Goal: Task Accomplishment & Management: Use online tool/utility

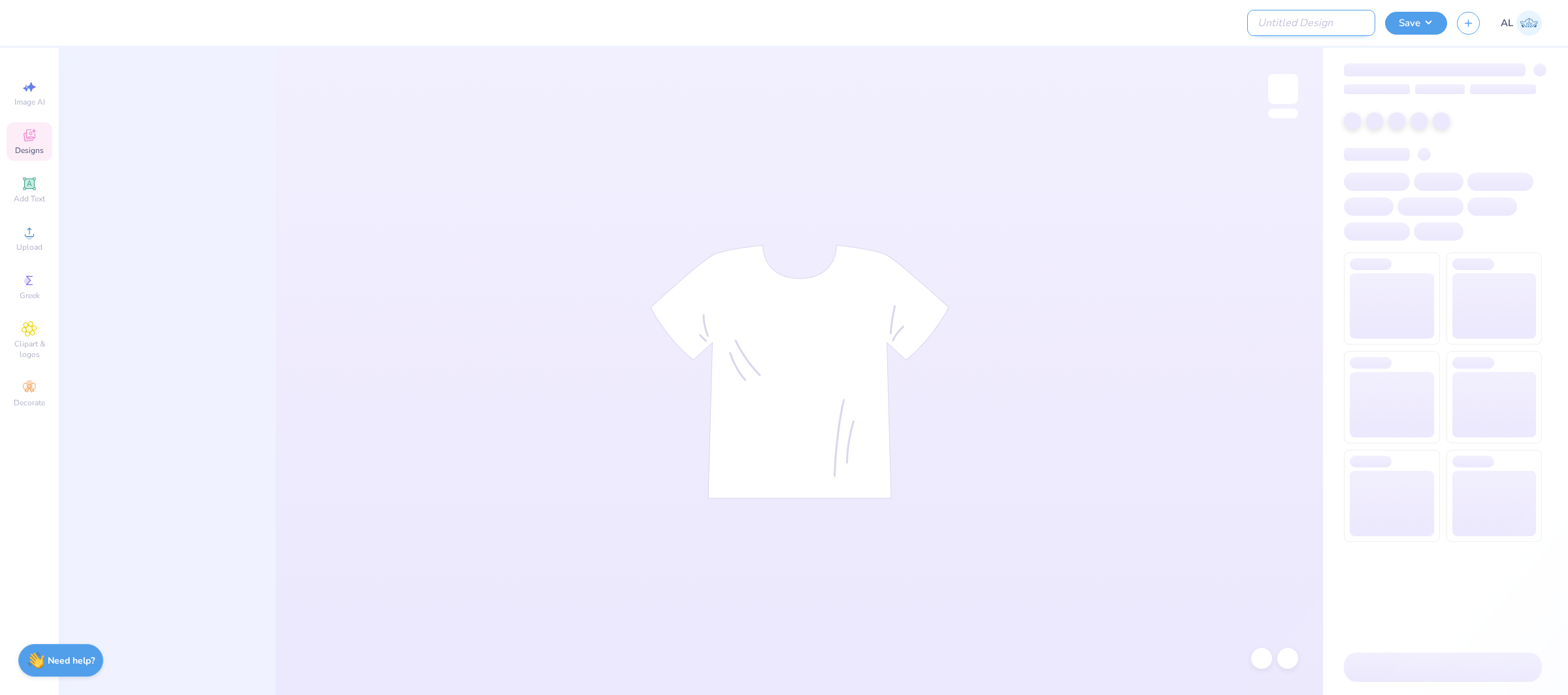
click at [1355, 27] on input "Design Title" at bounding box center [1311, 23] width 128 height 26
paste input "FPS240052"
type input "FPS240052"
click at [1417, 22] on button "Save" at bounding box center [1416, 21] width 63 height 23
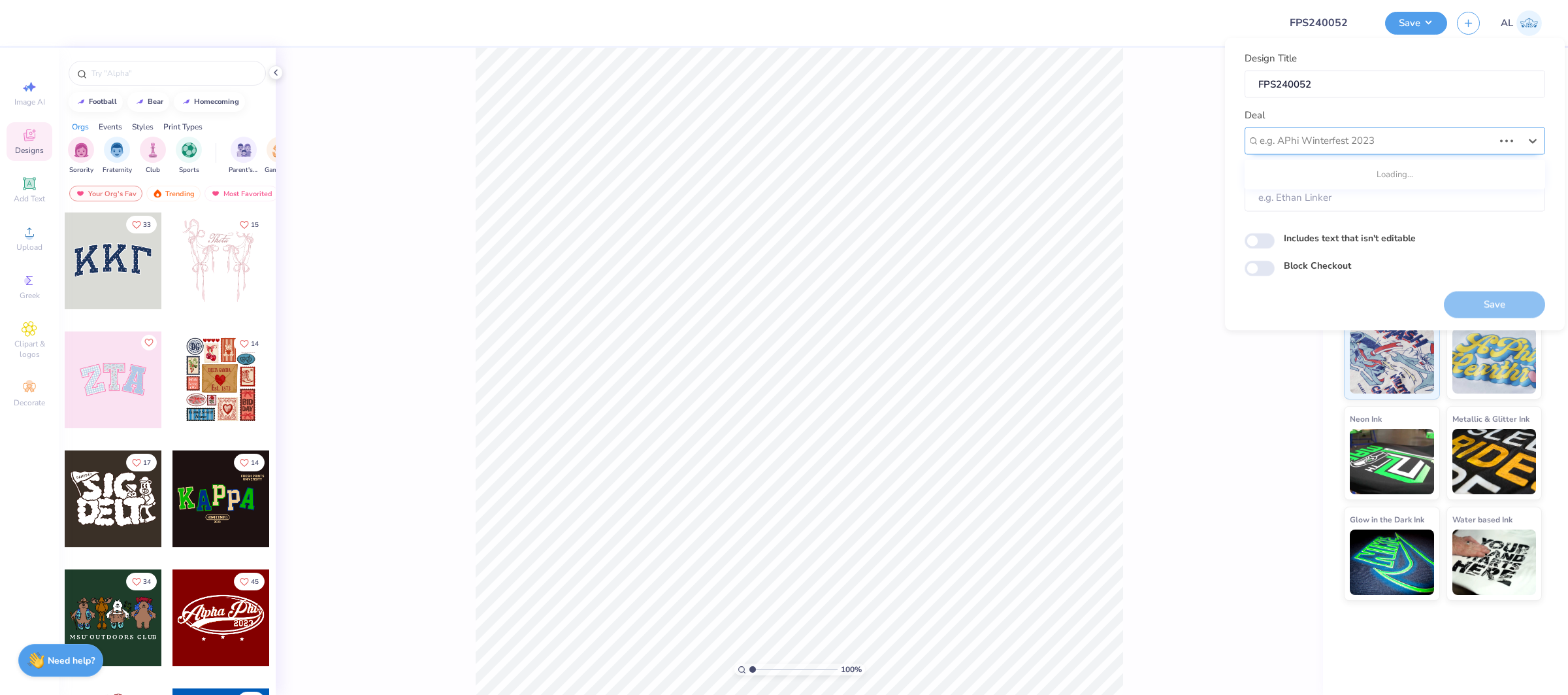
click at [1388, 137] on div at bounding box center [1377, 141] width 234 height 18
click at [1355, 173] on div "Design Tool Gallery" at bounding box center [1395, 176] width 290 height 22
type input "design tool gallery"
type input "Design Tool Gallery User"
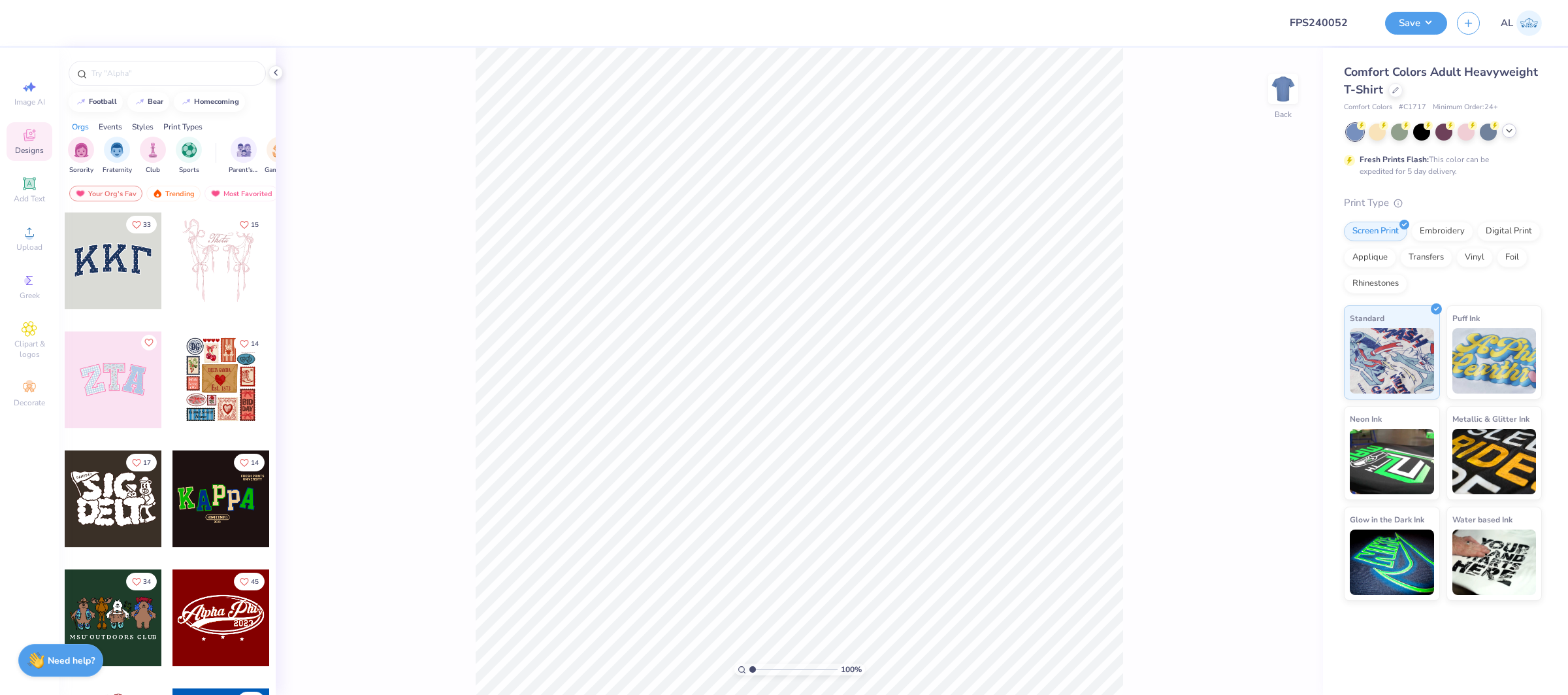
click at [1507, 123] on div at bounding box center [1509, 130] width 14 height 14
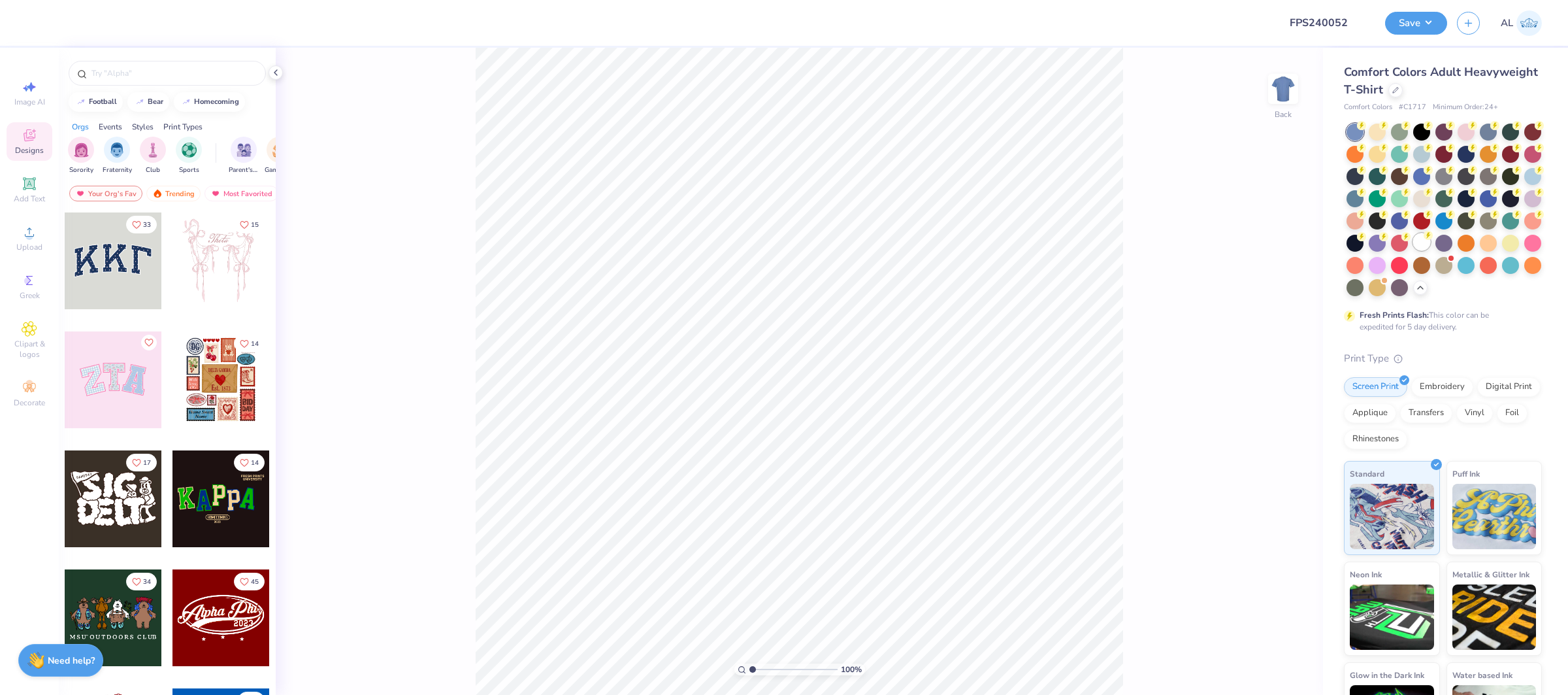
click at [1421, 245] on div at bounding box center [1422, 241] width 17 height 17
click at [8, 240] on div "Upload" at bounding box center [30, 237] width 46 height 39
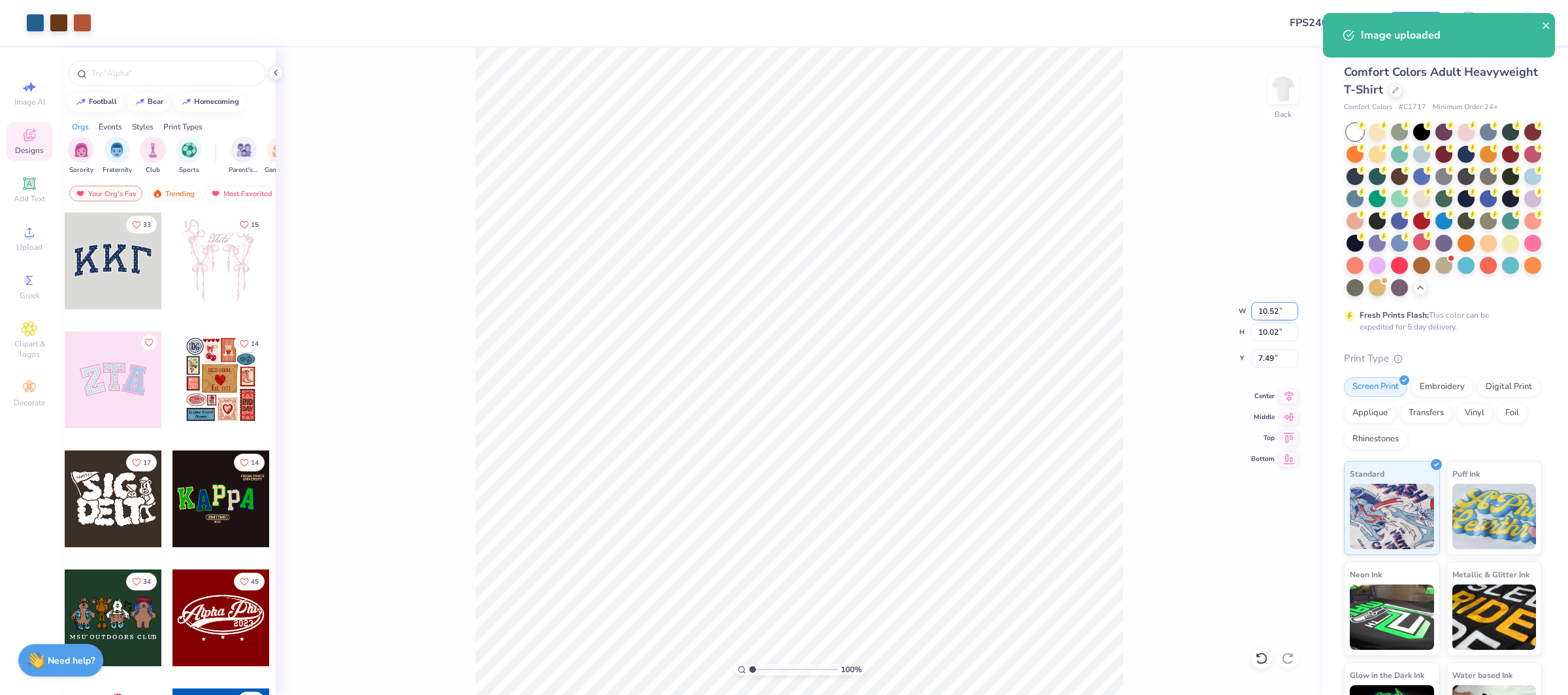
click at [1267, 311] on input "10.52" at bounding box center [1274, 311] width 47 height 18
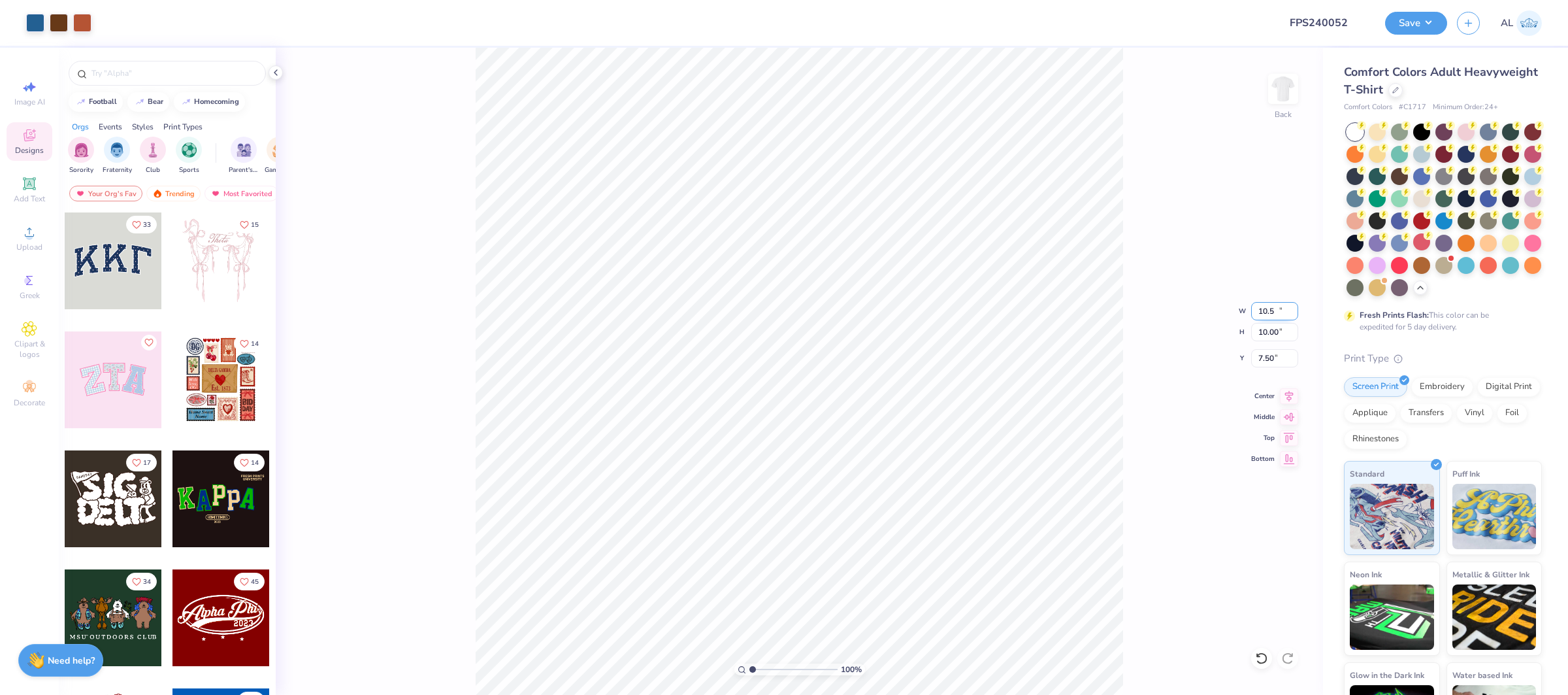
type input "10.50"
type input "10.00"
click at [1268, 356] on input "7.50" at bounding box center [1274, 357] width 47 height 18
type input "2.00"
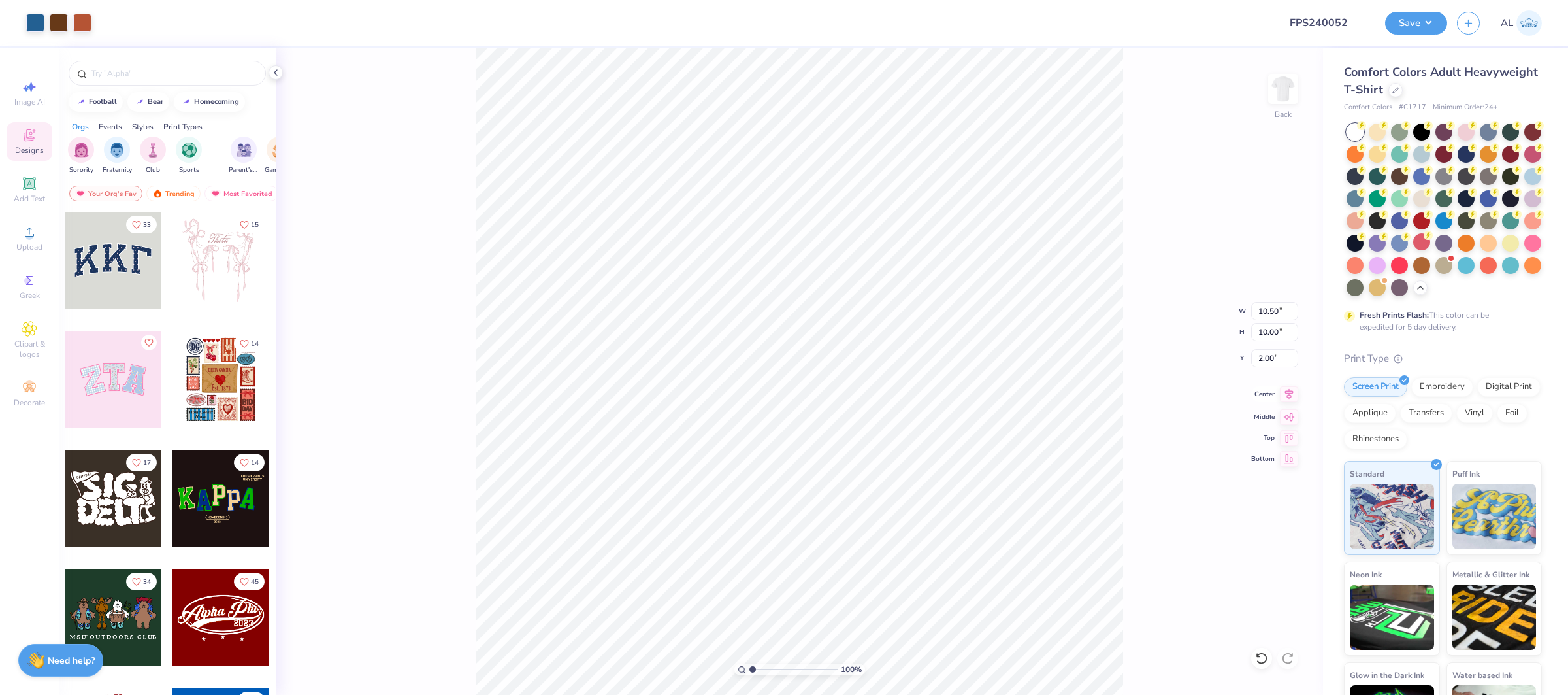
click at [1277, 398] on div "Center" at bounding box center [1274, 394] width 47 height 16
click at [1279, 398] on div "Center" at bounding box center [1274, 394] width 47 height 16
click at [16, 230] on div "Upload" at bounding box center [30, 237] width 46 height 39
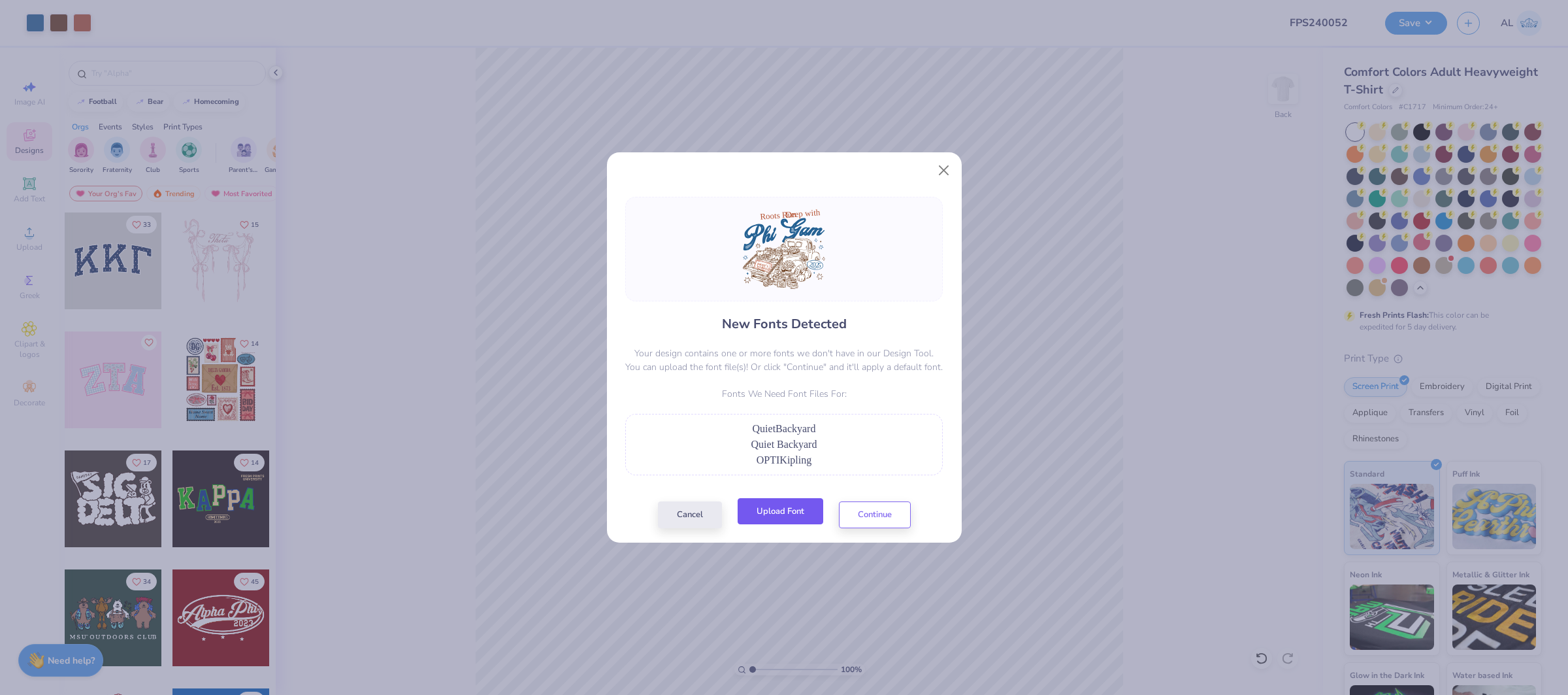
click at [768, 526] on div "Cancel Upload Font Continue" at bounding box center [784, 514] width 253 height 27
click at [780, 506] on button "Upload Font" at bounding box center [781, 510] width 85 height 27
click at [705, 513] on button "Cancel" at bounding box center [690, 510] width 64 height 27
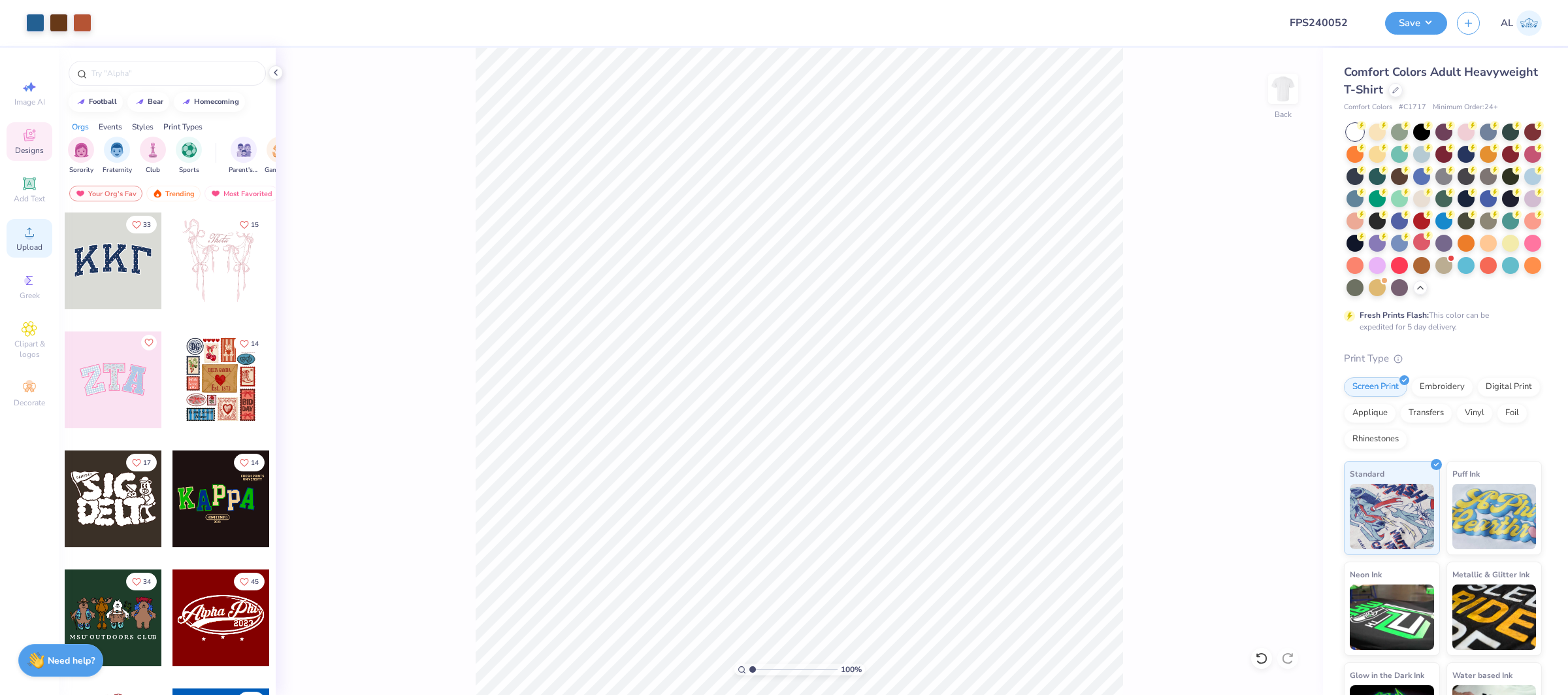
click at [24, 222] on div "Upload" at bounding box center [30, 237] width 46 height 39
click at [41, 234] on div "Upload" at bounding box center [30, 237] width 46 height 39
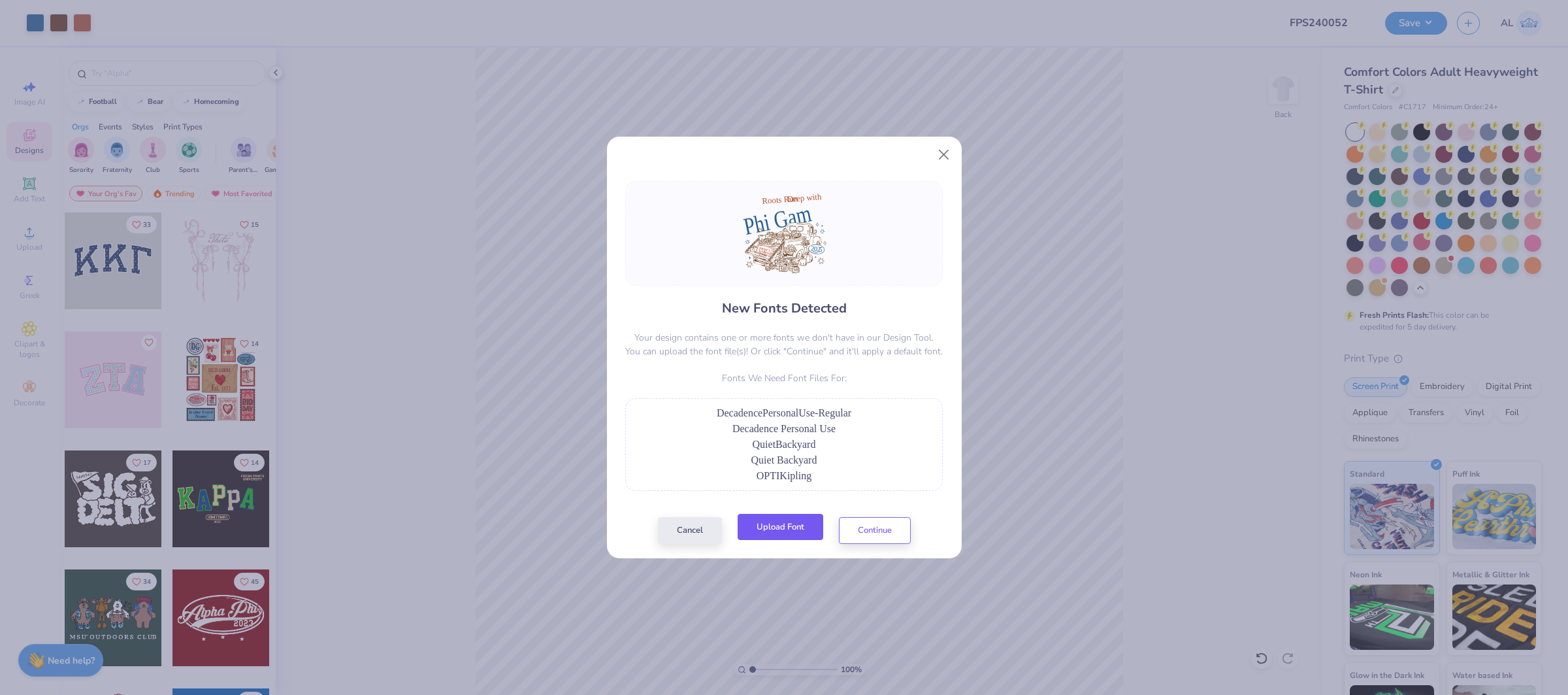
click at [762, 521] on button "Upload Font" at bounding box center [781, 526] width 85 height 27
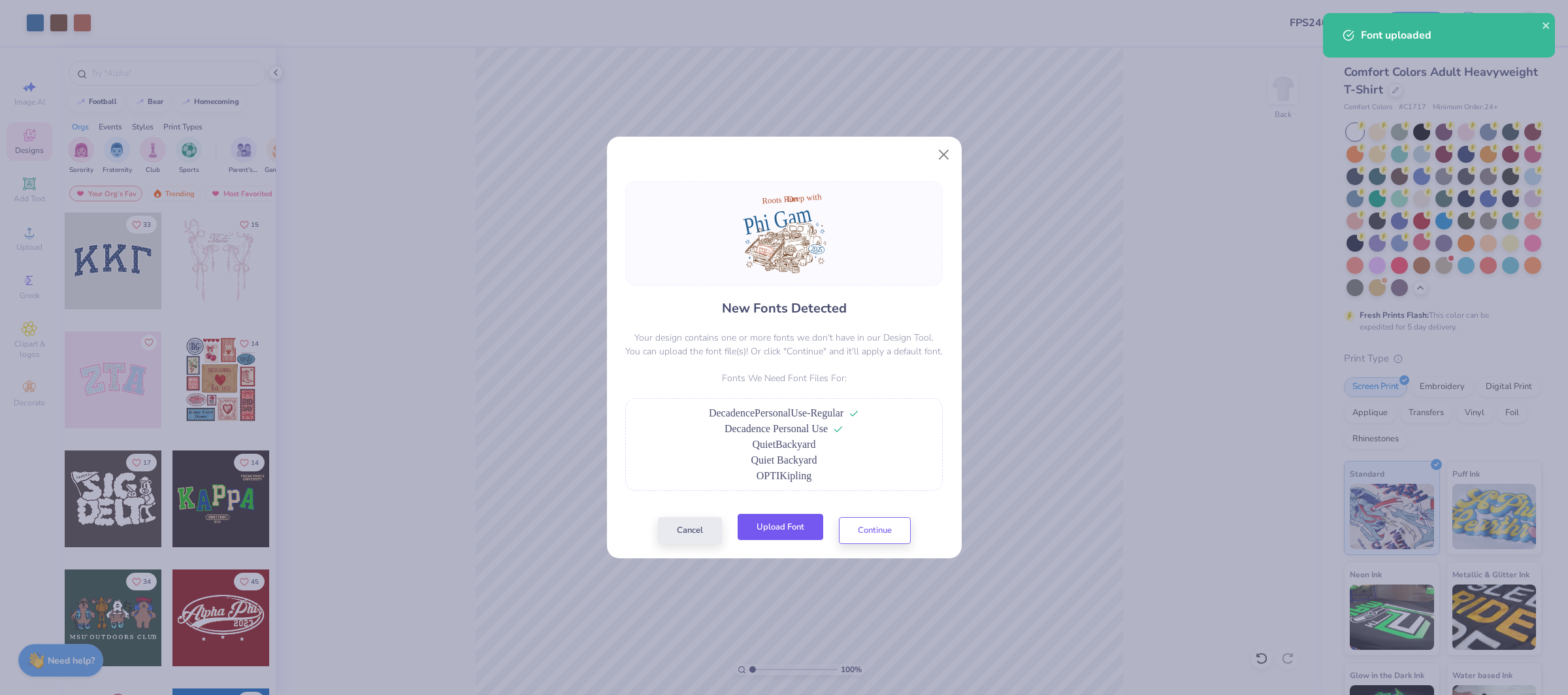
click at [791, 531] on button "Upload Font" at bounding box center [781, 526] width 85 height 27
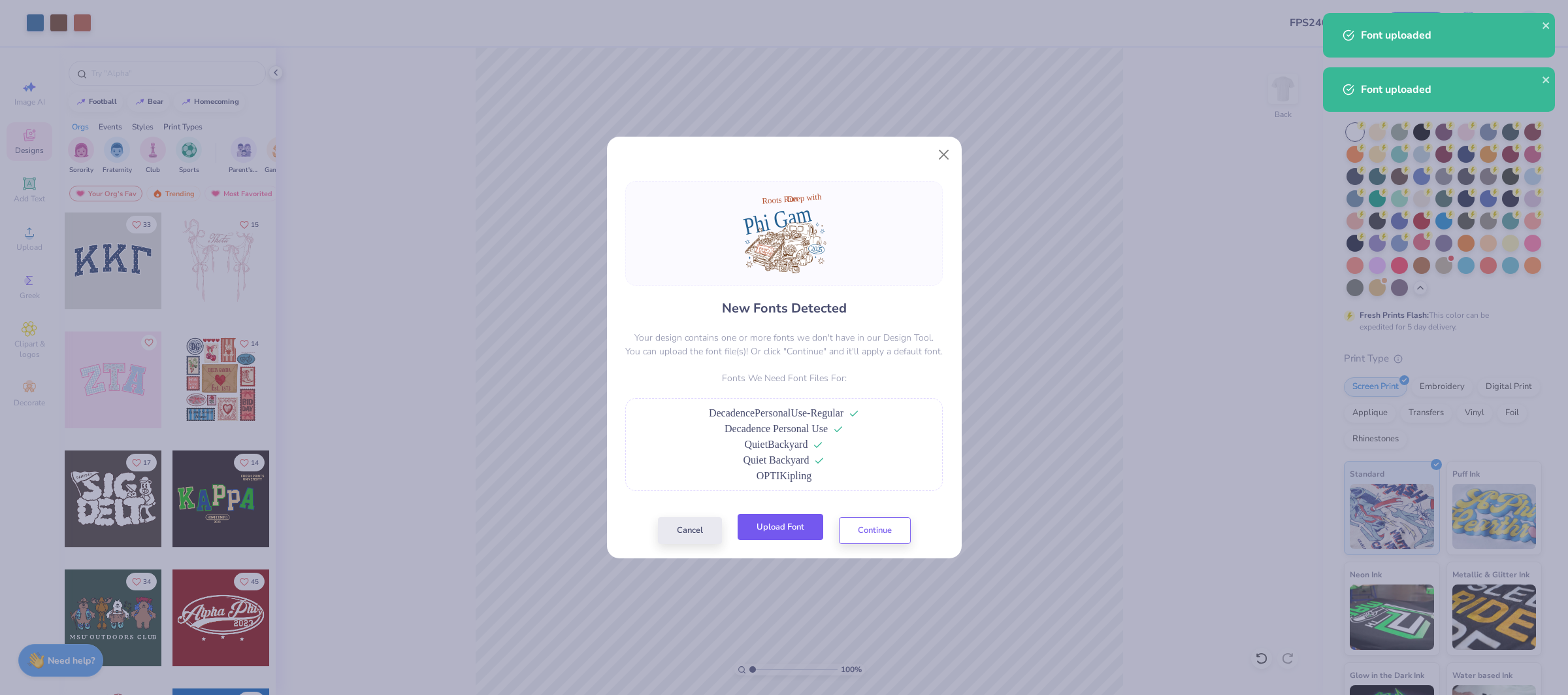
click at [784, 526] on button "Upload Font" at bounding box center [781, 526] width 85 height 27
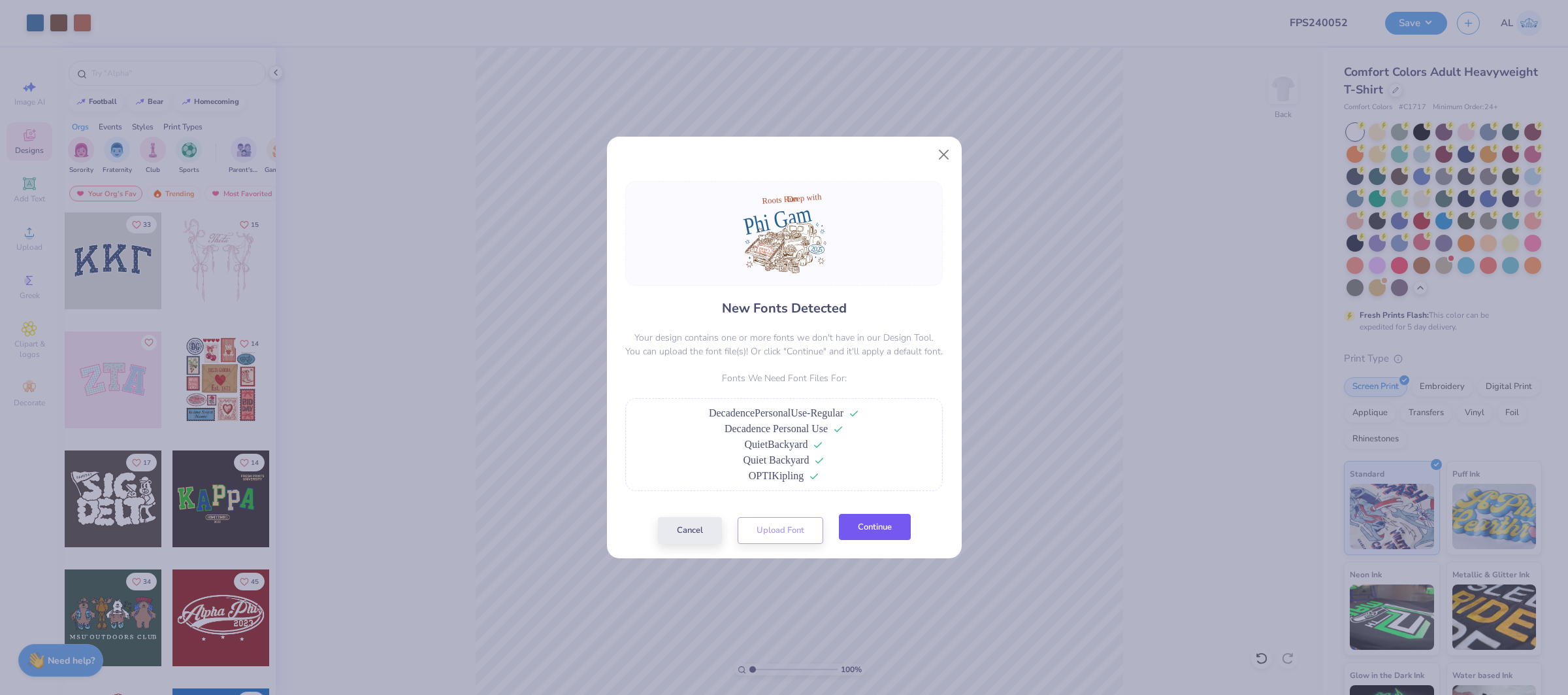
click at [874, 521] on button "Continue" at bounding box center [875, 526] width 71 height 27
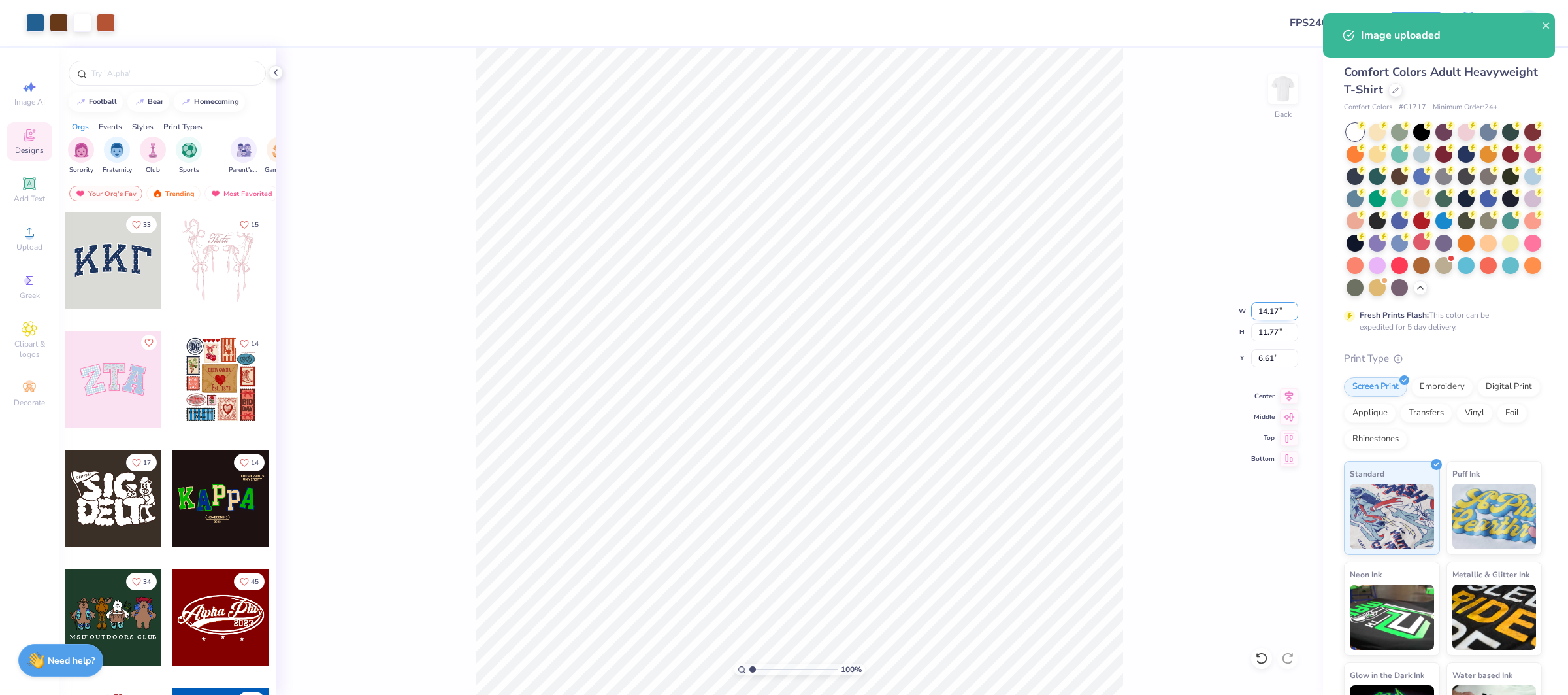
click at [1268, 305] on input "14.17" at bounding box center [1274, 311] width 47 height 18
type input "10.50"
type input "8.72"
type input "8.13"
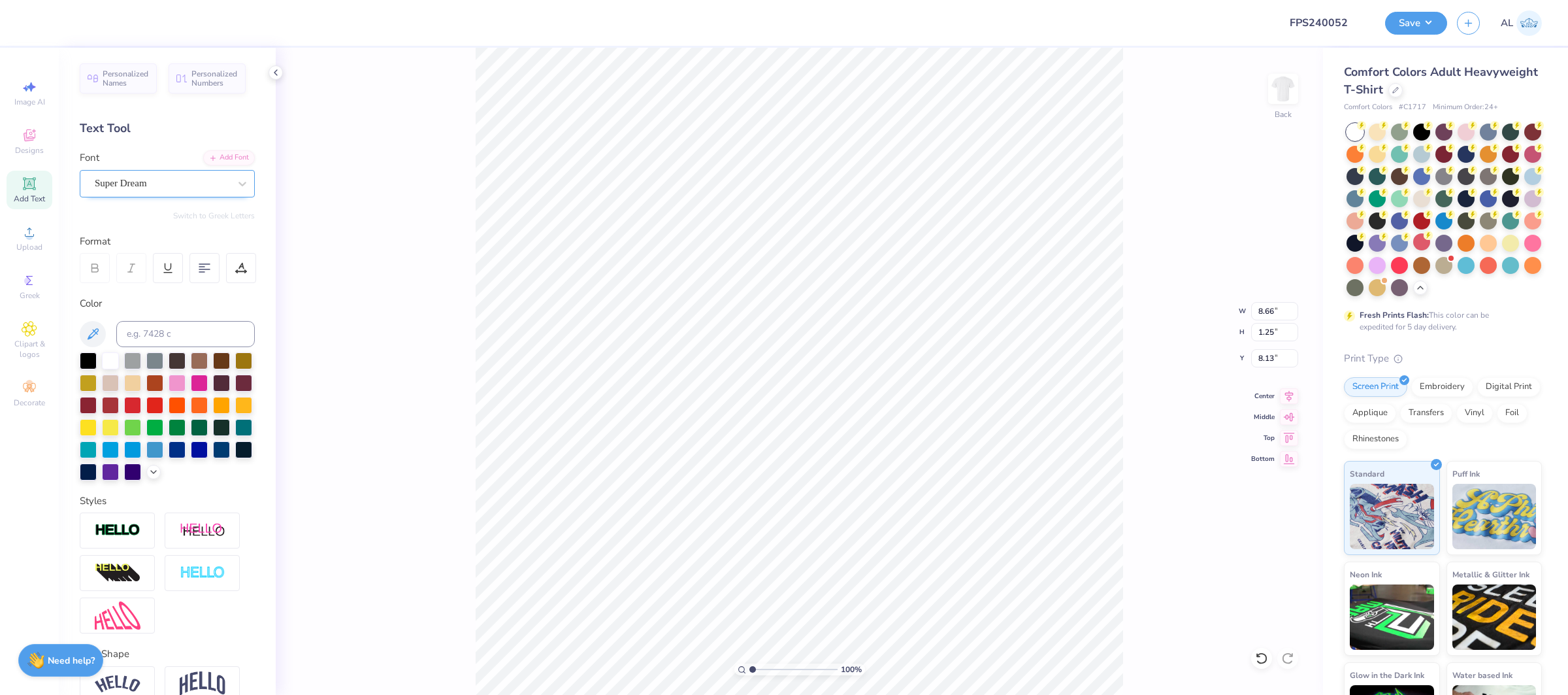
click at [139, 181] on div "Super Dream" at bounding box center [162, 183] width 137 height 20
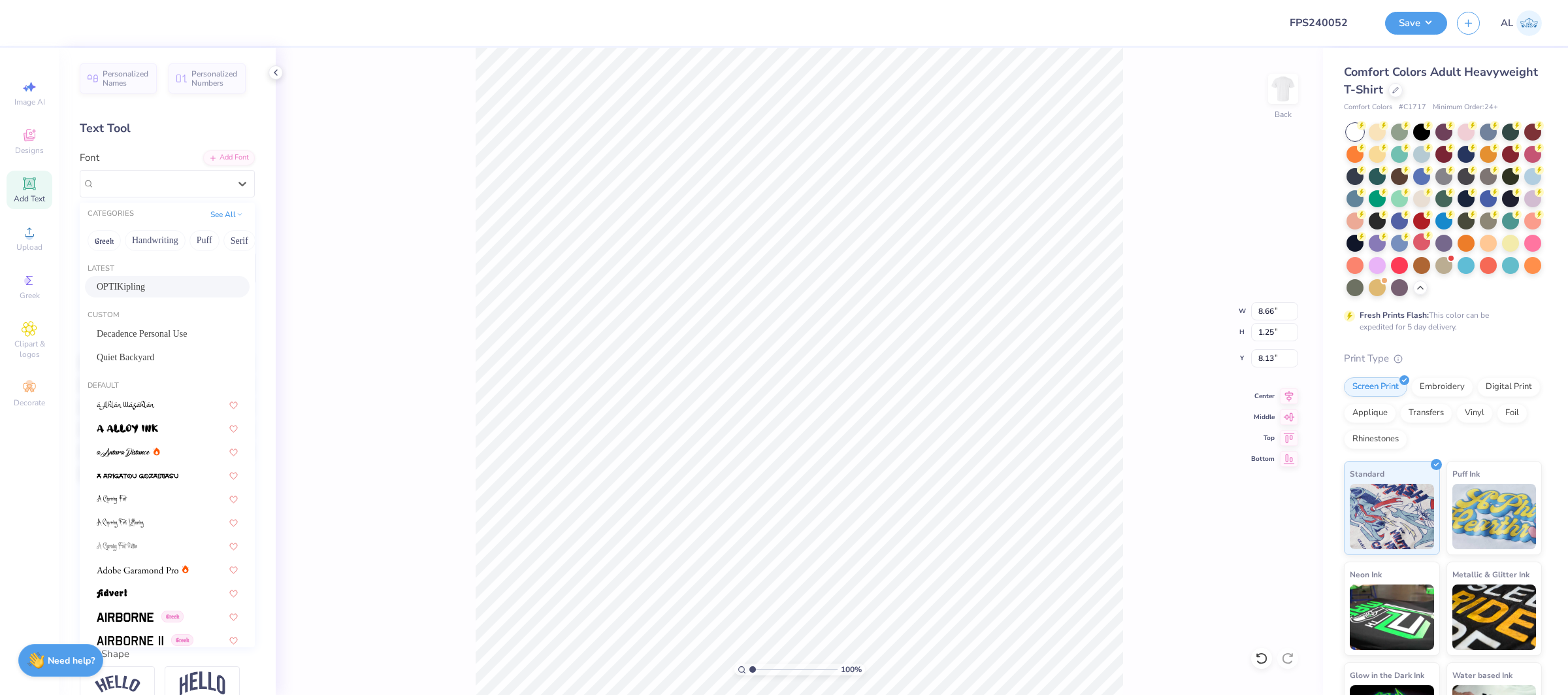
click at [167, 295] on div "OPTIKipling" at bounding box center [168, 287] width 165 height 22
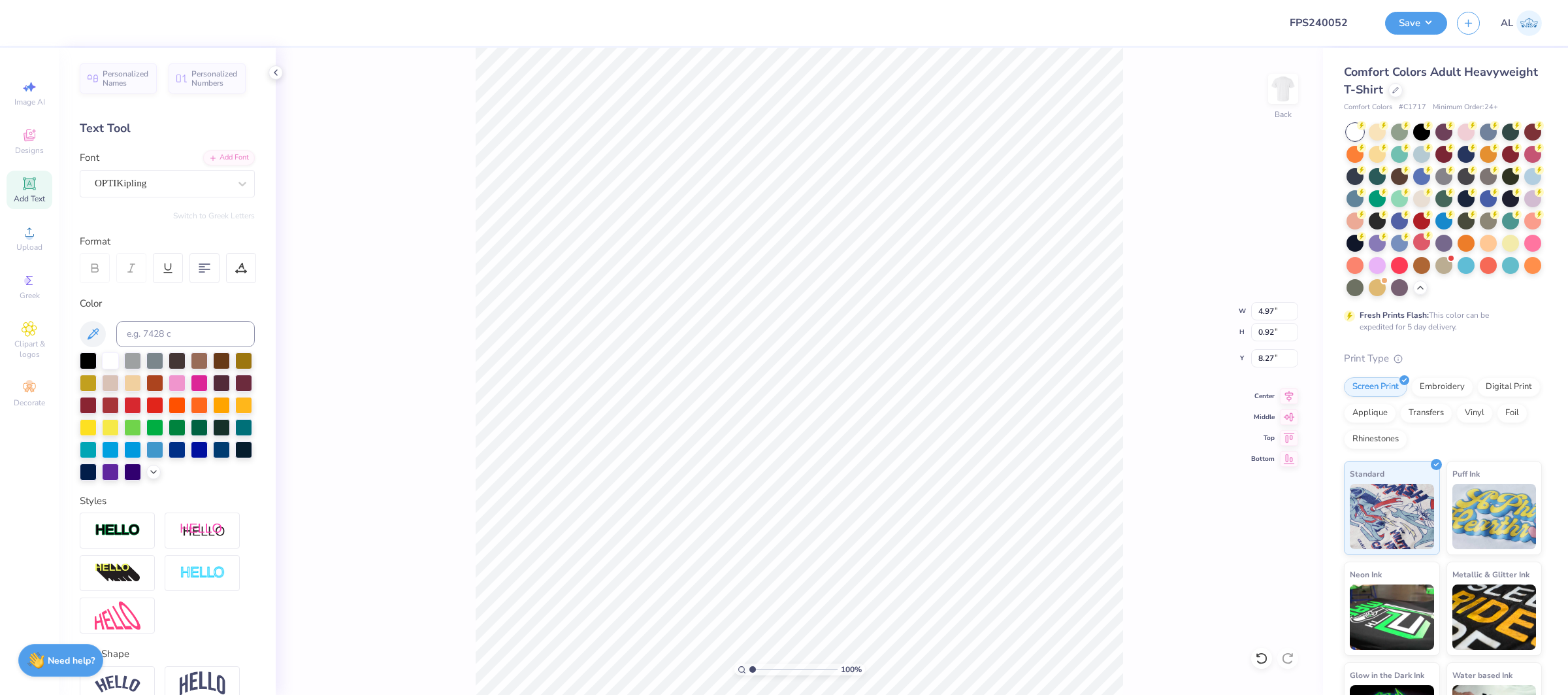
type input "4.97"
type input "0.92"
type input "8.27"
type input "1.26"
drag, startPoint x: 779, startPoint y: 670, endPoint x: 755, endPoint y: 667, distance: 24.2
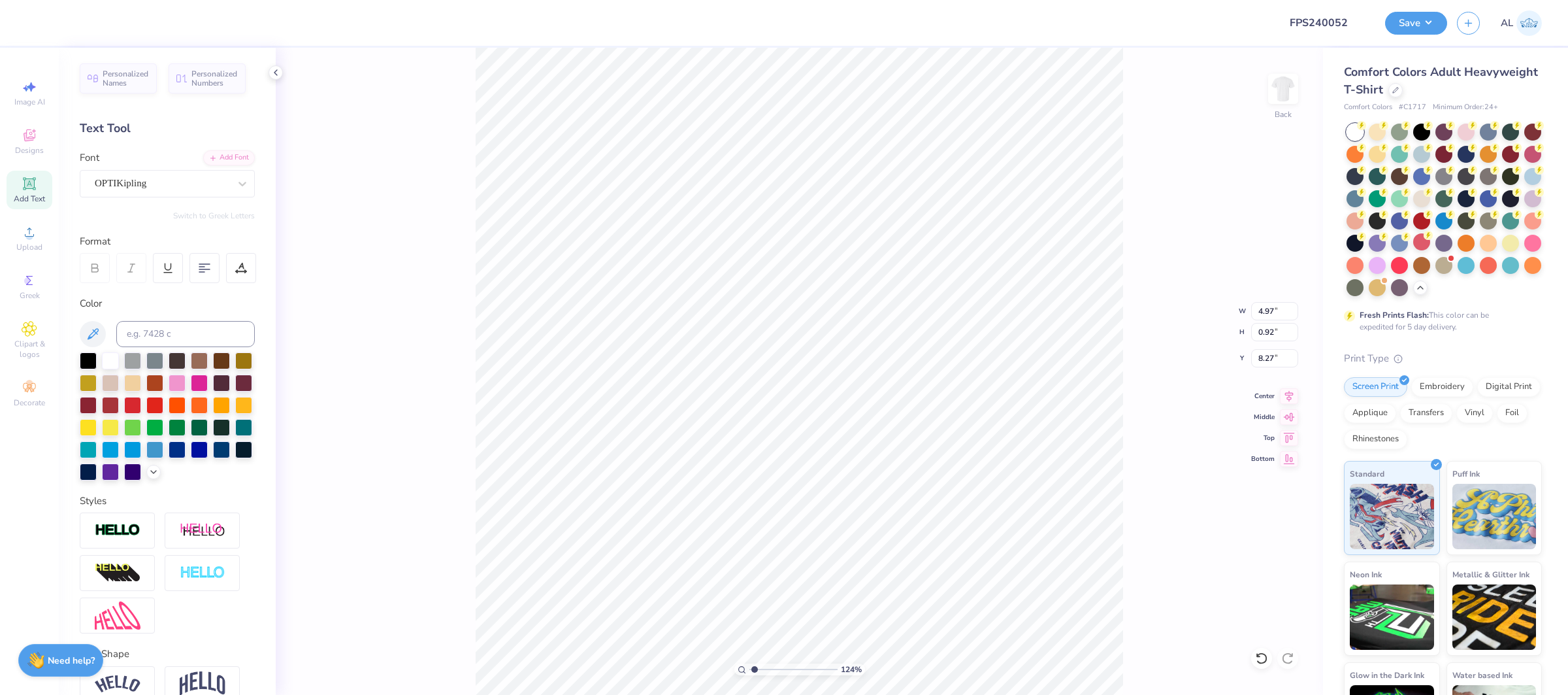
click at [755, 667] on input "range" at bounding box center [793, 669] width 88 height 12
type input "8.92"
click at [135, 185] on div "Super Dream" at bounding box center [162, 183] width 137 height 20
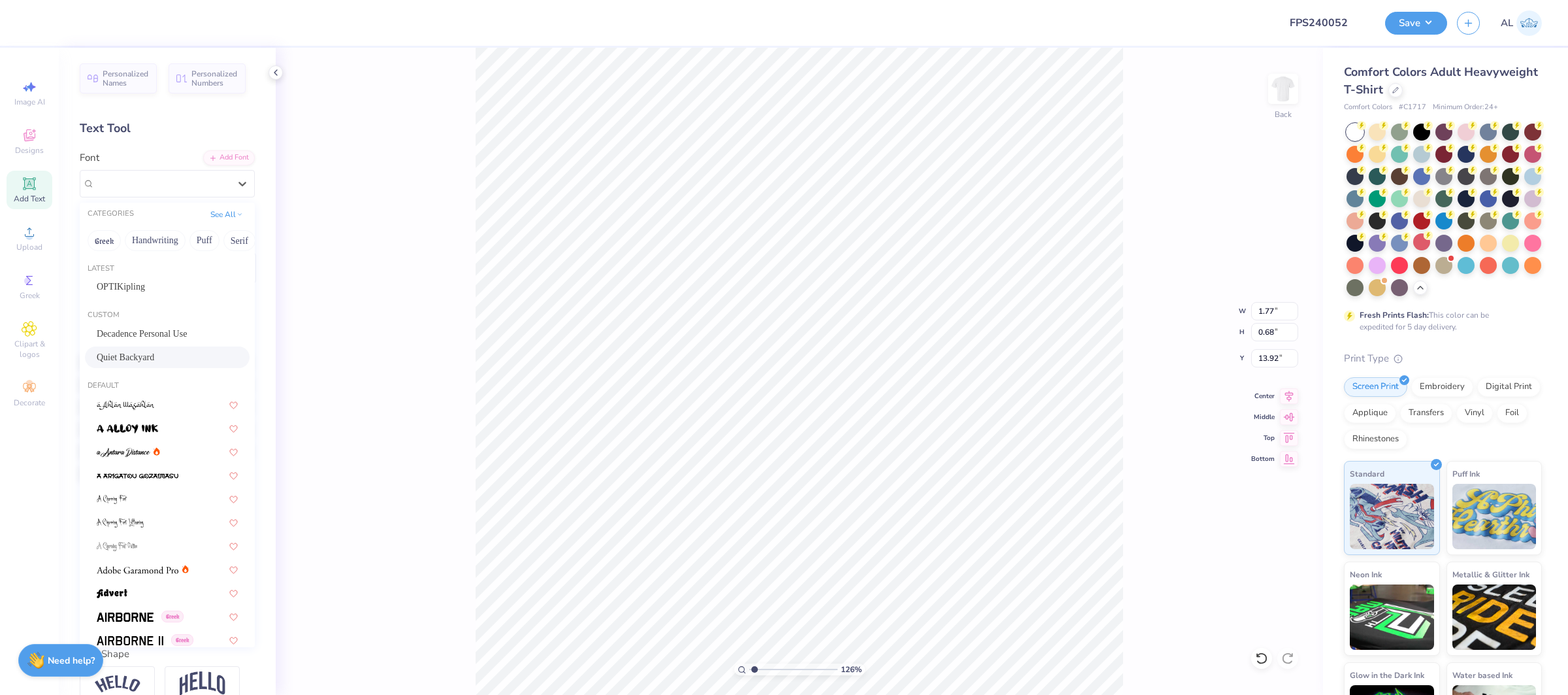
click at [162, 354] on div "Quiet Backyard" at bounding box center [167, 357] width 141 height 14
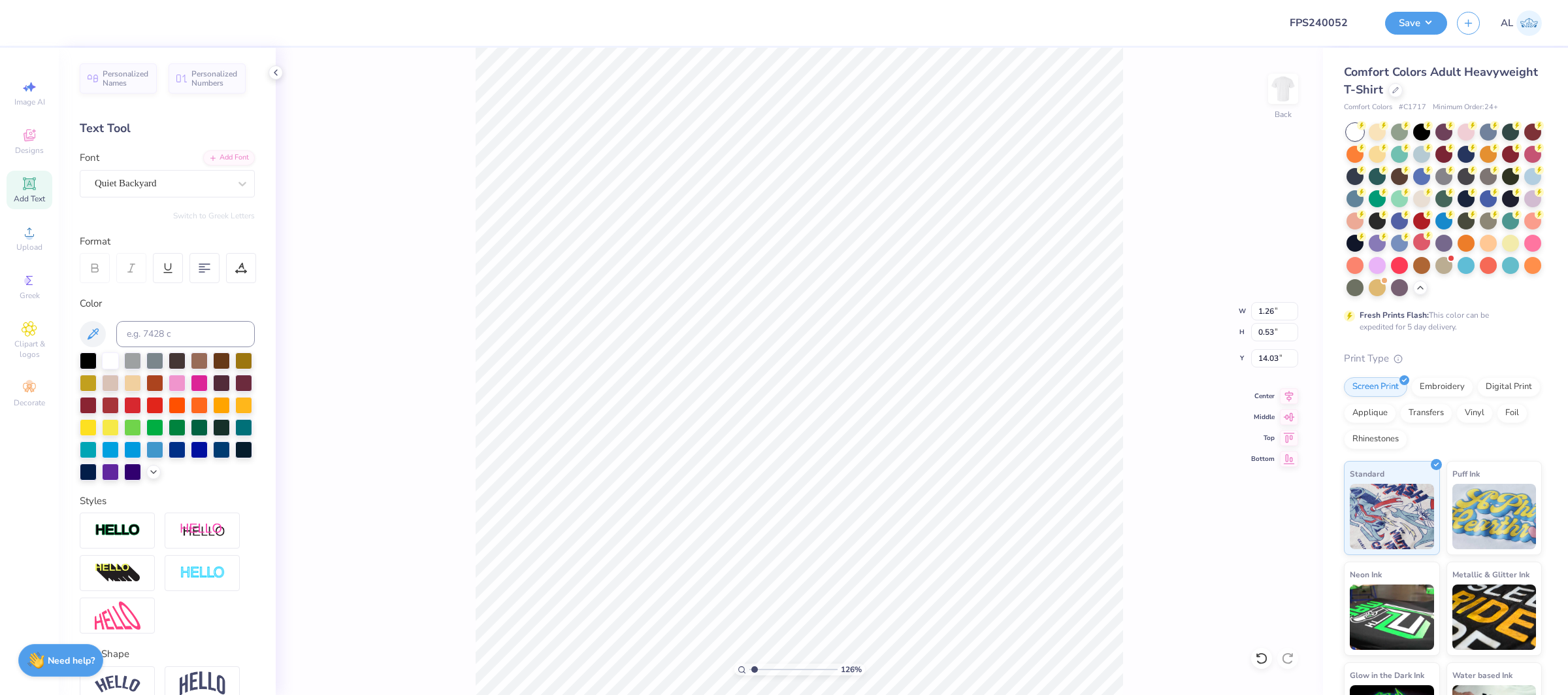
type input "1.26"
type input "0.53"
type input "14.03"
type input "1.74"
type input "0.72"
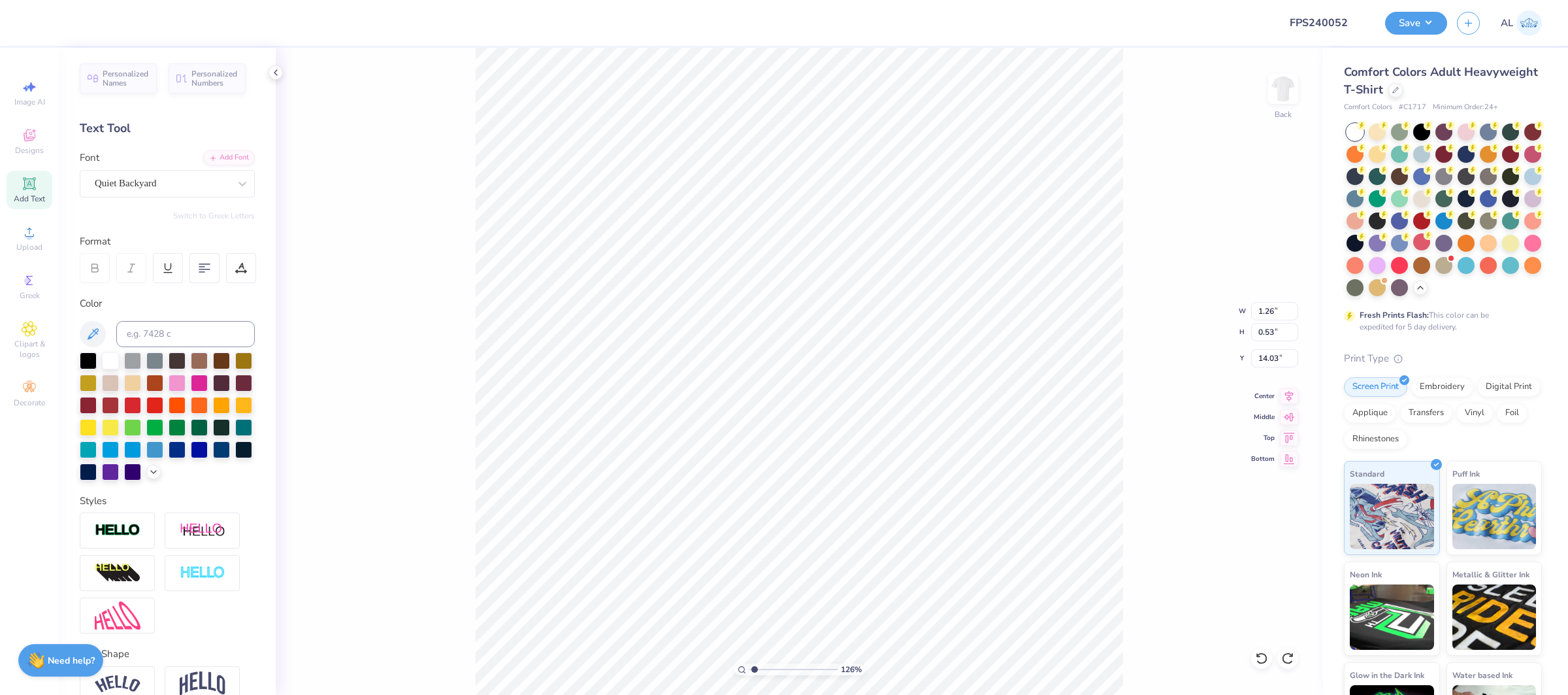
type input "14.28"
type input "8.81"
type input "7.94"
type input "10.73"
click at [1257, 309] on input "8.81" at bounding box center [1274, 311] width 47 height 18
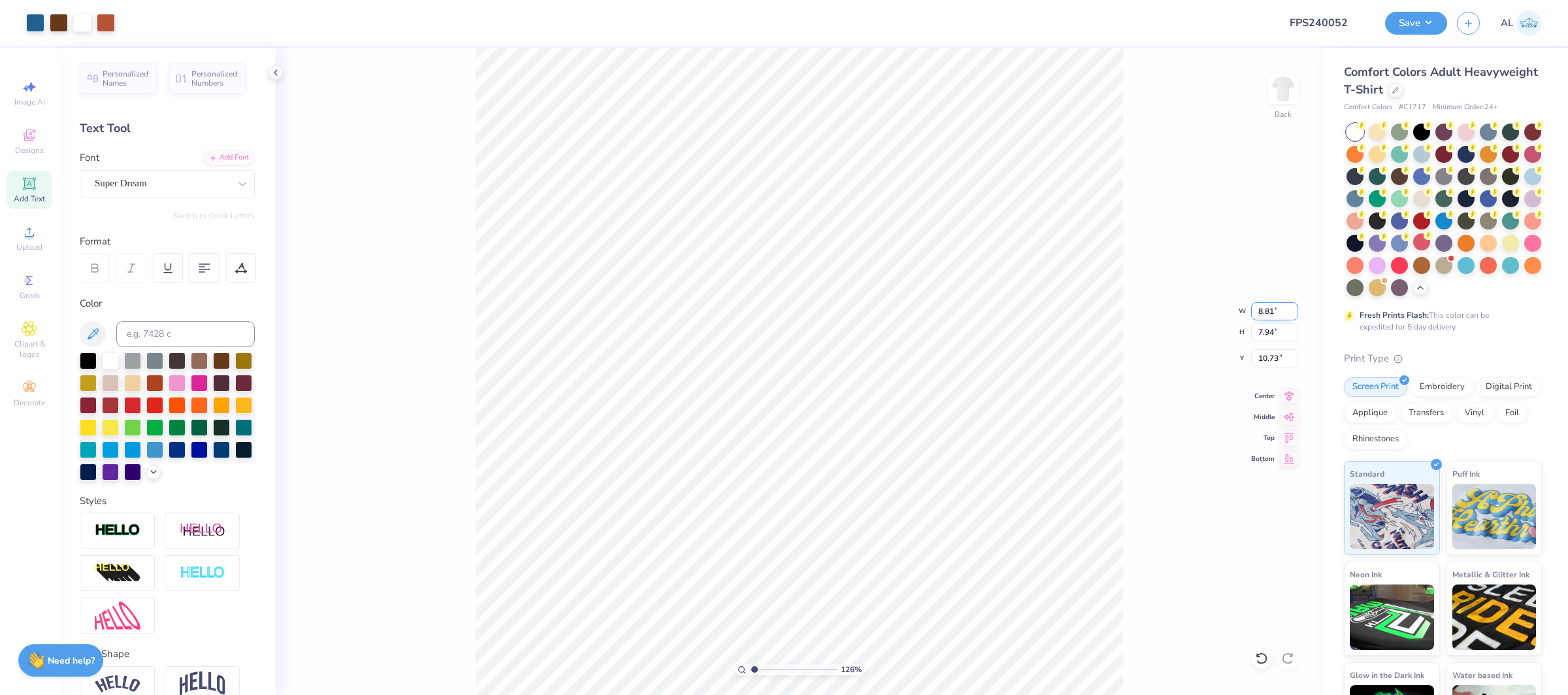
click at [1257, 309] on input "8.81" at bounding box center [1274, 311] width 47 height 18
type input "10.50"
type input "9.45"
type input "9.97"
click at [1278, 396] on div "Center" at bounding box center [1274, 394] width 47 height 16
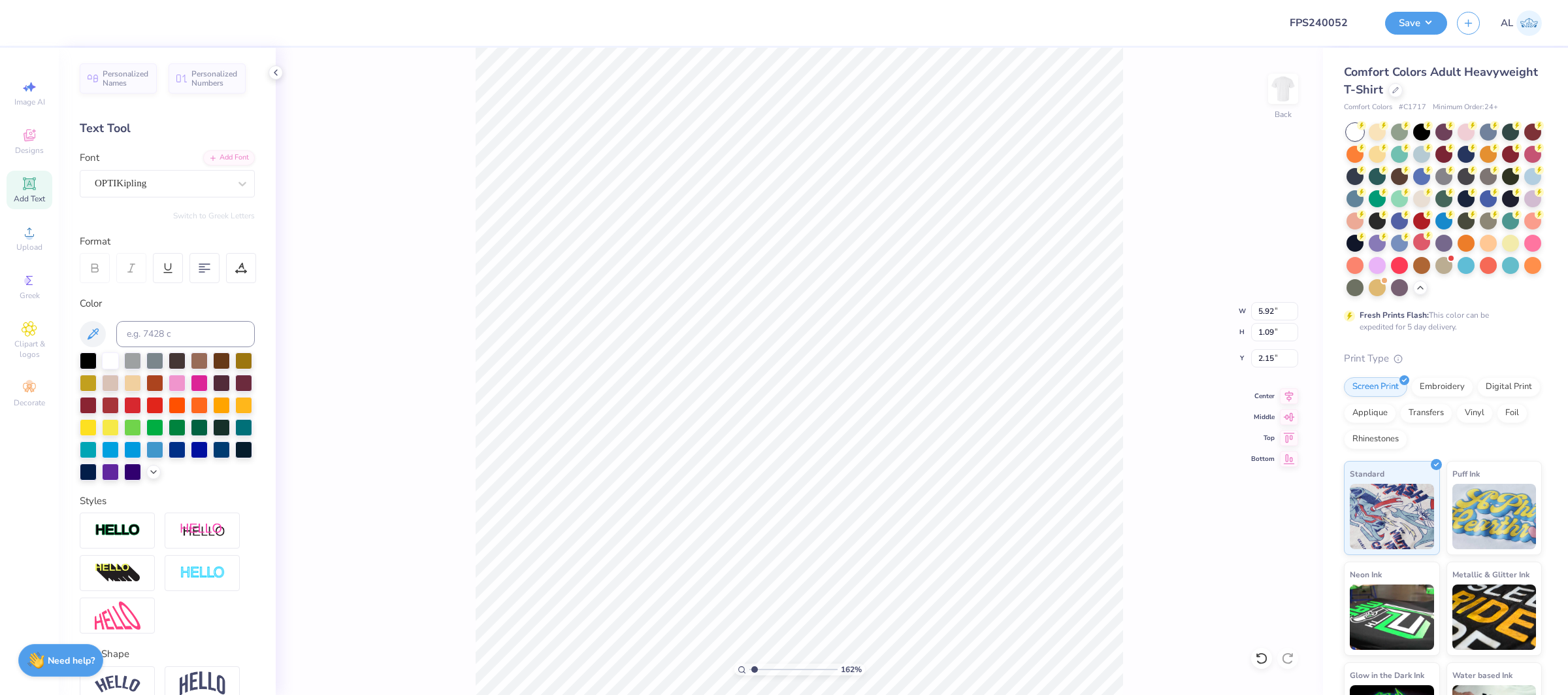
type input "1.61605206049651"
type input "2.15"
type input "4.07226088250873"
type input "2.00"
type input "3.3771840711987"
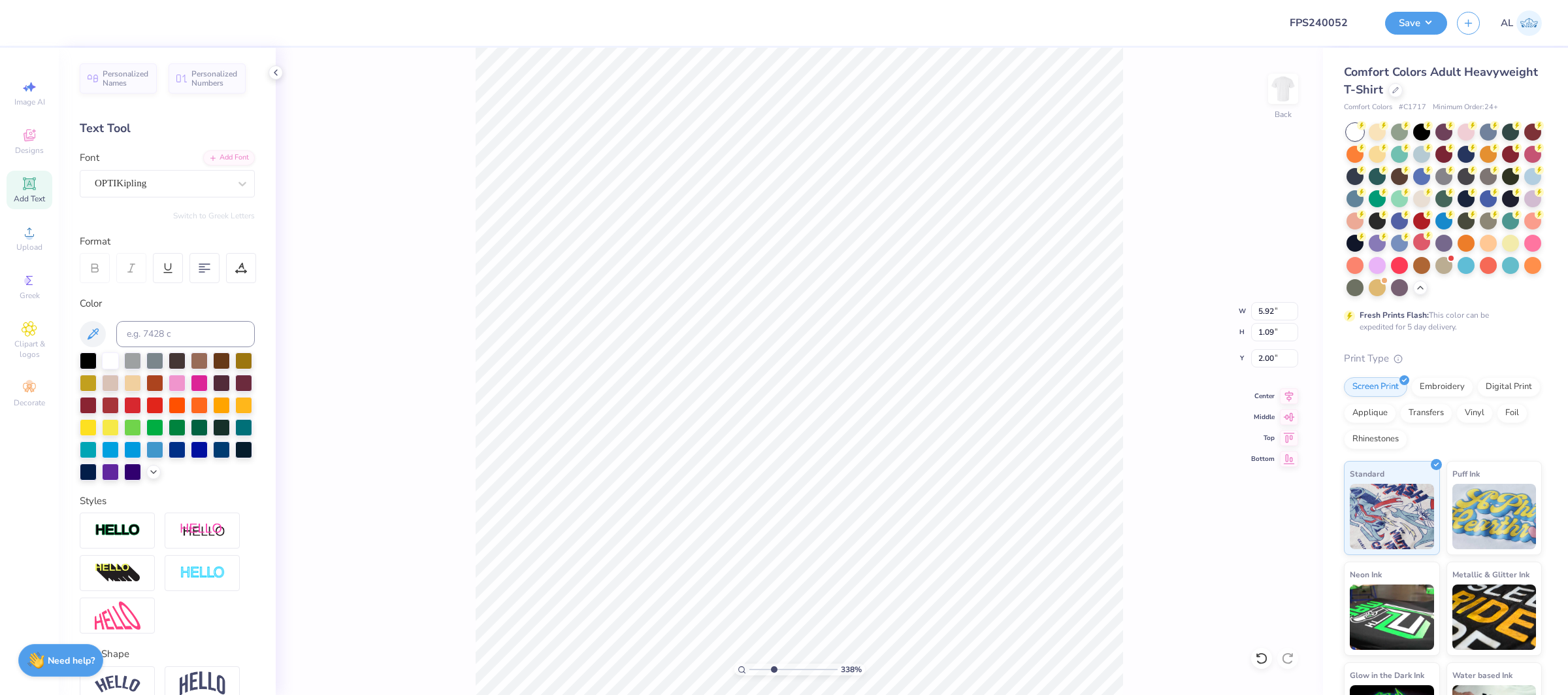
type input "1.50"
type input "0.63"
type input "16.06"
type input "5.1217721636683"
type input "8.50"
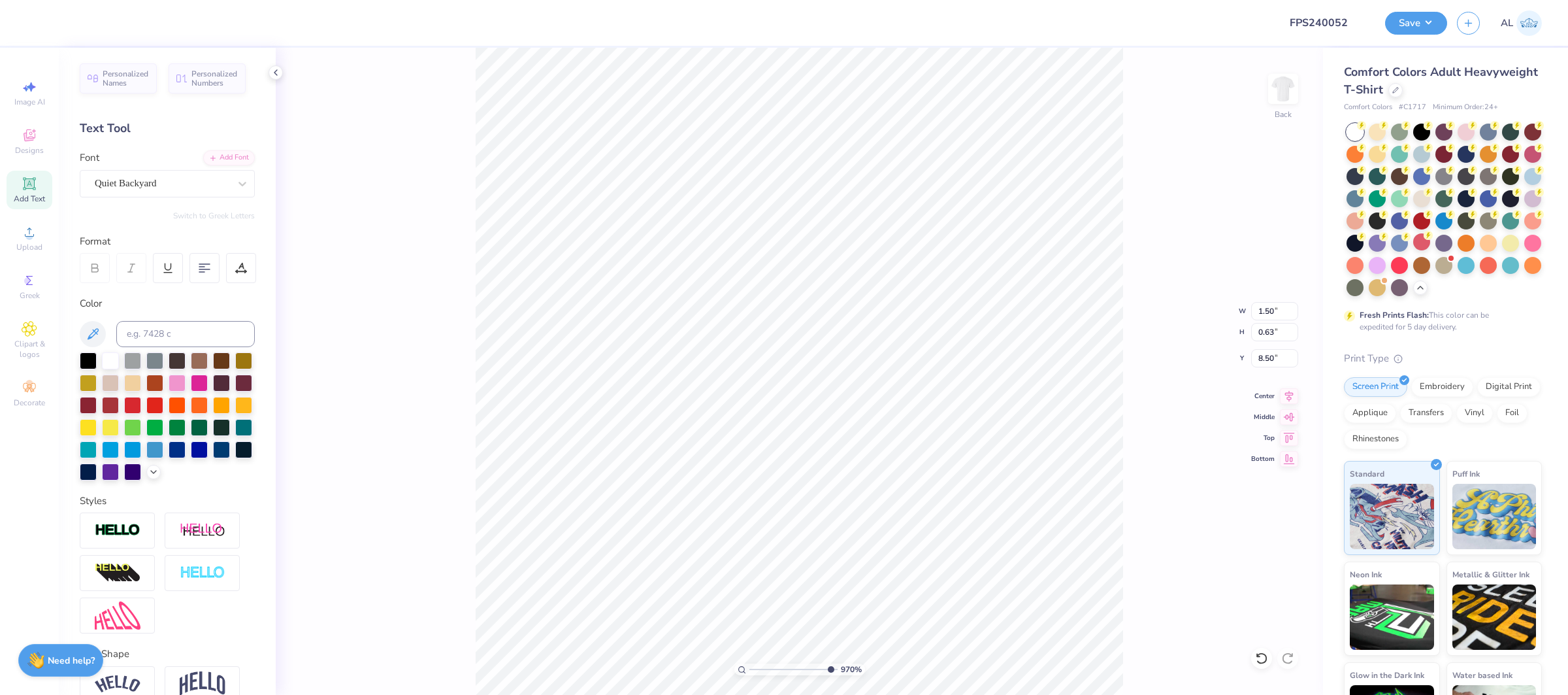
type input "6.81170935792961"
type input "8.54"
click at [146, 195] on div "Super Dream" at bounding box center [167, 184] width 175 height 28
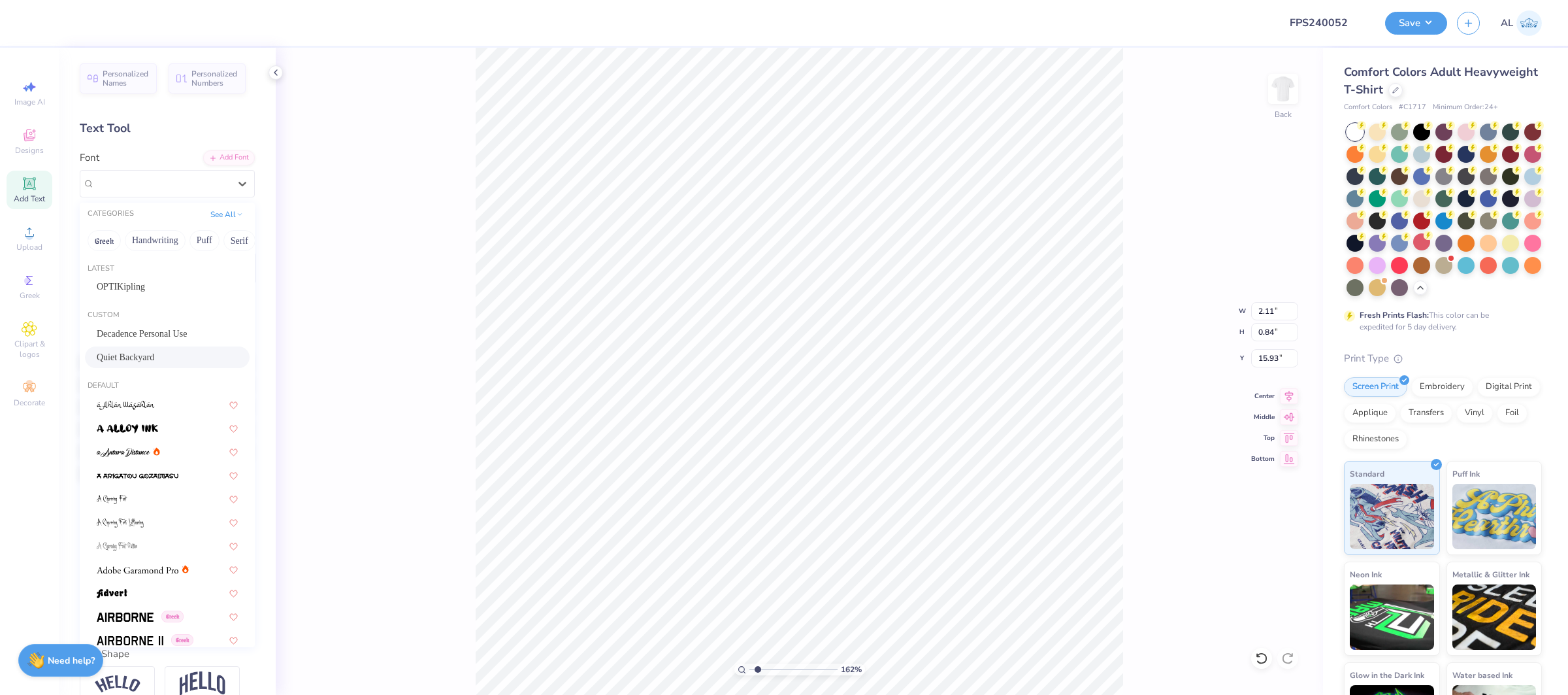
click at [144, 356] on div "Quiet Backyard" at bounding box center [167, 357] width 141 height 14
type input "1.61675958131375"
type input "1.30"
type input "0.57"
type input "16.09"
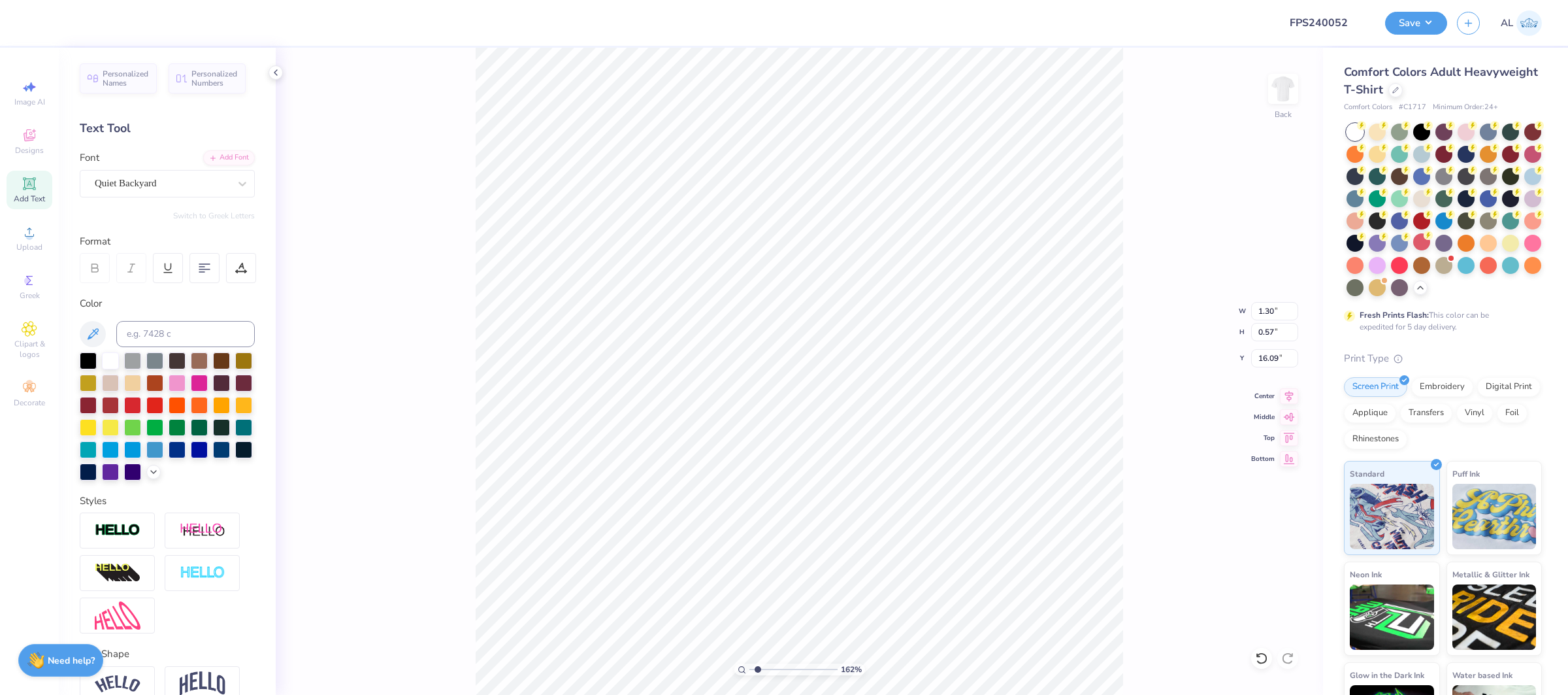
type input "1.61675958131375"
type input "2.08"
type input "0.86"
type input "16.35"
click at [104, 177] on div "Super Dream" at bounding box center [162, 183] width 137 height 20
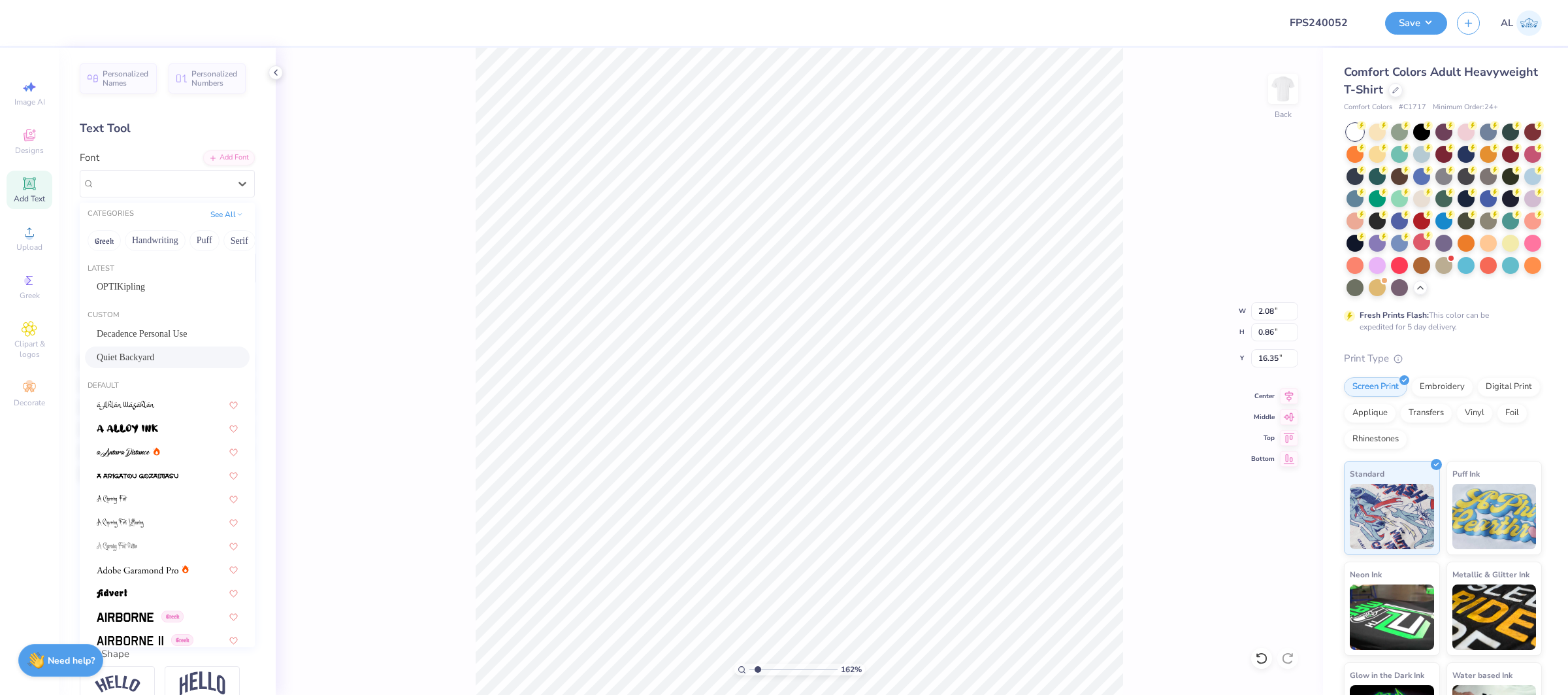
click at [146, 349] on div "Quiet Backyard" at bounding box center [168, 357] width 165 height 22
type input "1.61675958131375"
type input "1.33"
type input "0.52"
type input "16.60"
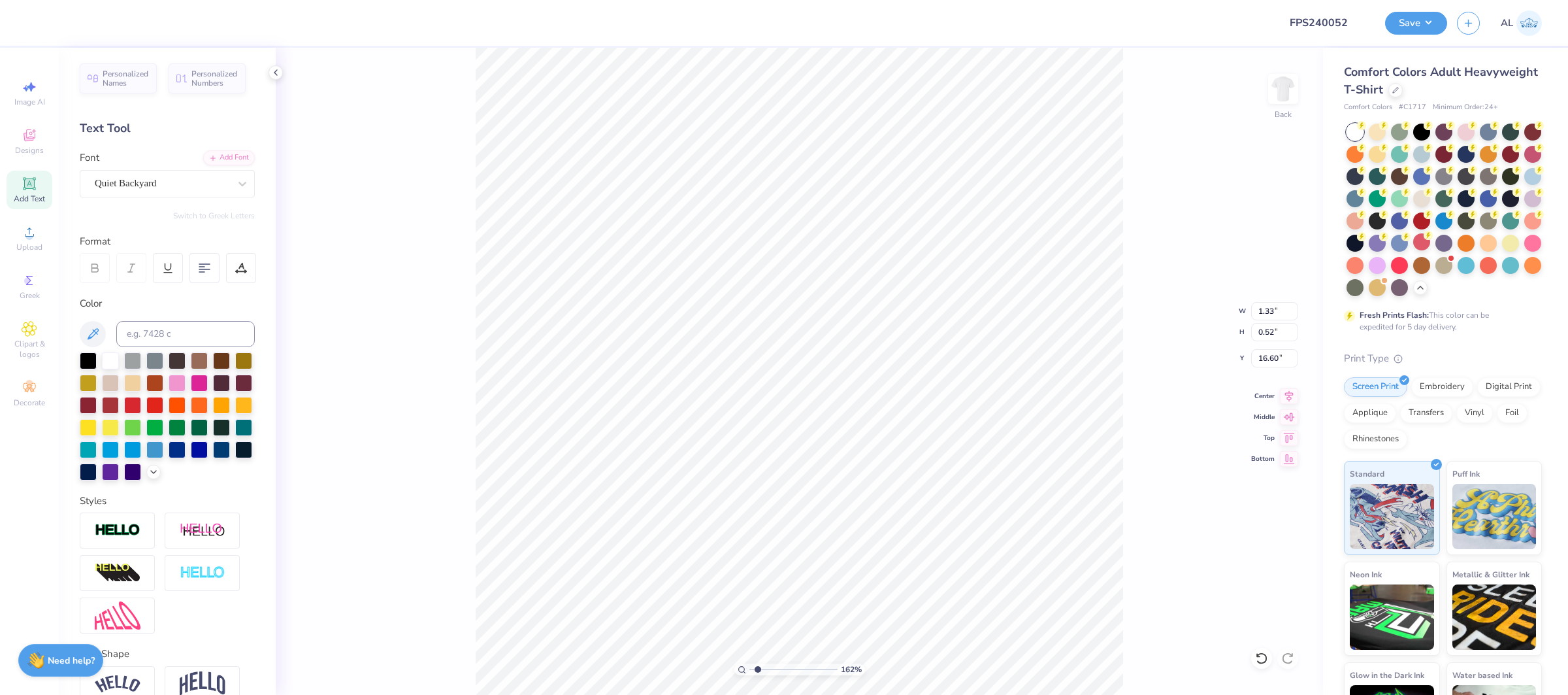
type input "1.61675958131375"
type input "1.03"
type input "16.09"
type input "1.61878280679404"
type input "8.54"
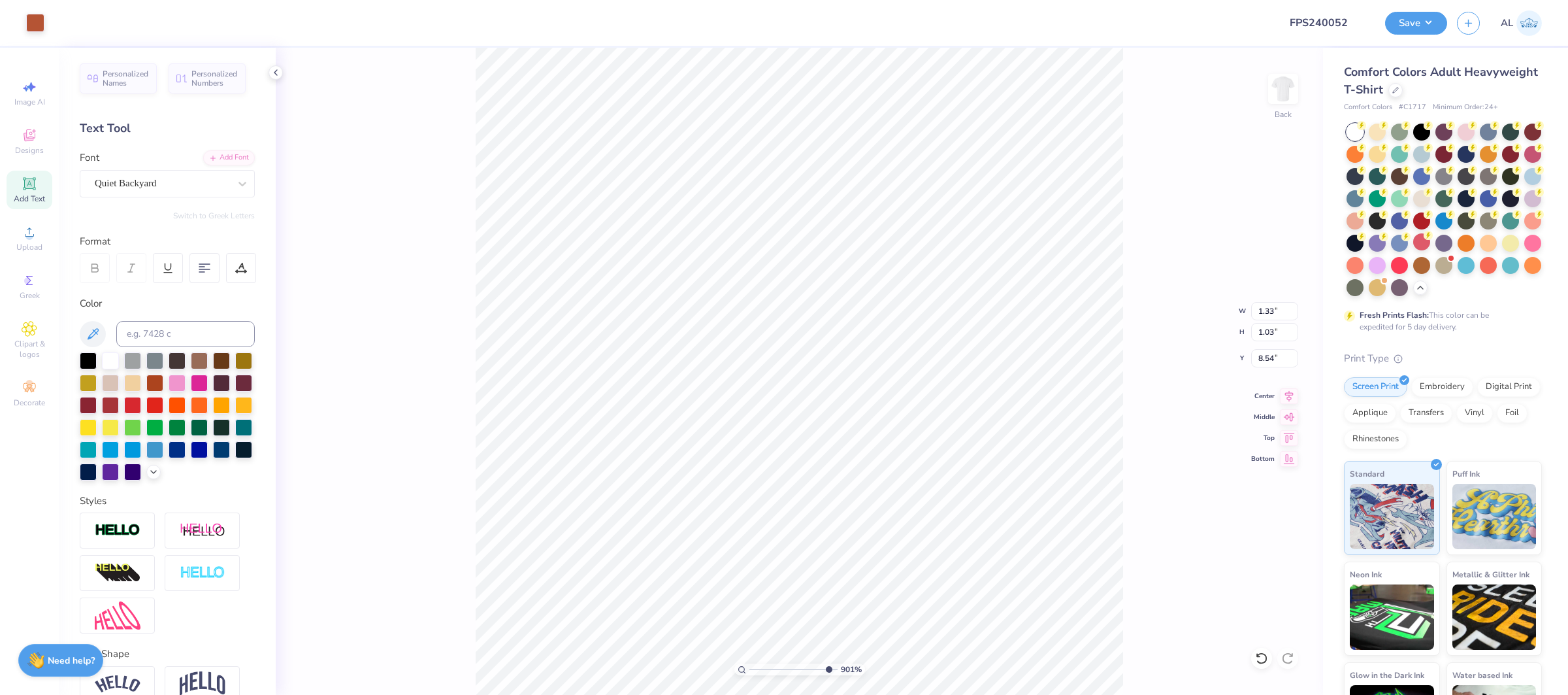
type input "10"
type input "0.52"
type input "9.03"
type input "1.7913601117211"
type input "1.06"
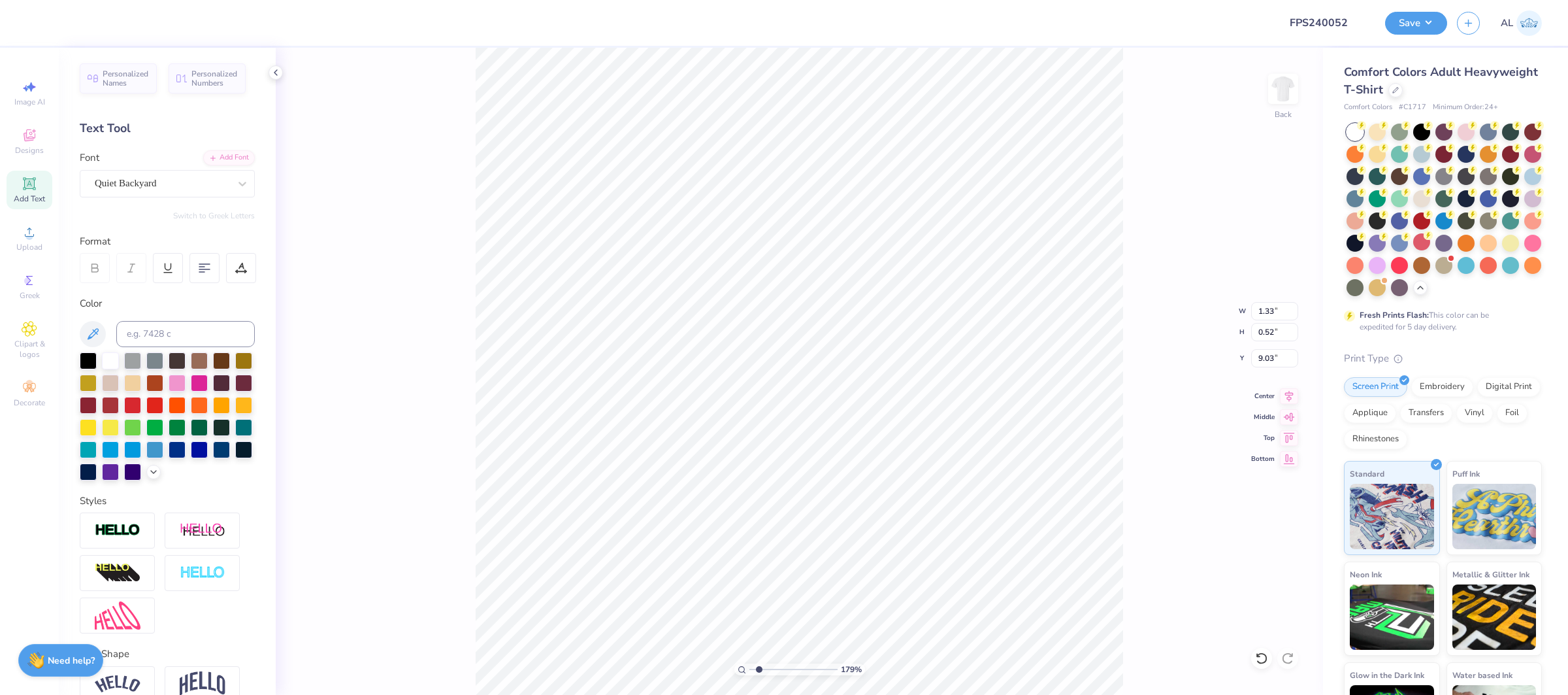
type input "0.60"
type input "18.61"
click at [175, 191] on div at bounding box center [162, 184] width 135 height 18
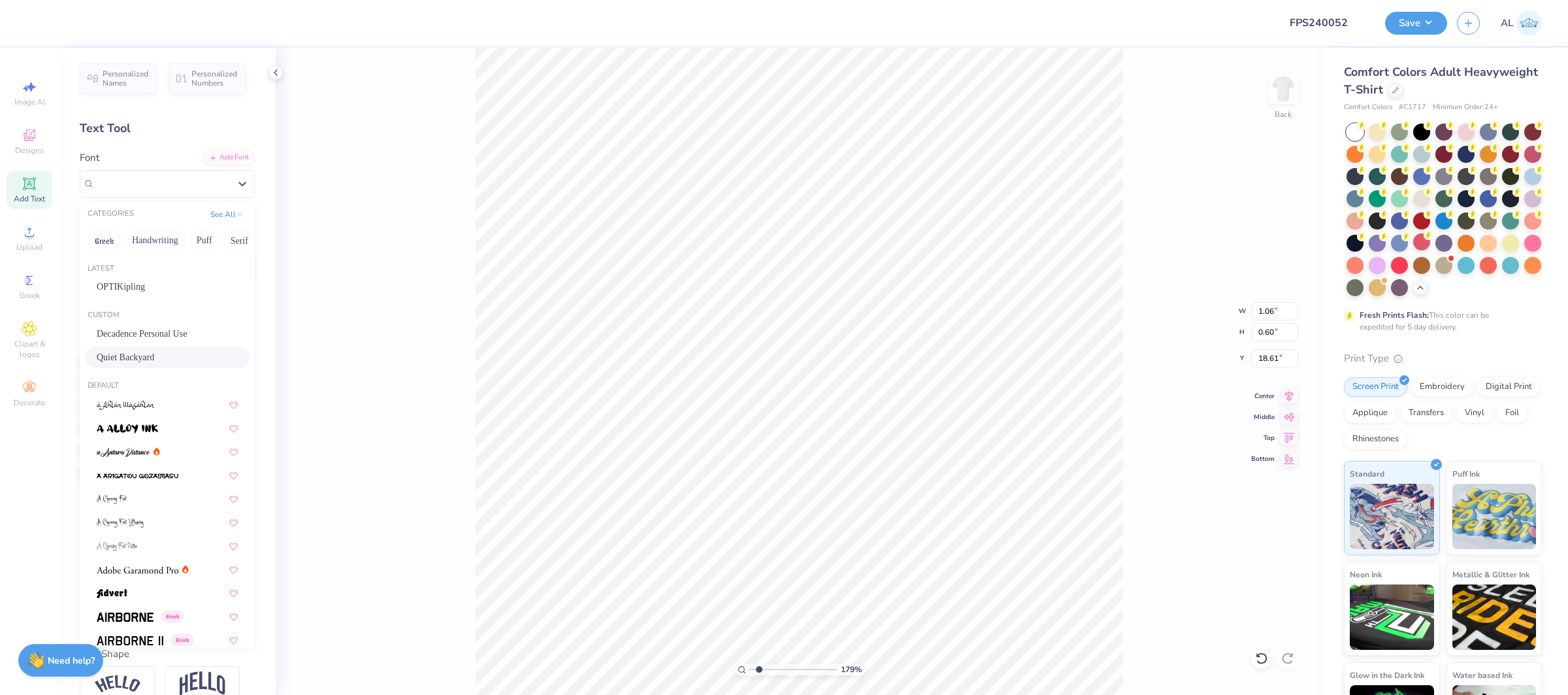
click at [156, 360] on div "Quiet Backyard" at bounding box center [167, 357] width 141 height 14
type input "1.7913601117211"
type input "0.60"
type input "0.39"
type input "18.75"
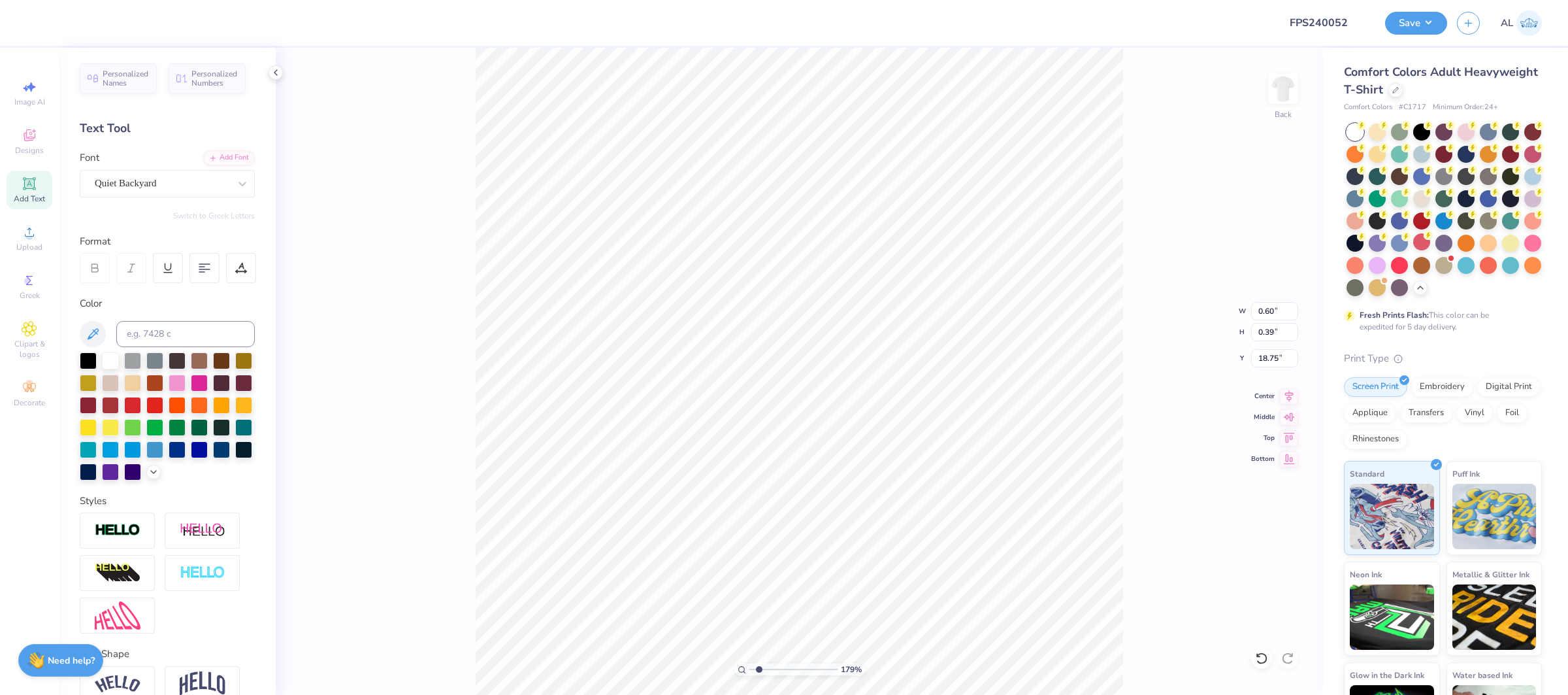
type input "1.7913601117211"
type input "0.91"
type input "0.52"
type input "18.69"
click at [164, 194] on div "Super Dream" at bounding box center [167, 184] width 175 height 28
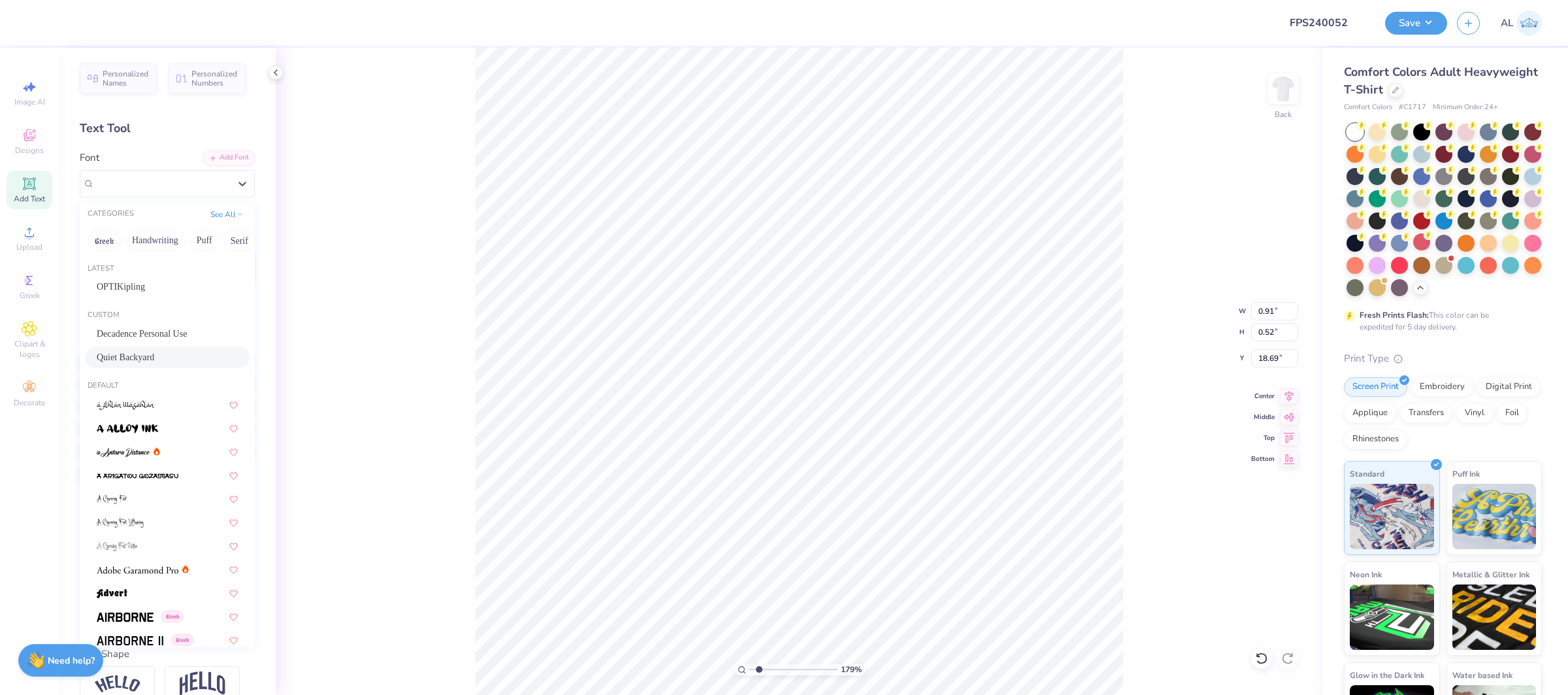
click at [153, 352] on div "Quiet Backyard" at bounding box center [167, 357] width 141 height 14
type input "1.7913601117211"
type input "0.55"
type input "0.33"
type input "18.80"
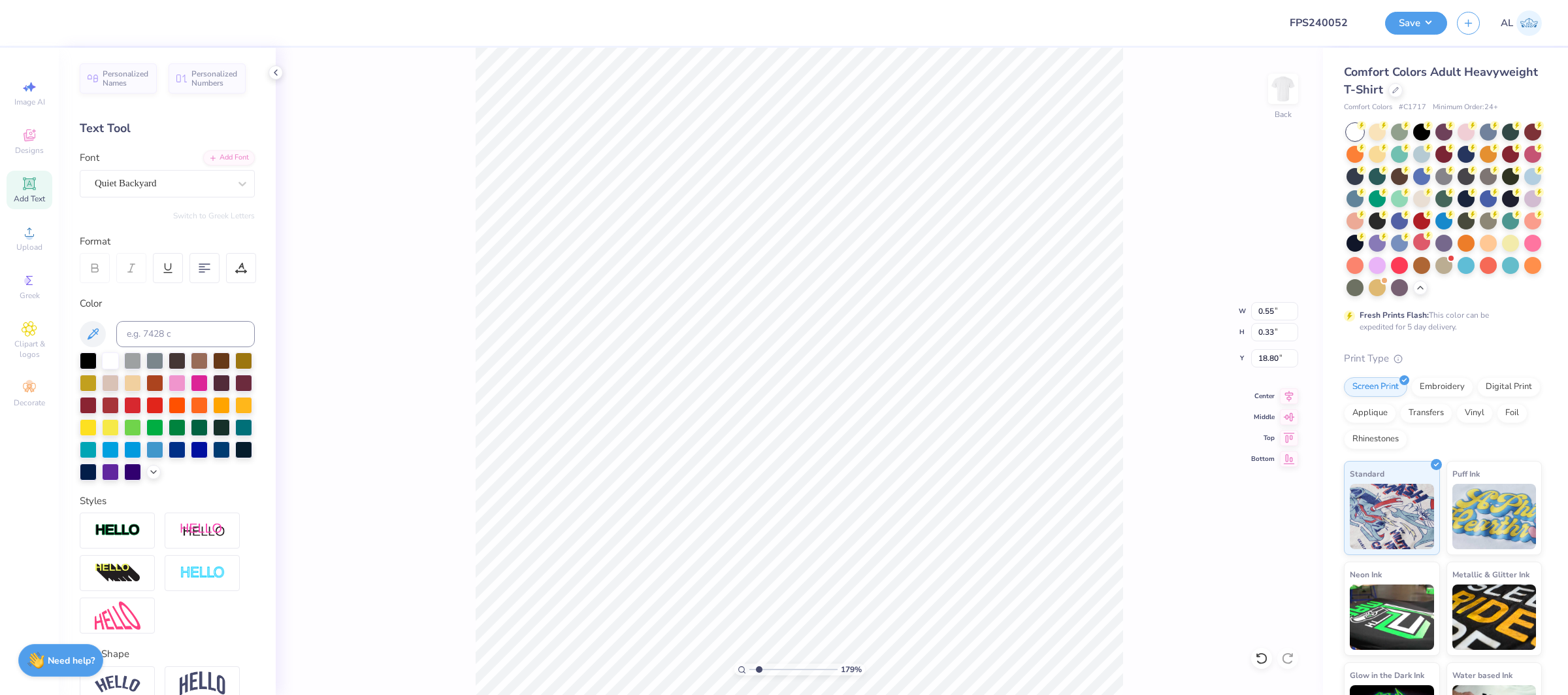
type input "1.7913601117211"
type input "11.39"
type input "1.7913601117211"
type input "0.60"
type input "0.39"
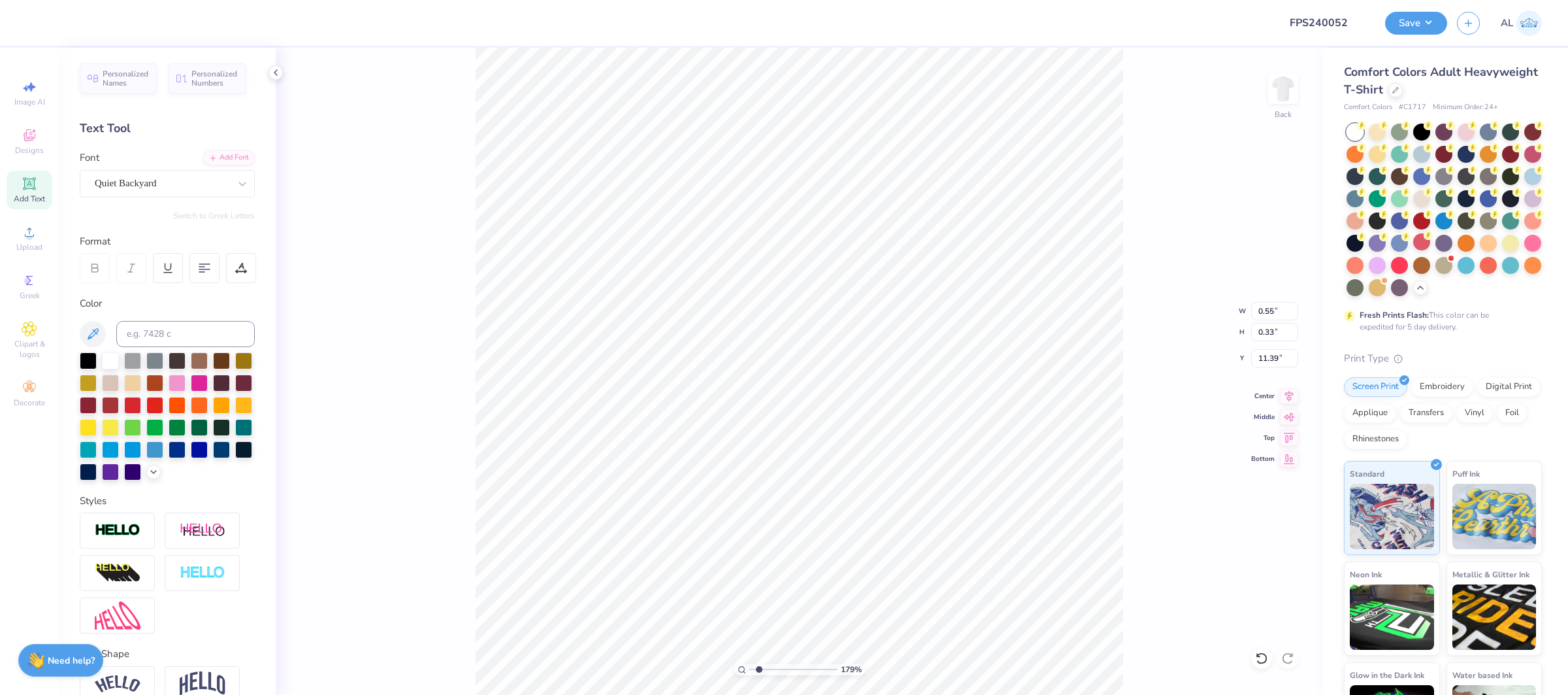
type input "18.75"
type input "1.7913601117211"
type input "11.20"
type input "10"
type input "11.22"
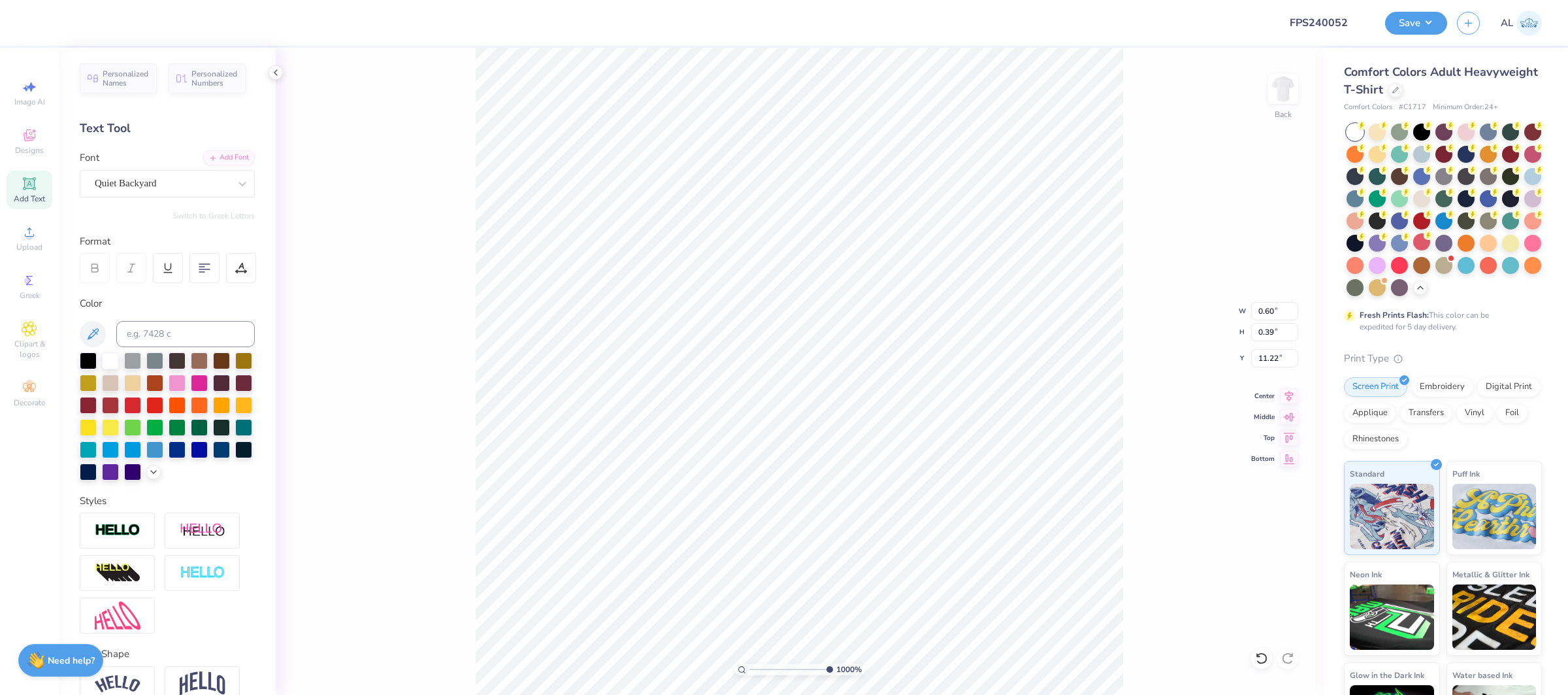
type input "0.55"
type input "0.33"
type input "11.39"
type input "7.06329200336517"
type input "11.36"
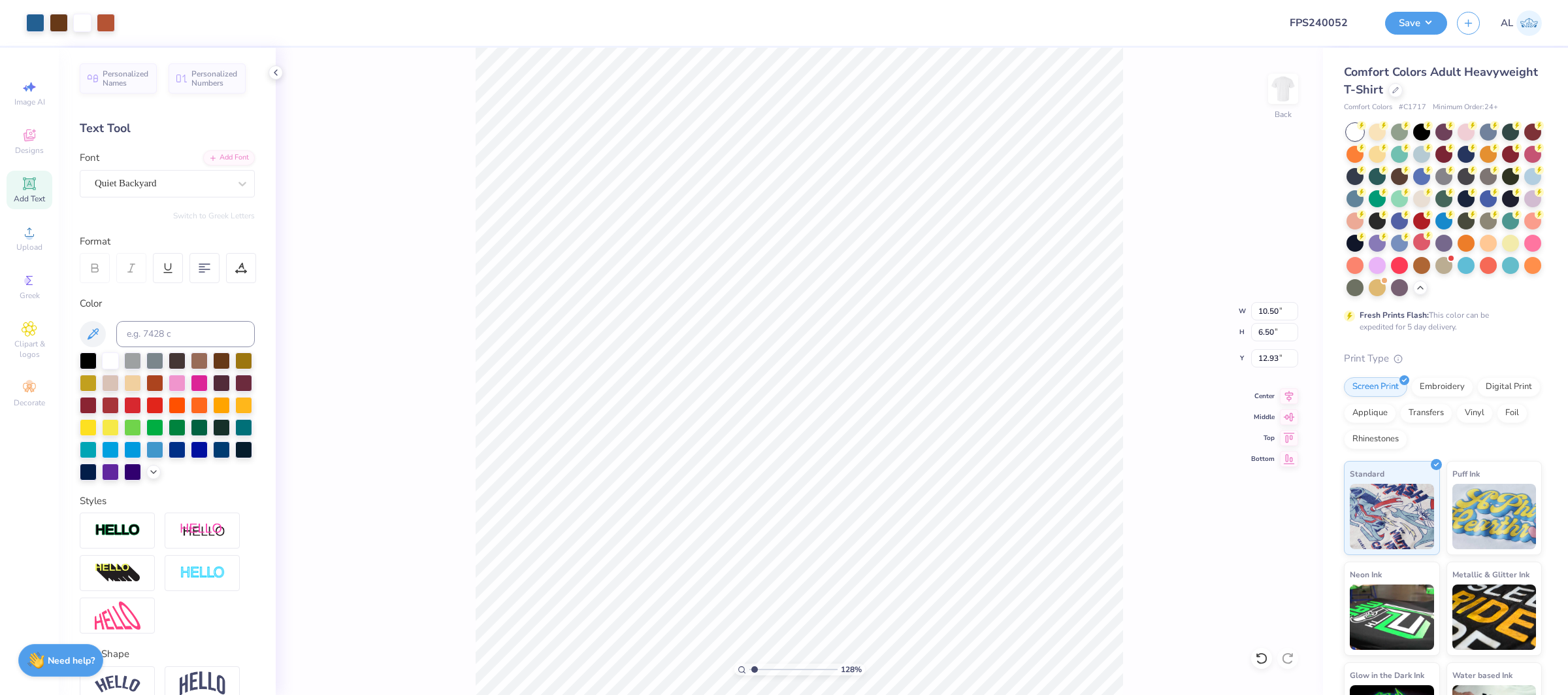
type input "1.27961203984358"
type input "7.40"
type input "3.38"
type input "11.06"
click at [162, 189] on div "Super Dream" at bounding box center [162, 183] width 137 height 20
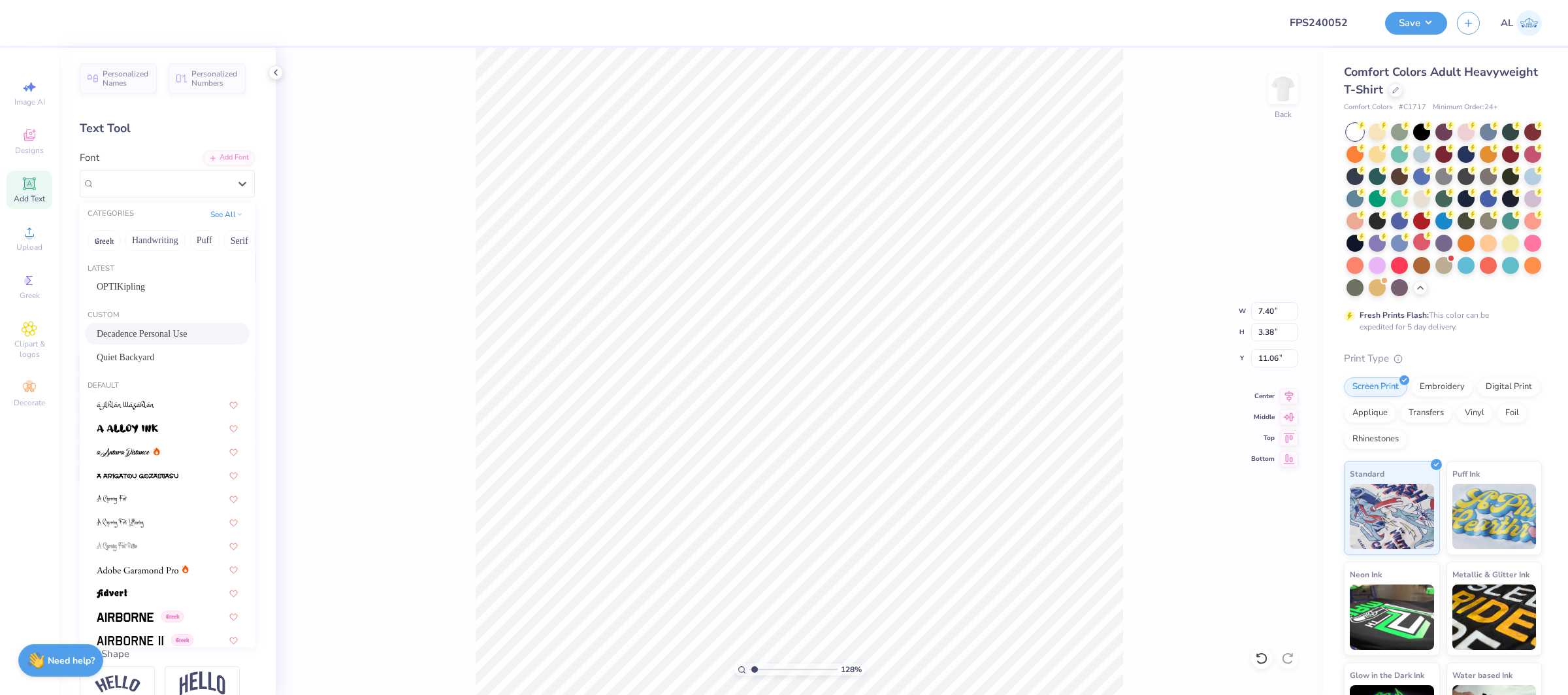
click at [169, 326] on div "Decadence Personal Use" at bounding box center [168, 334] width 165 height 22
type input "1.27961203984358"
type input "9.69"
type input "3.93"
type input "10.86"
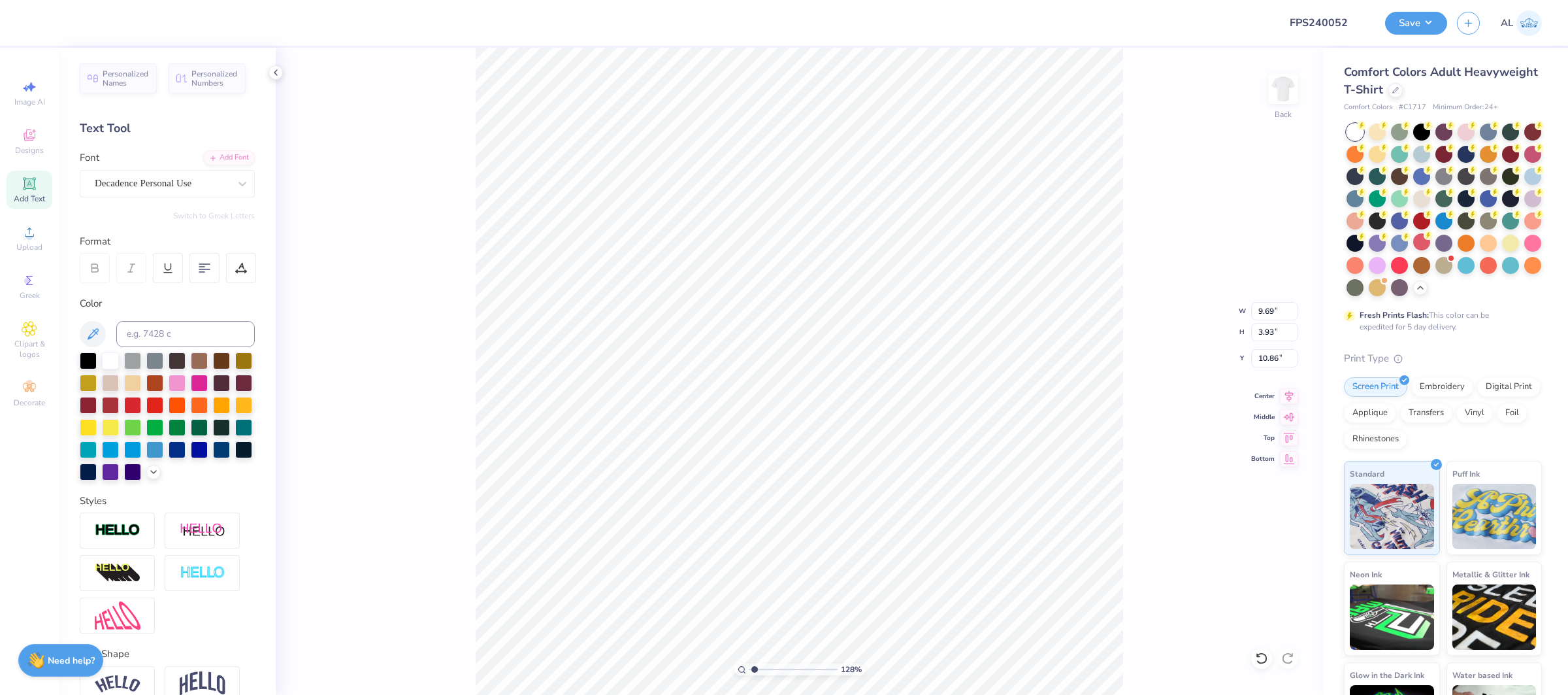
type input "1.27961203984358"
type input "3.25"
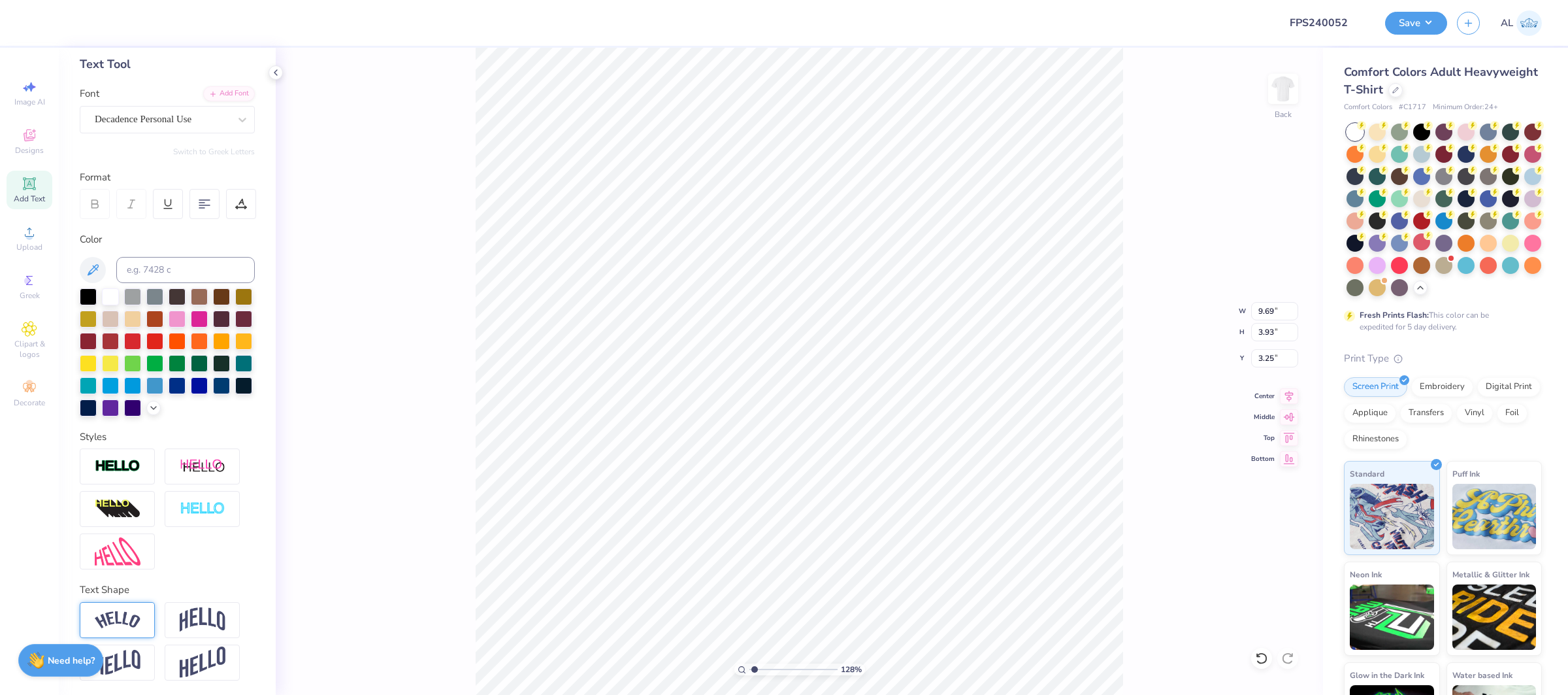
click at [127, 620] on img at bounding box center [117, 620] width 46 height 18
type input "1.27961203984358"
type input "11.20"
type input "5.52"
type input "2.91"
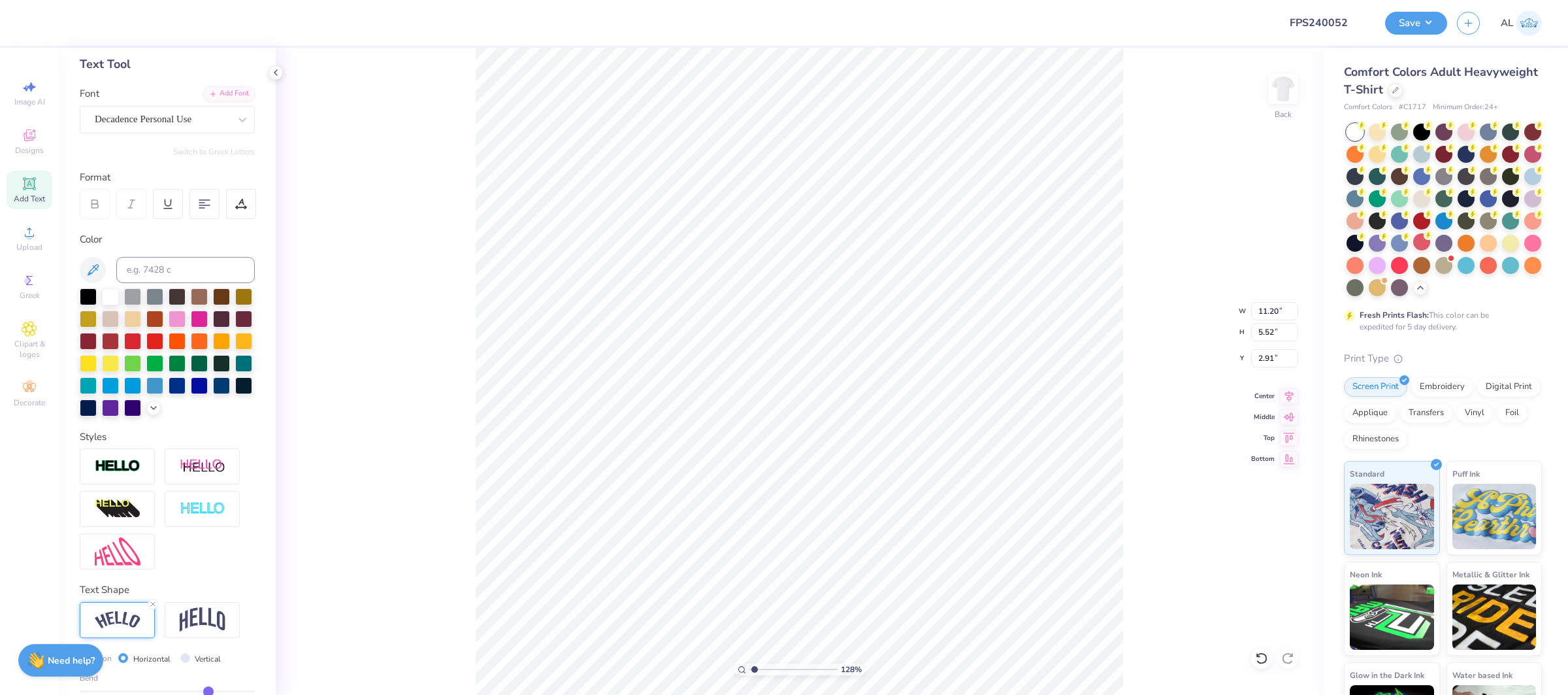
scroll to position [141, 0]
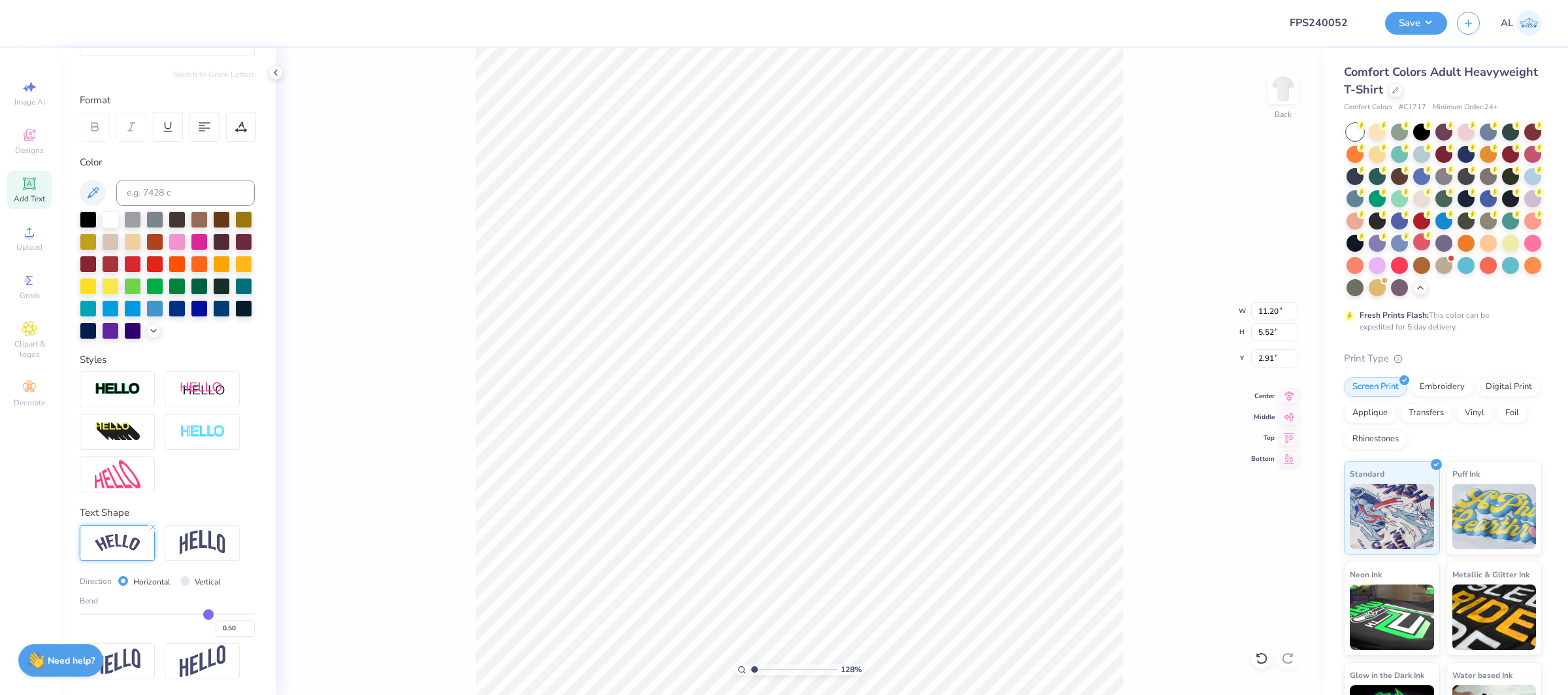
type input "0.45"
type input "0.44"
type input "0.43"
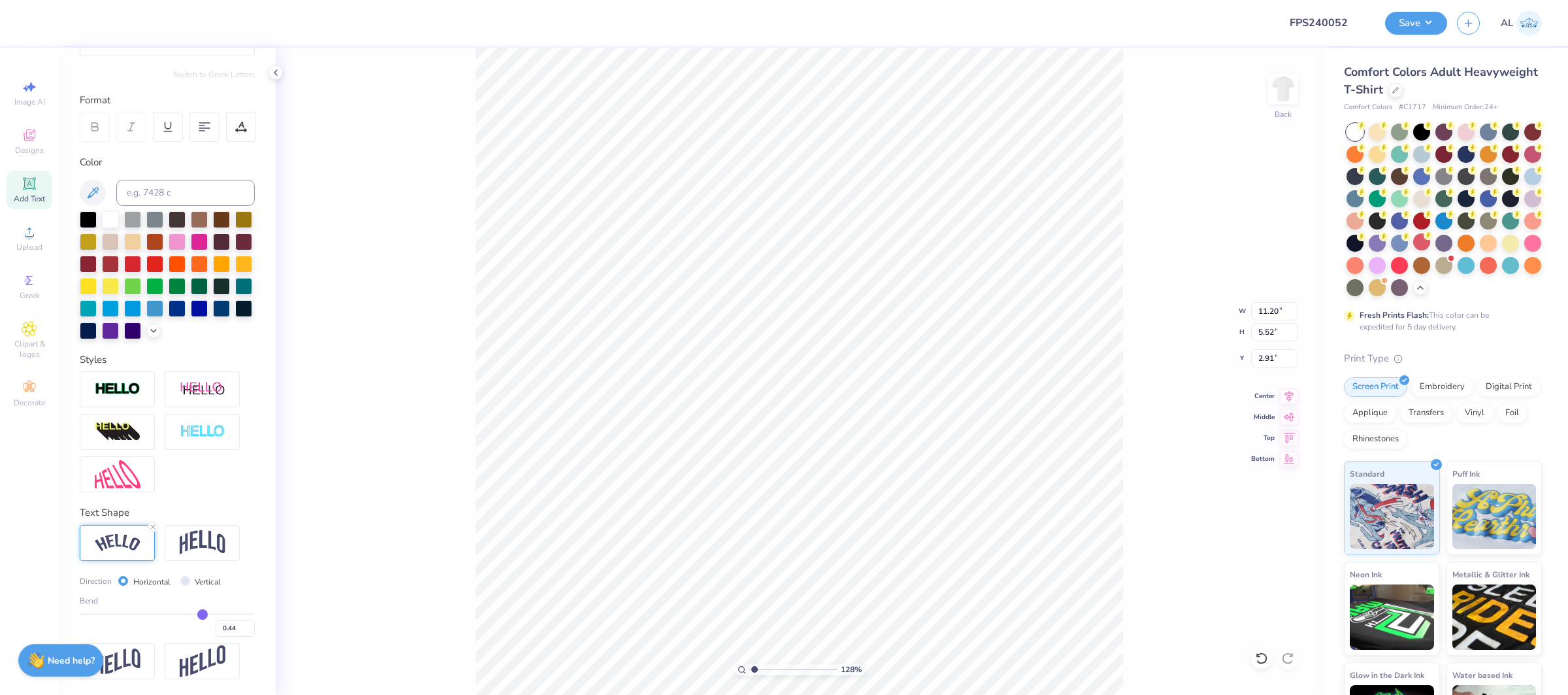
type input "0.43"
type input "0.41"
type input "0.39"
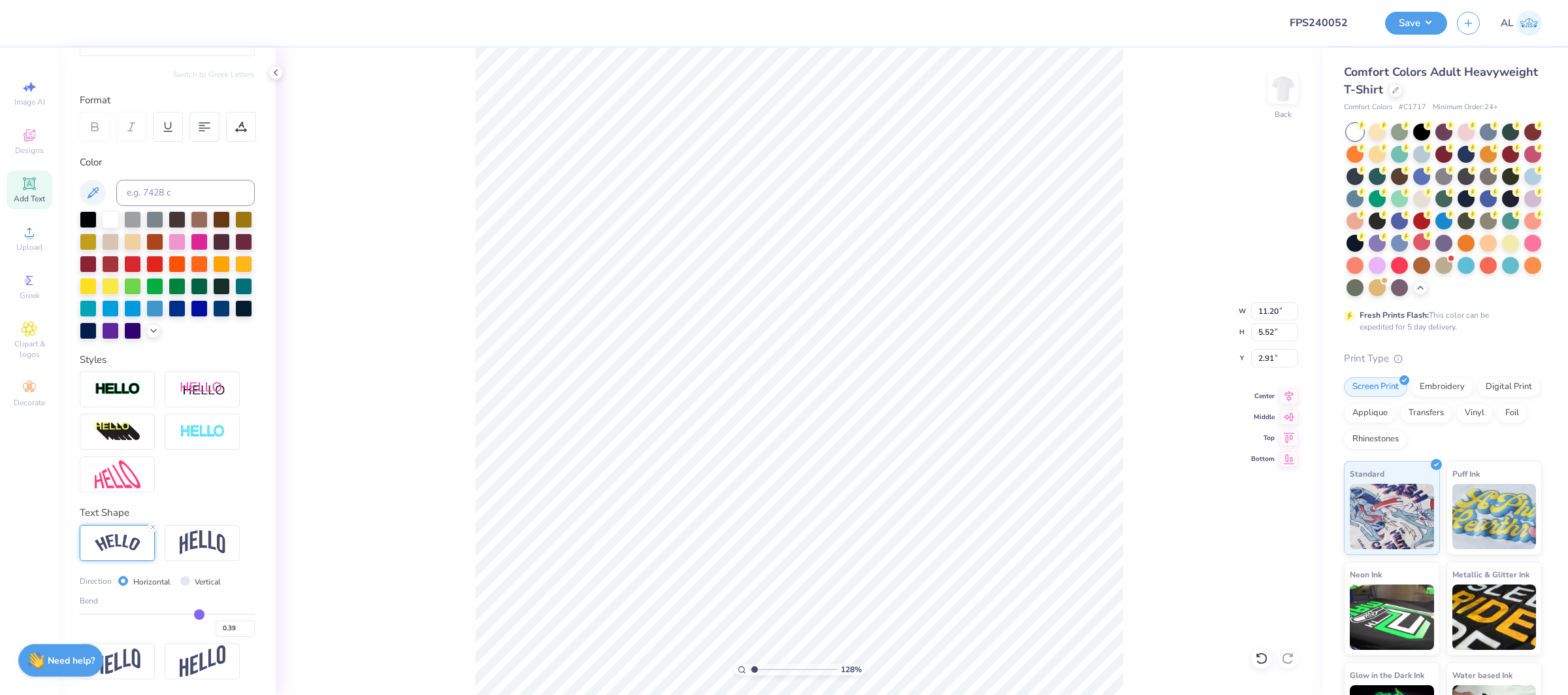
type input "0.38"
type input "0.37"
type input "0.36"
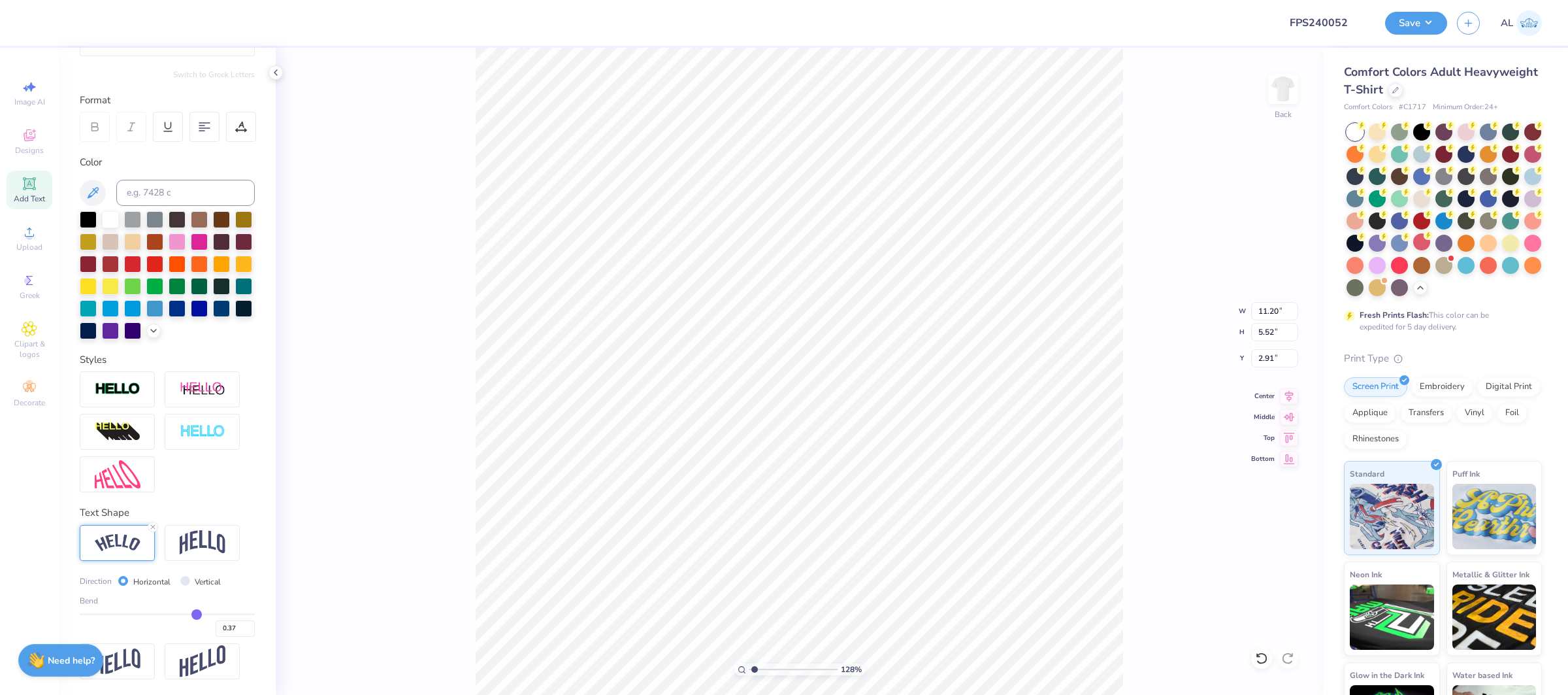
type input "0.36"
type input "0.35"
type input "0.34"
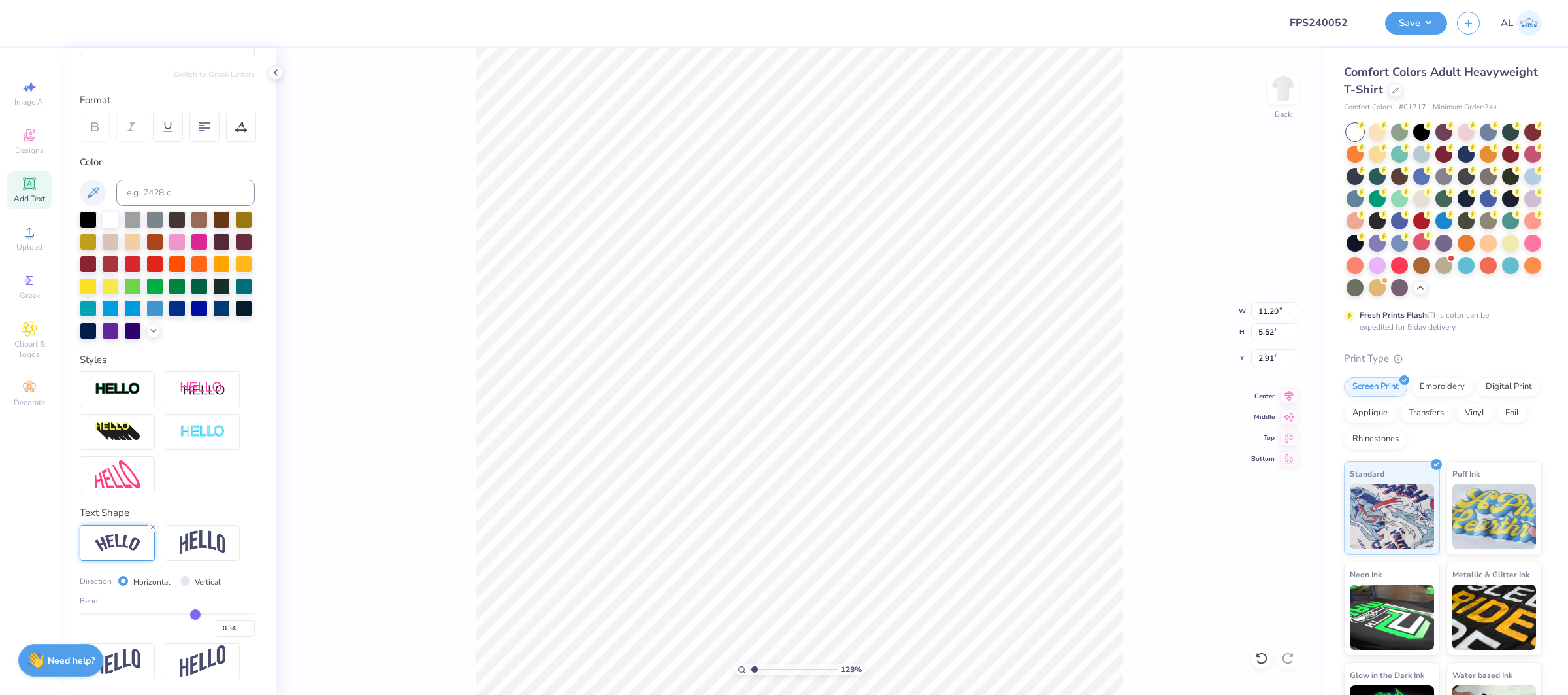
drag, startPoint x: 205, startPoint y: 615, endPoint x: 196, endPoint y: 617, distance: 9.2
type input "0.34"
click at [196, 615] on input "range" at bounding box center [167, 614] width 175 height 2
type input "1.27961203984358"
type input "10.54"
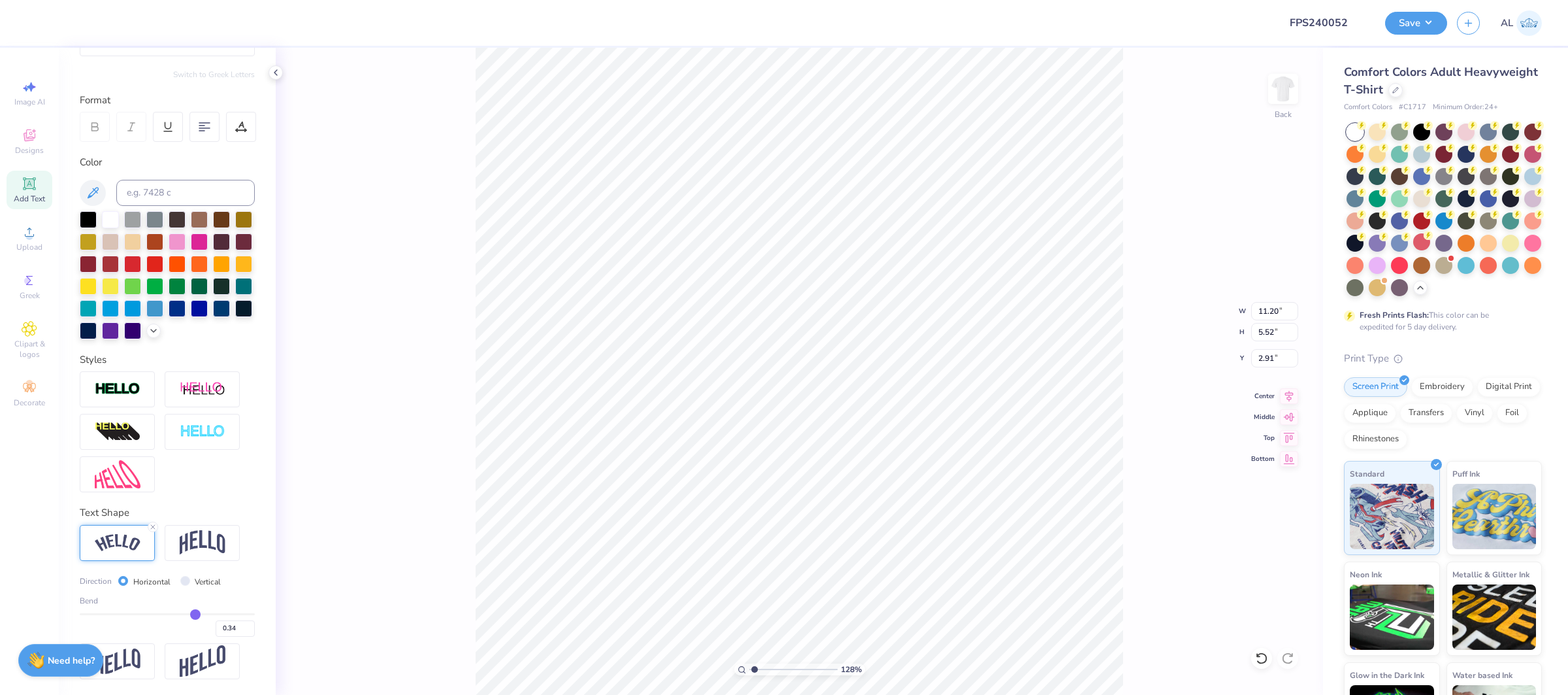
type input "4.61"
type input "3.28"
type input "1.27961203984358"
type input "2.55"
click at [194, 619] on div "0.34" at bounding box center [167, 625] width 175 height 24
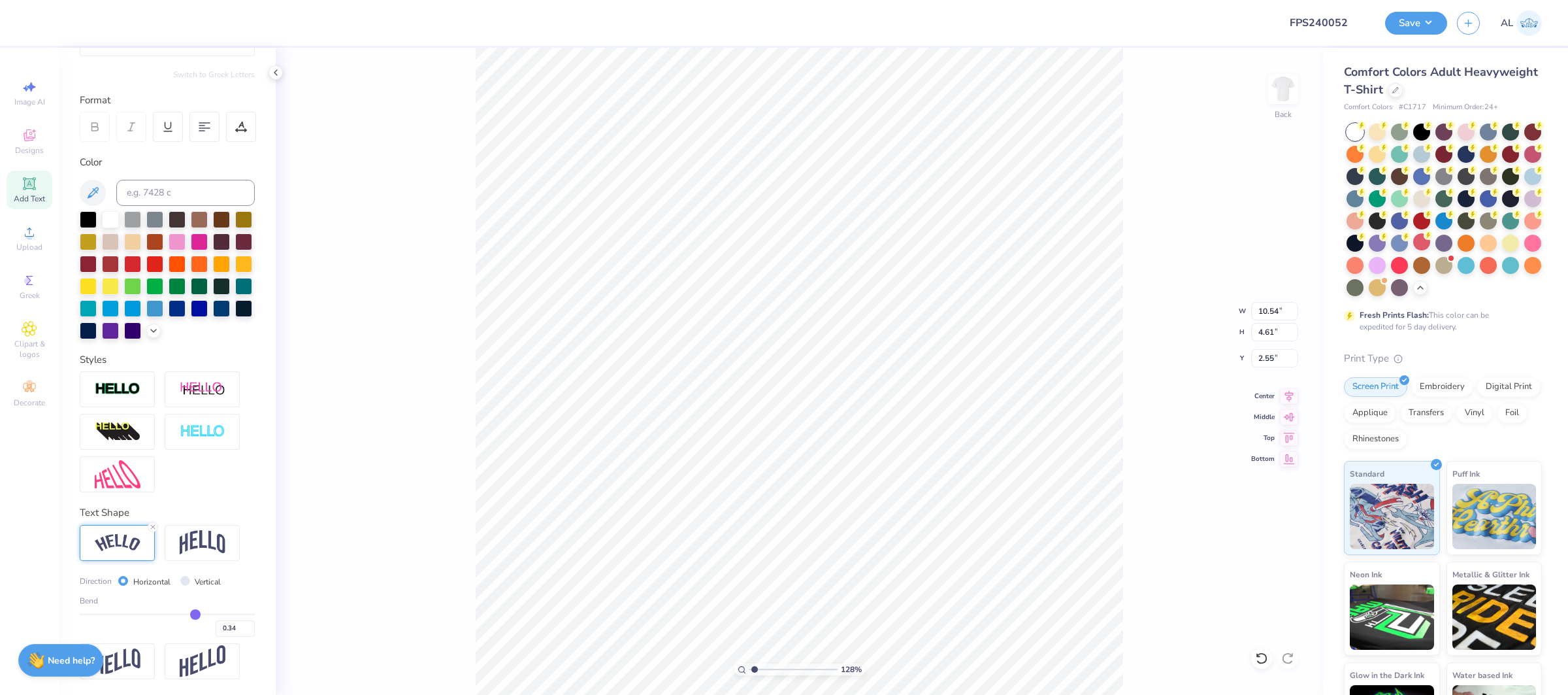
type input "0.33"
type input "0.32"
type input "0.31"
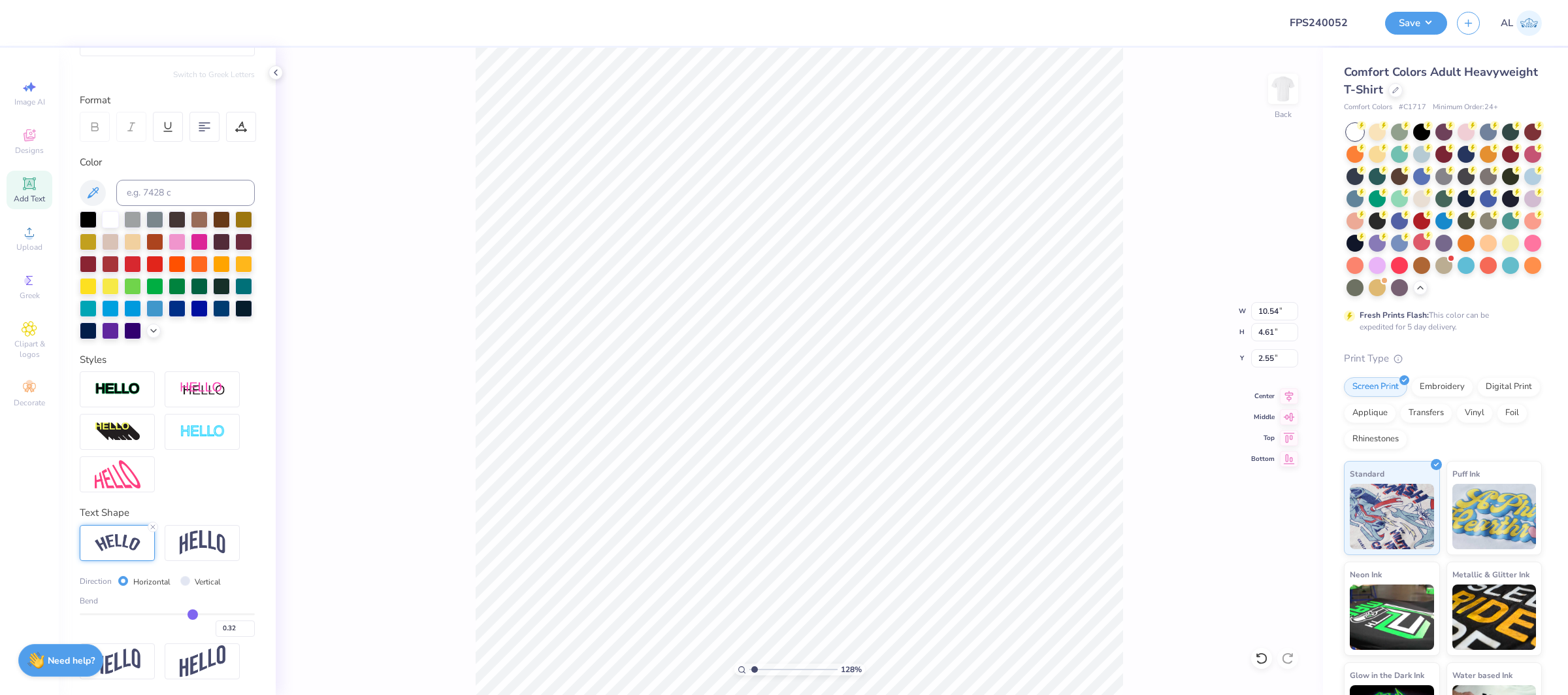
type input "0.31"
type input "0.3"
type input "0.30"
type input "1.27961203984358"
type input "0.3"
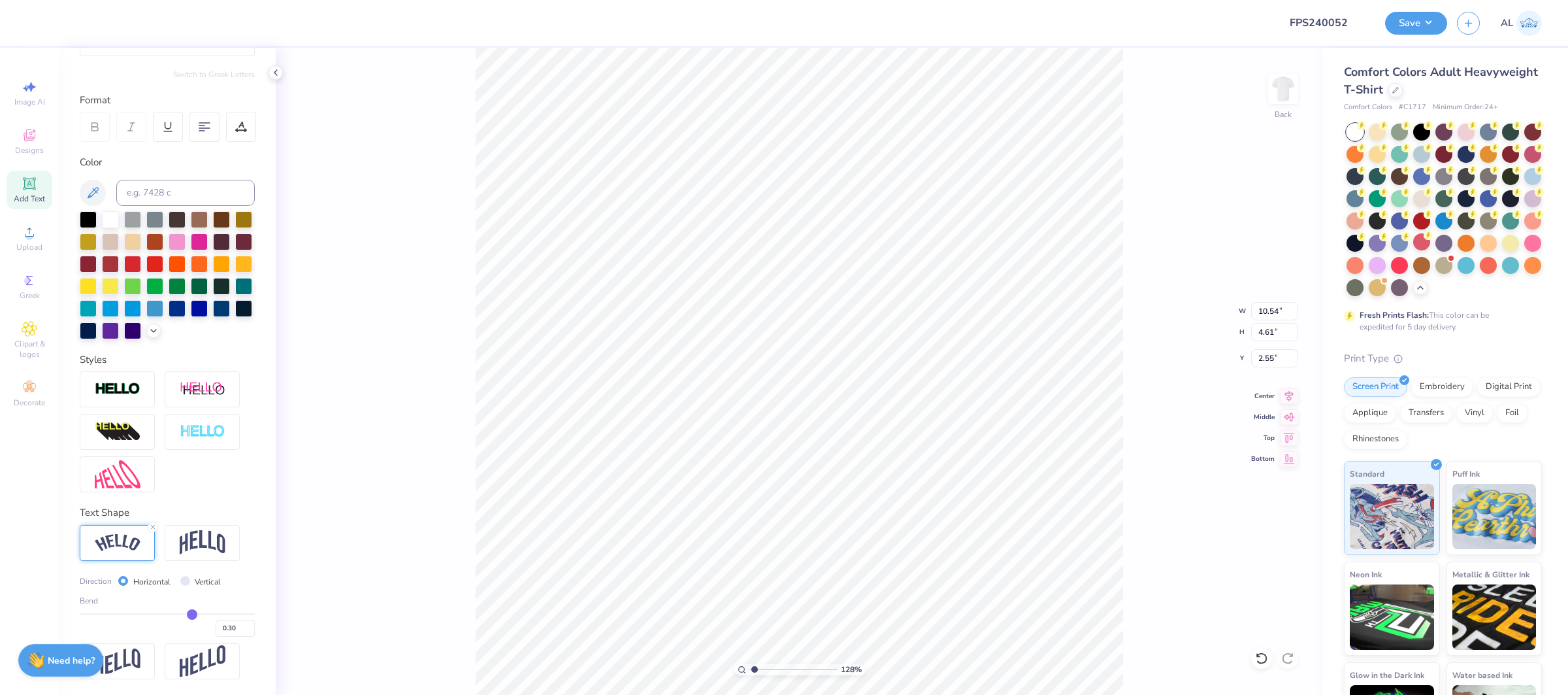
click at [192, 615] on input "range" at bounding box center [167, 614] width 175 height 2
type input "1.27961203984358"
type input "10.45"
type input "4.48"
type input "2.57"
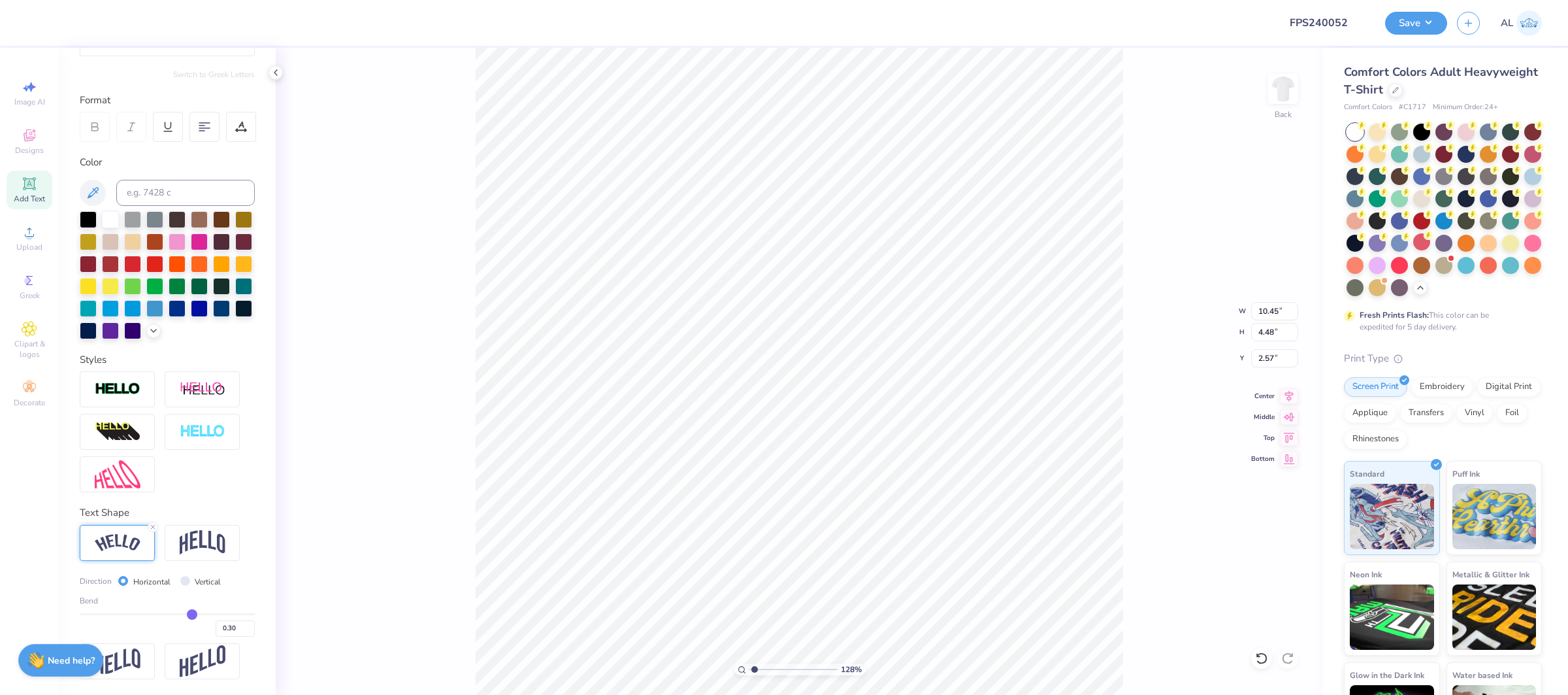
type input "0.29"
type input "0.28"
type input "0.27"
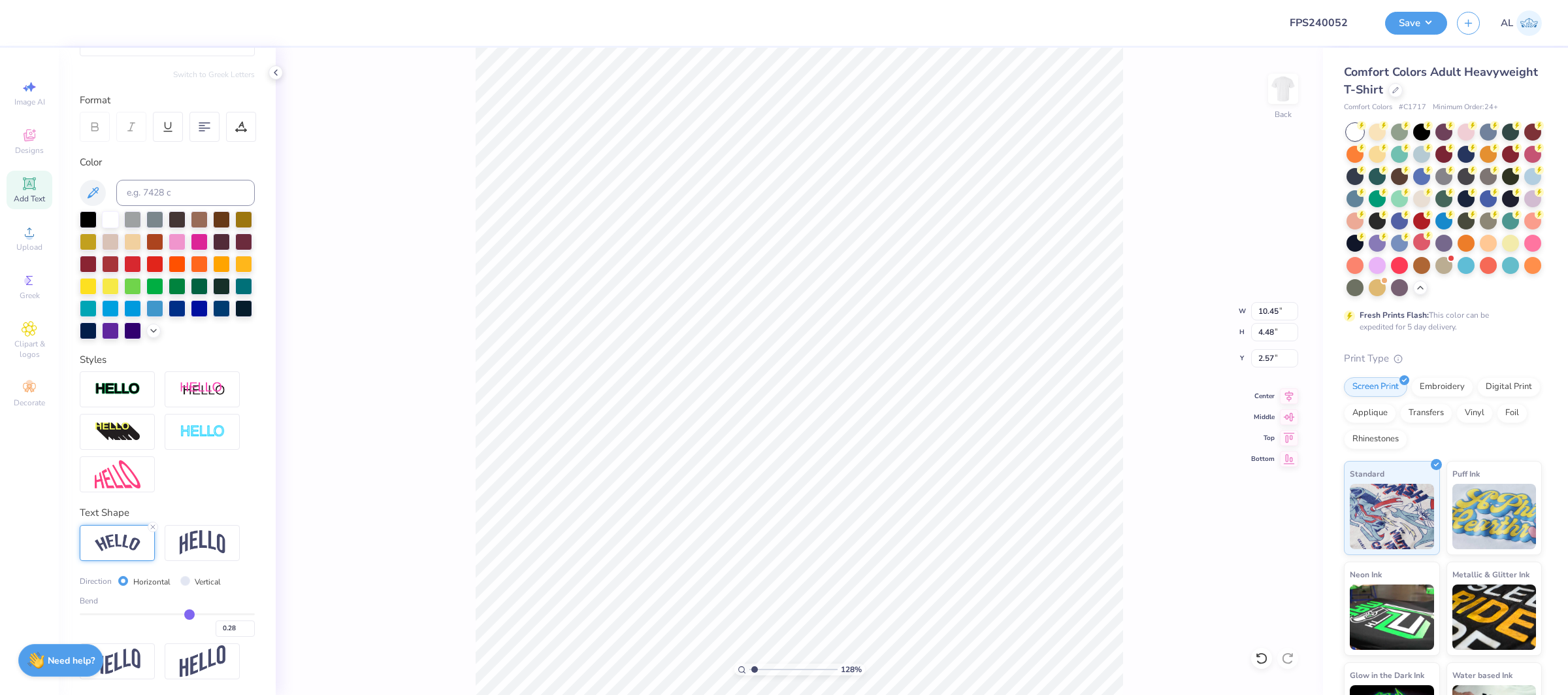
type input "0.27"
click at [189, 615] on input "range" at bounding box center [167, 614] width 175 height 2
type input "1.27961203984358"
type input "10.37"
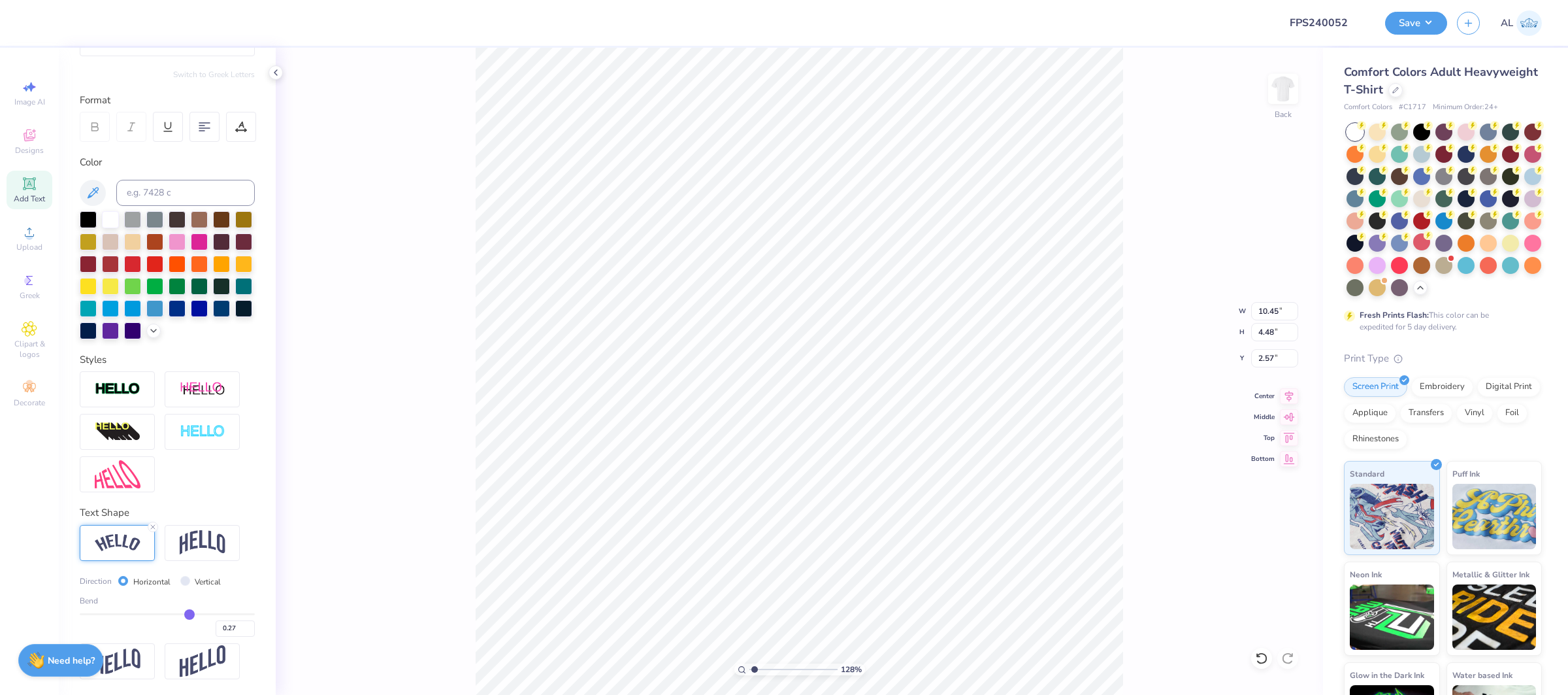
type input "4.38"
type input "2.58"
type input "1.27961203984358"
type input "2.76"
type input "1.58077088576665"
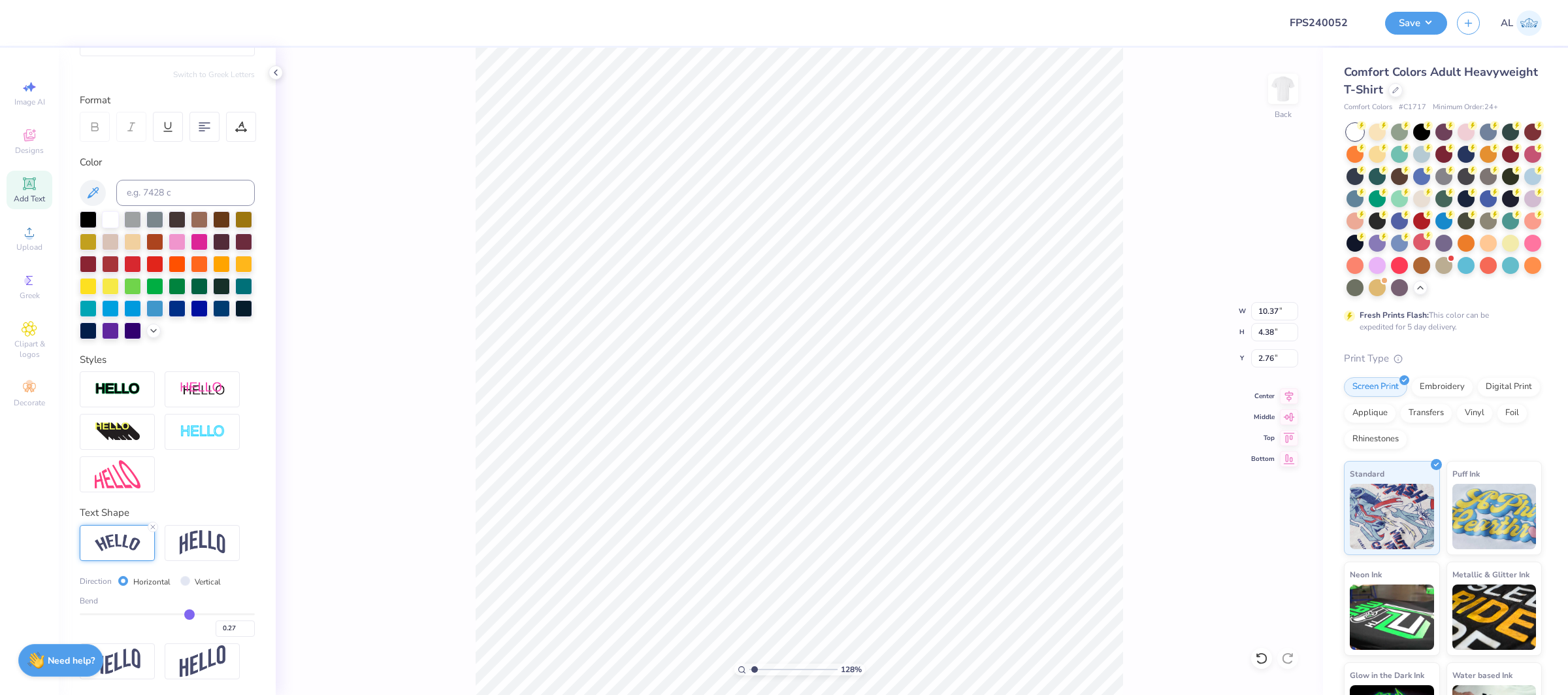
type input "10.39"
type input "4.33"
type input "2.78"
type input "1.77574631281405"
type input "2.79"
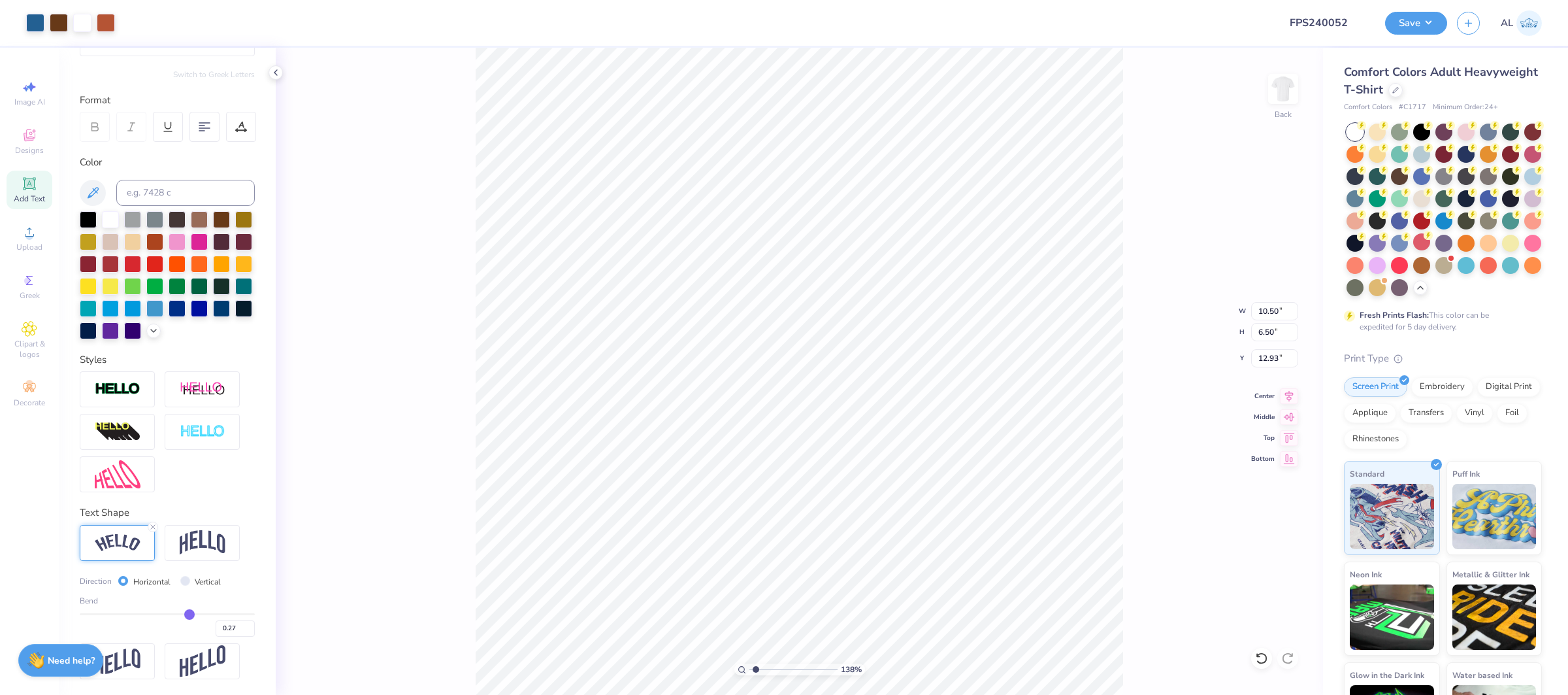
type input "1.37760135270473"
type input "5.50"
click at [1286, 396] on icon at bounding box center [1289, 394] width 18 height 16
click at [1415, 24] on button "Save" at bounding box center [1416, 21] width 63 height 23
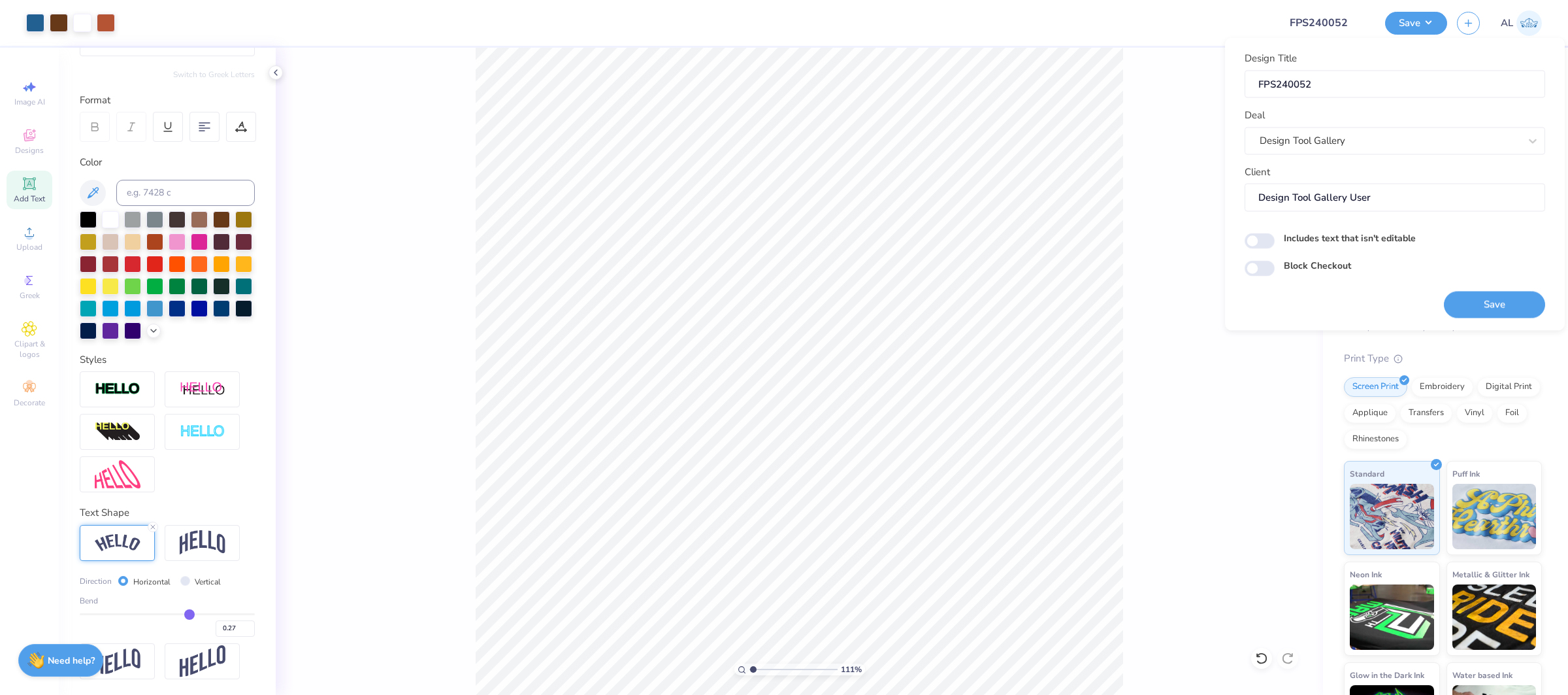
drag, startPoint x: 1488, startPoint y: 297, endPoint x: 323, endPoint y: 12, distance: 1199.4
click at [1488, 297] on button "Save" at bounding box center [1495, 304] width 101 height 27
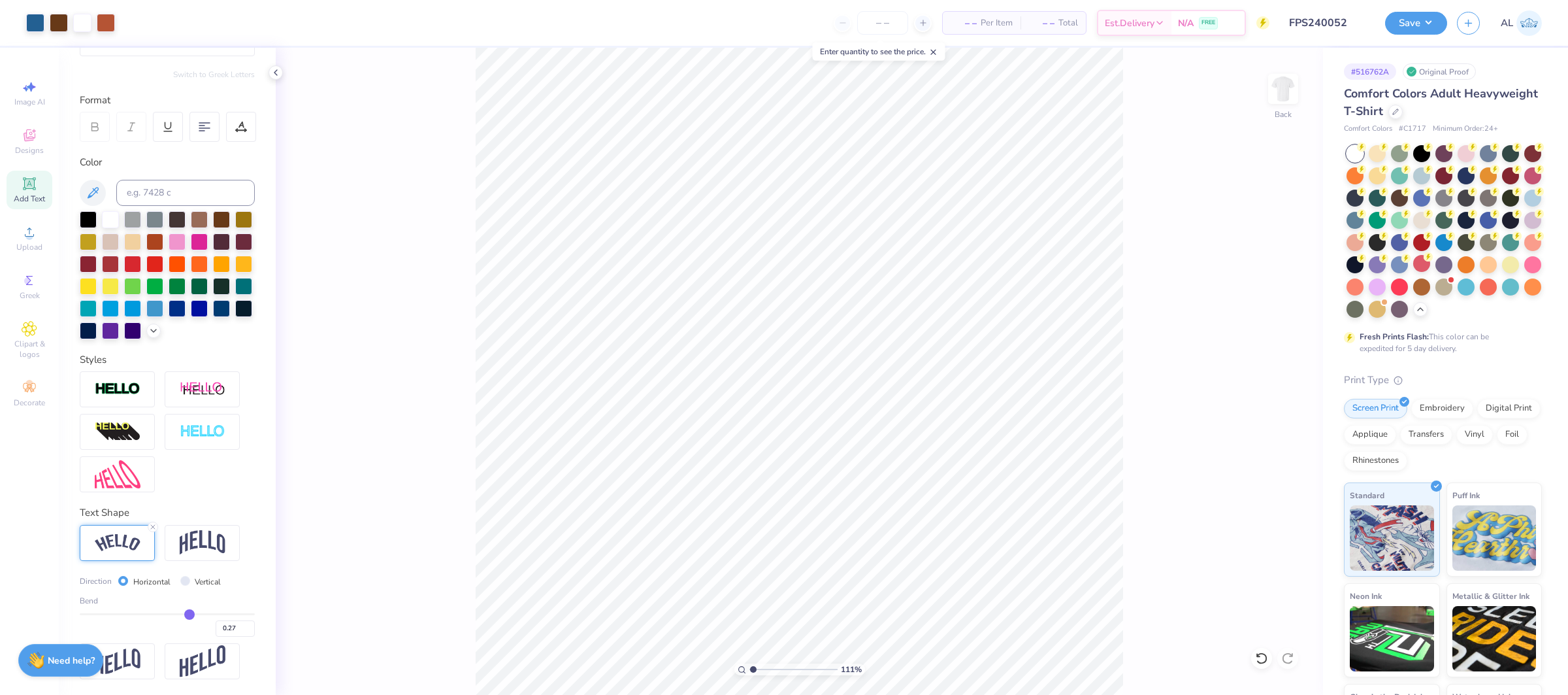
click at [1124, 546] on div "111 % Back" at bounding box center [799, 371] width 1048 height 647
type input "1.10681264302492"
click at [1268, 356] on input "2.00" at bounding box center [1274, 357] width 47 height 18
type input "13"
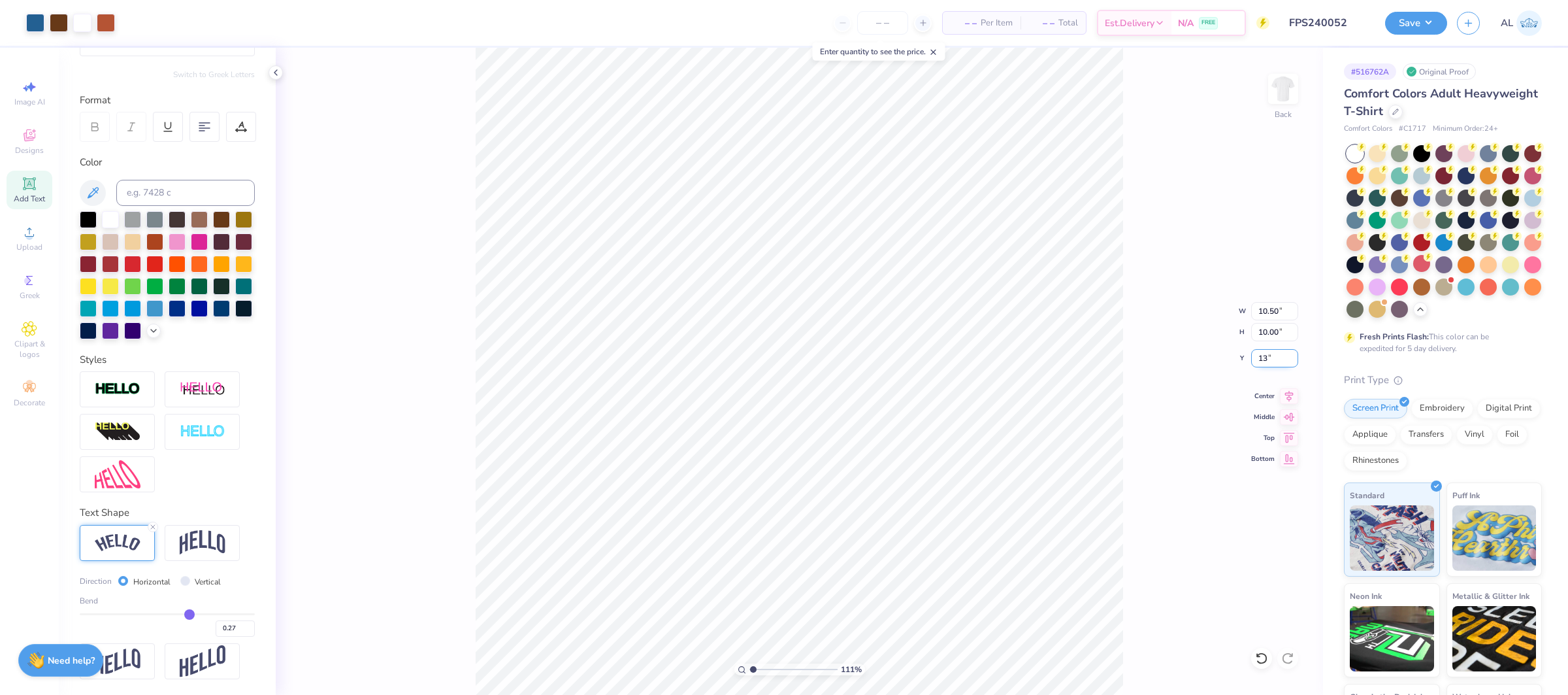
type input "1.10681264302492"
type input "13.00"
click at [36, 247] on span "Upload" at bounding box center [29, 247] width 26 height 11
click at [32, 234] on circle at bounding box center [29, 235] width 7 height 7
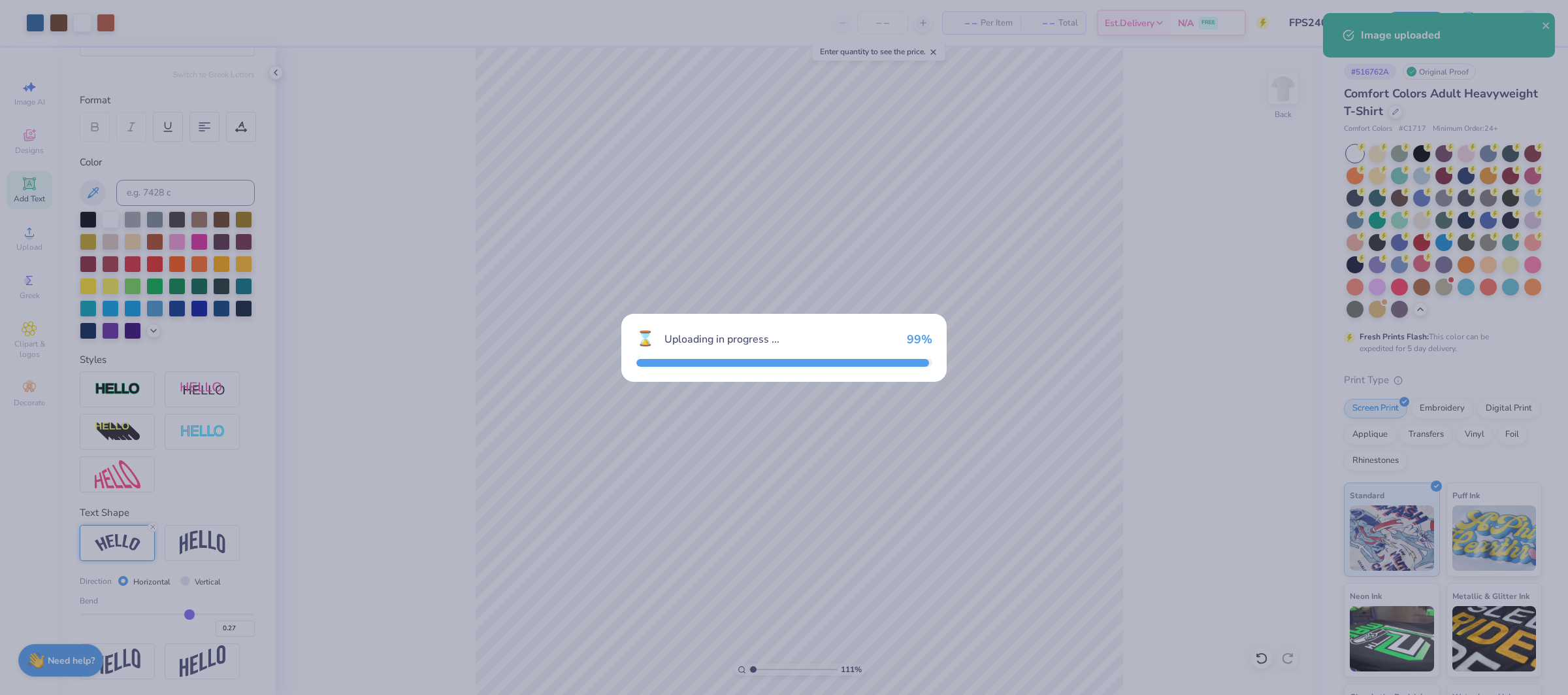
type input "1.10681264302492"
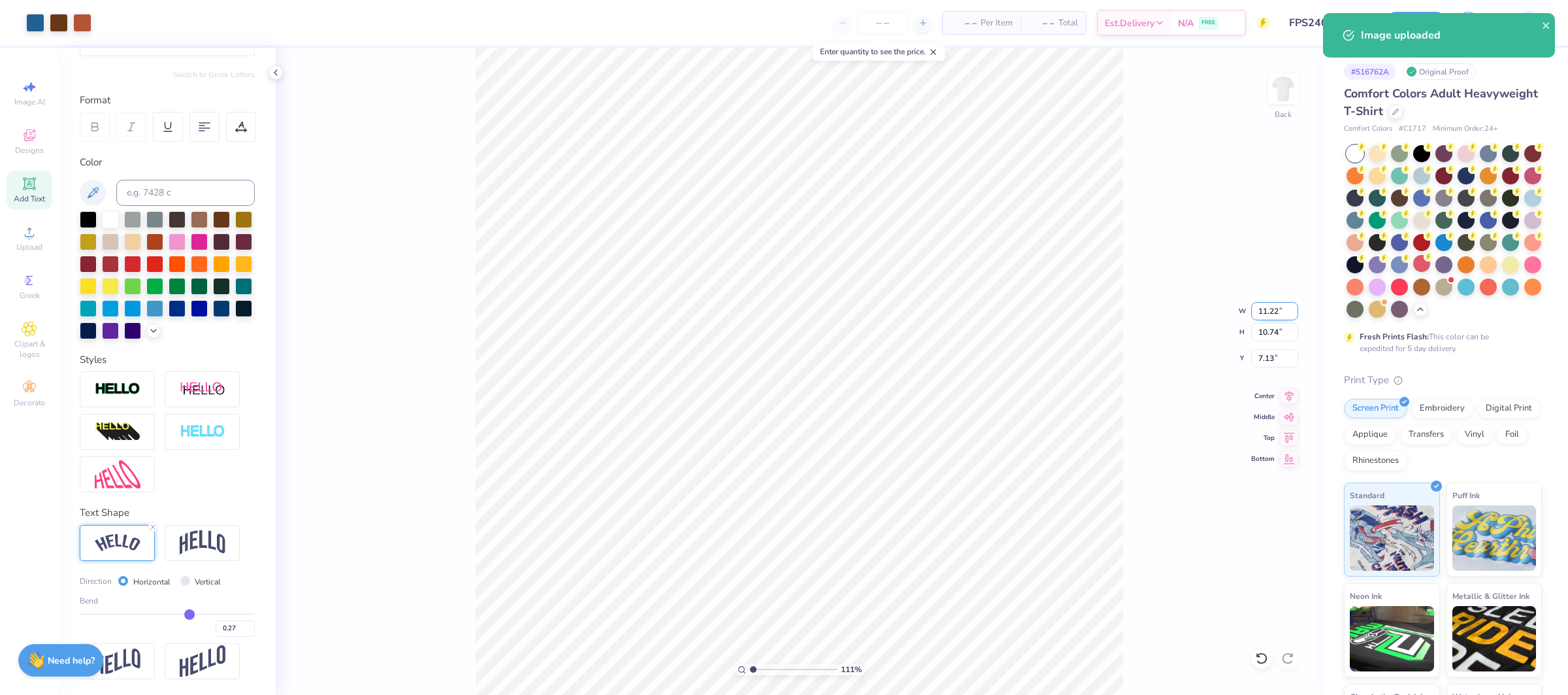
click at [1274, 310] on input "11.22" at bounding box center [1274, 311] width 47 height 18
type input "10.5"
type input "1.10681264302492"
type input "10.50"
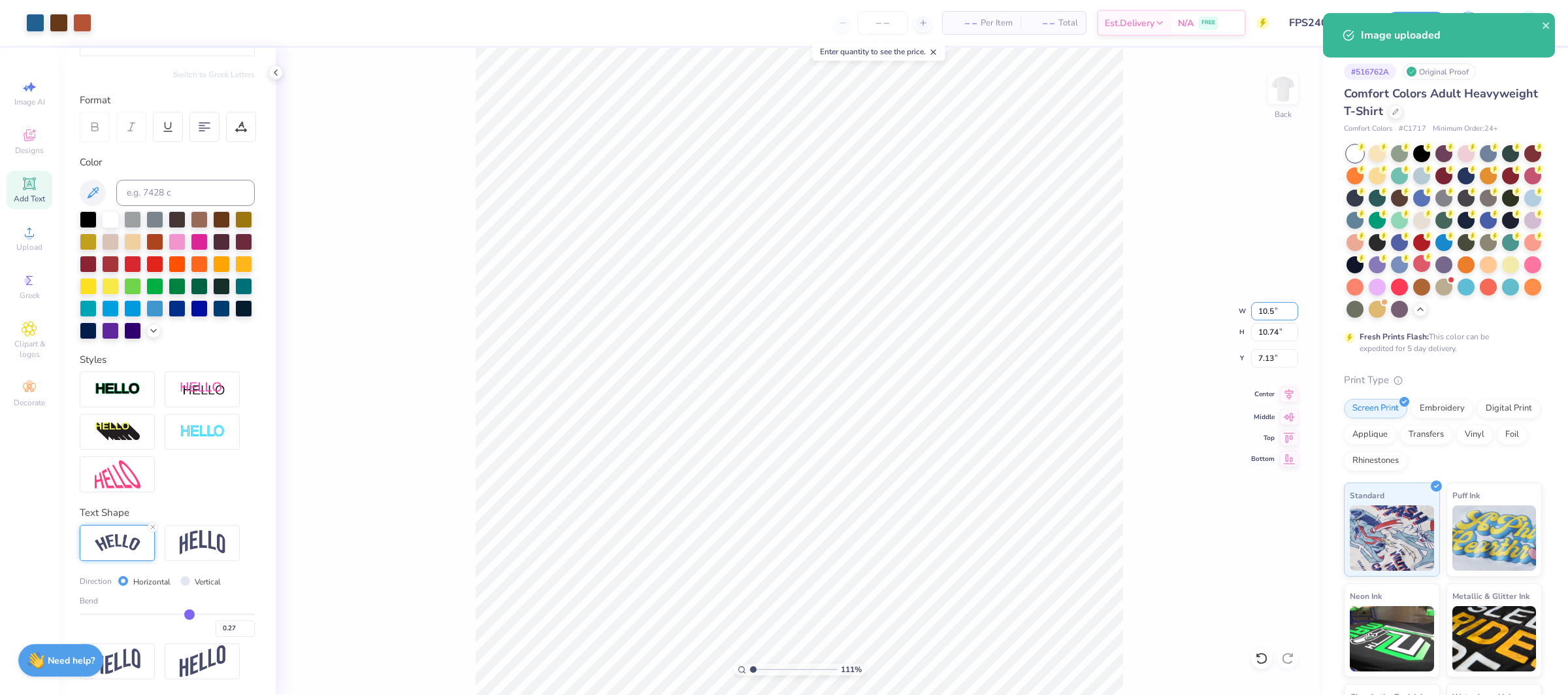
type input "10.04"
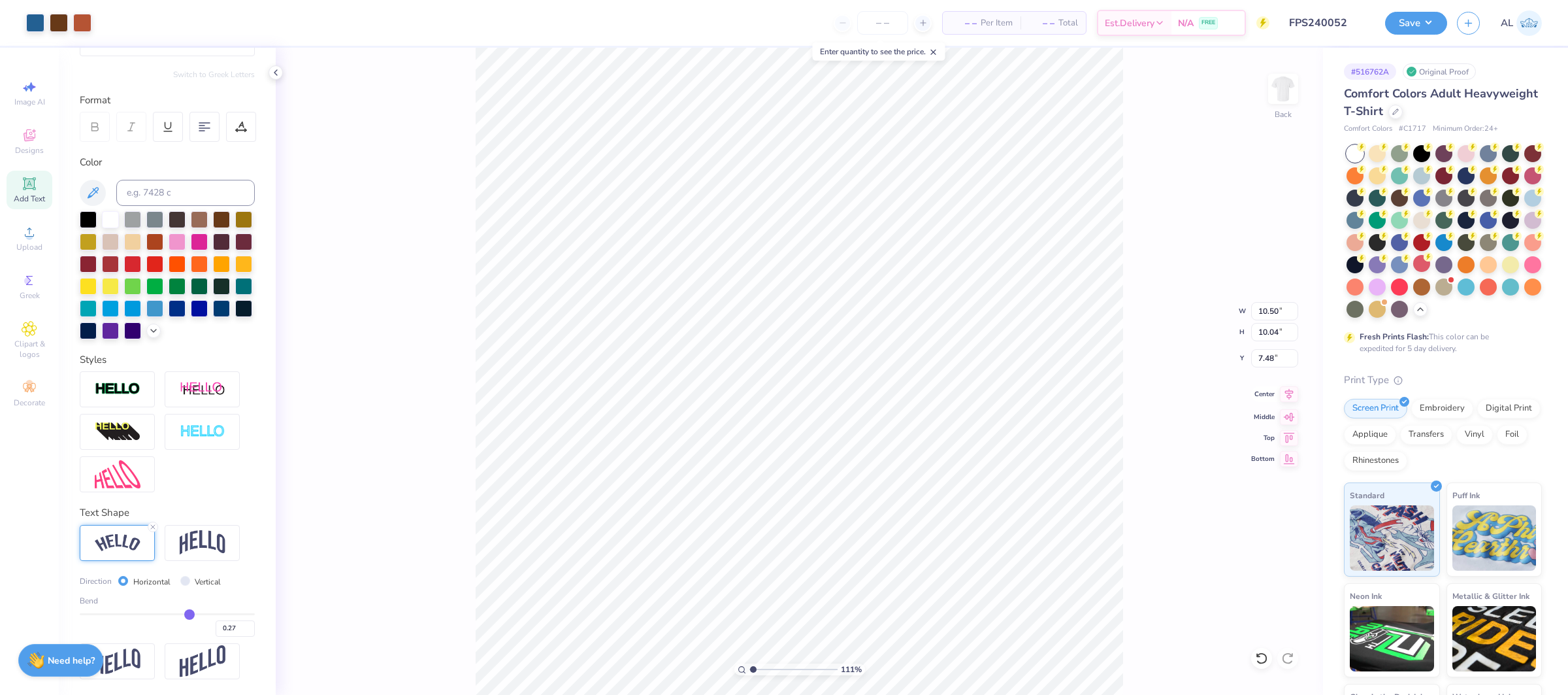
click at [1293, 398] on icon at bounding box center [1289, 394] width 18 height 16
click at [1272, 357] on input "7.48" at bounding box center [1274, 357] width 47 height 18
type input "2"
type input "1.10681264302492"
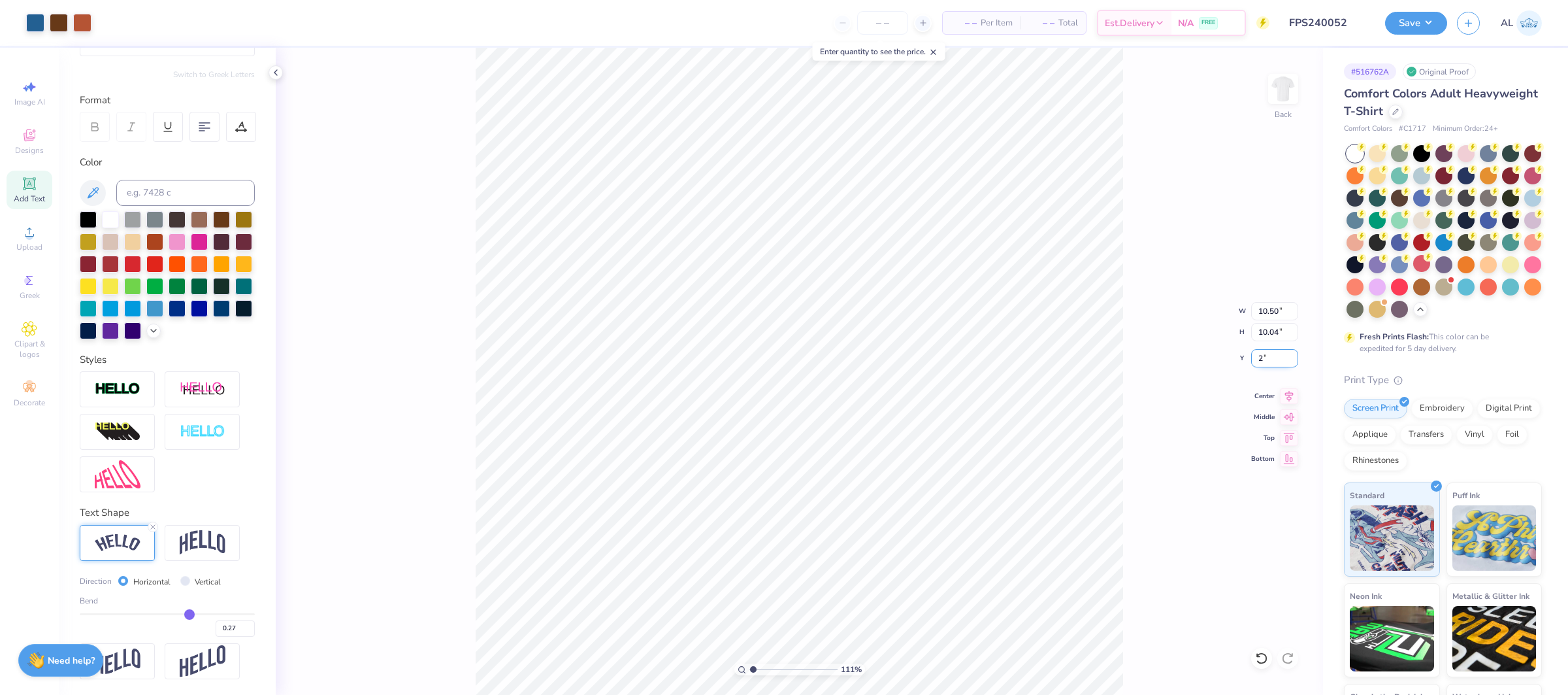
type input "2.00"
type input "1"
click at [915, 606] on li "Send to Back" at bounding box center [913, 609] width 102 height 26
click at [33, 240] on div "Upload" at bounding box center [30, 237] width 46 height 39
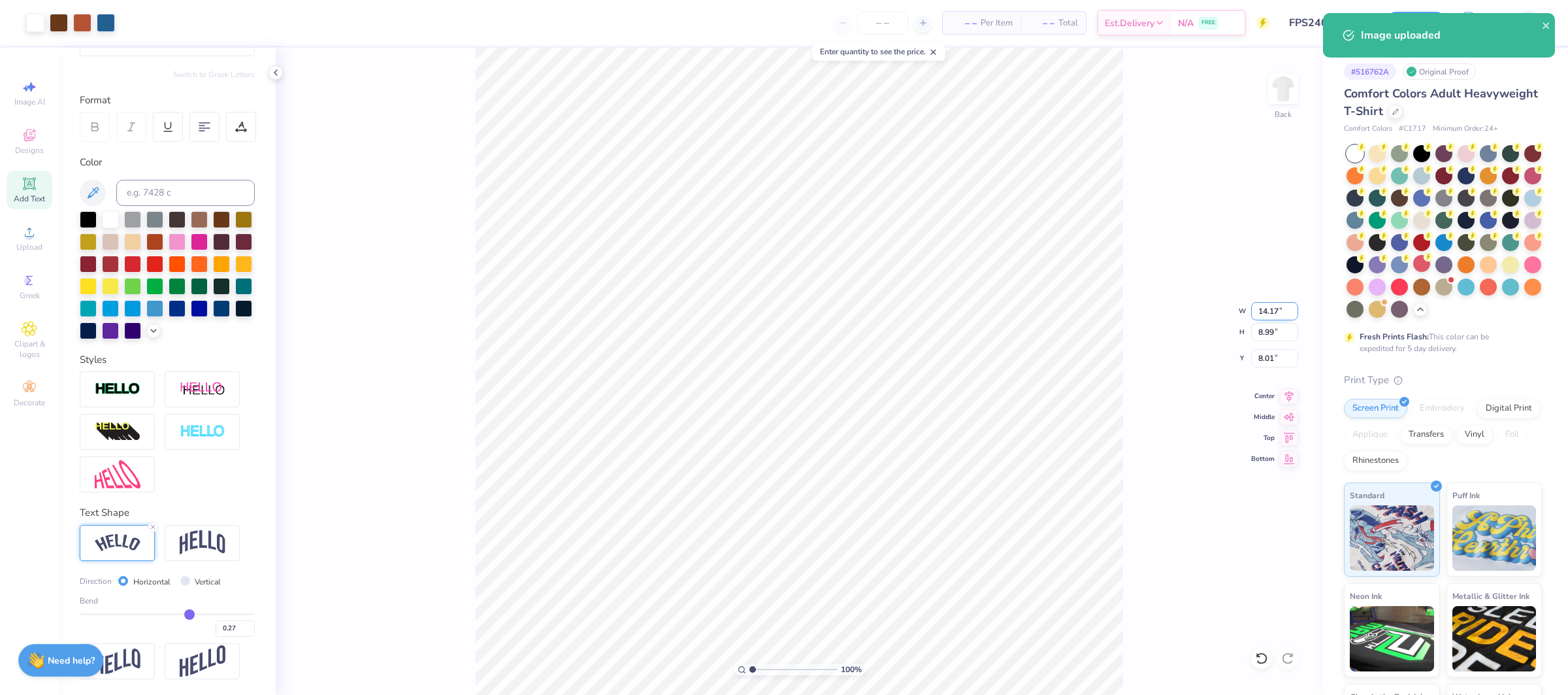
click at [1266, 313] on input "14.17" at bounding box center [1274, 311] width 47 height 18
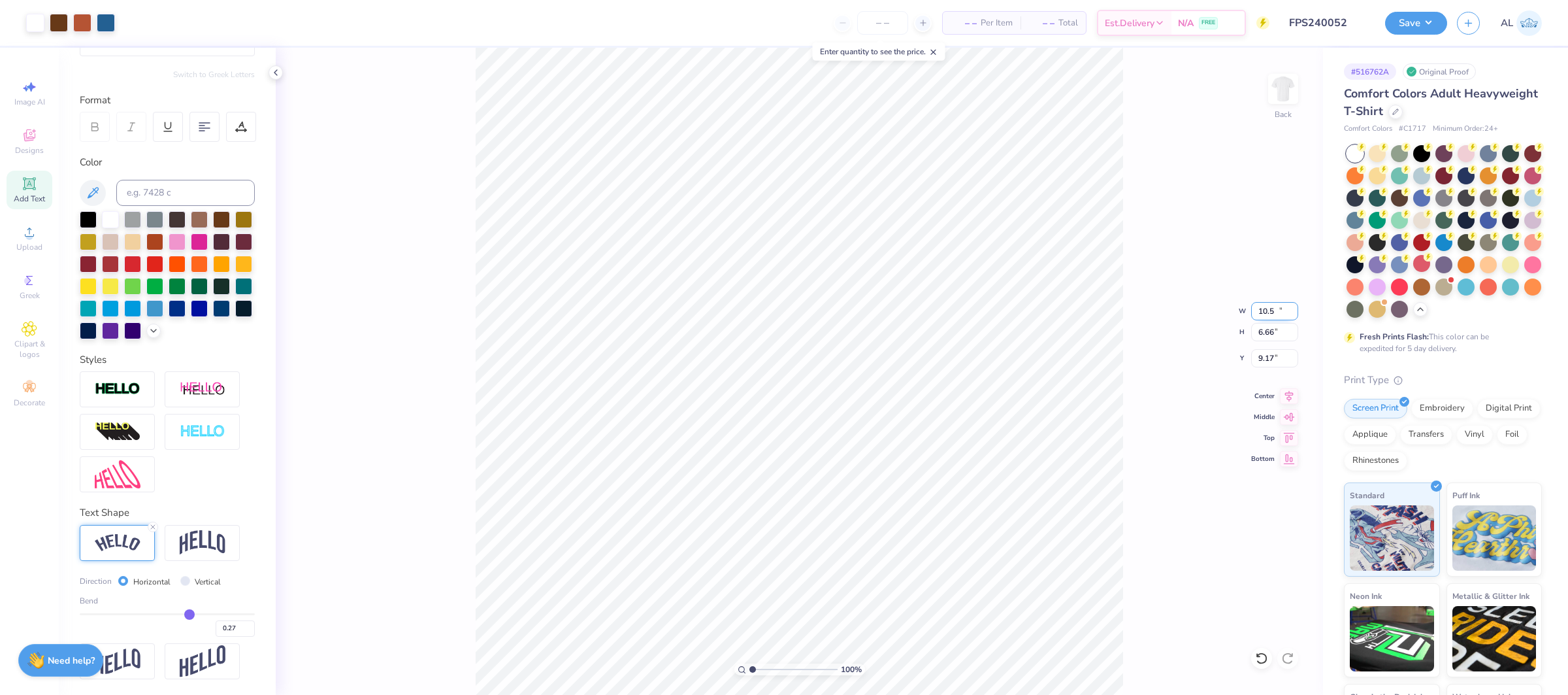
type input "10.50"
type input "6.66"
type input "9.17"
type input "1.17654396968481"
type input "5.39"
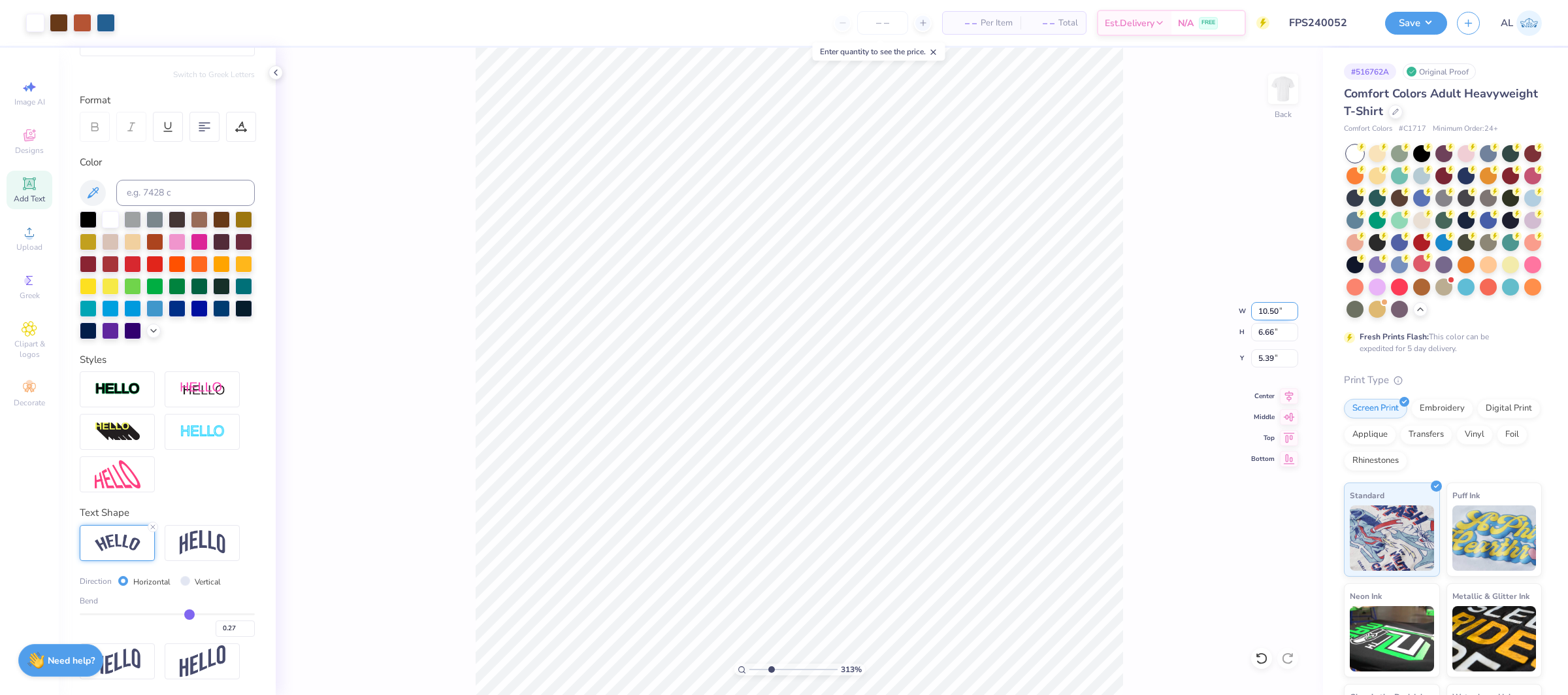
type input "3.13246736233823"
type input "5.44"
type input "3.13246736233823"
type input "10.37"
type input "6.57"
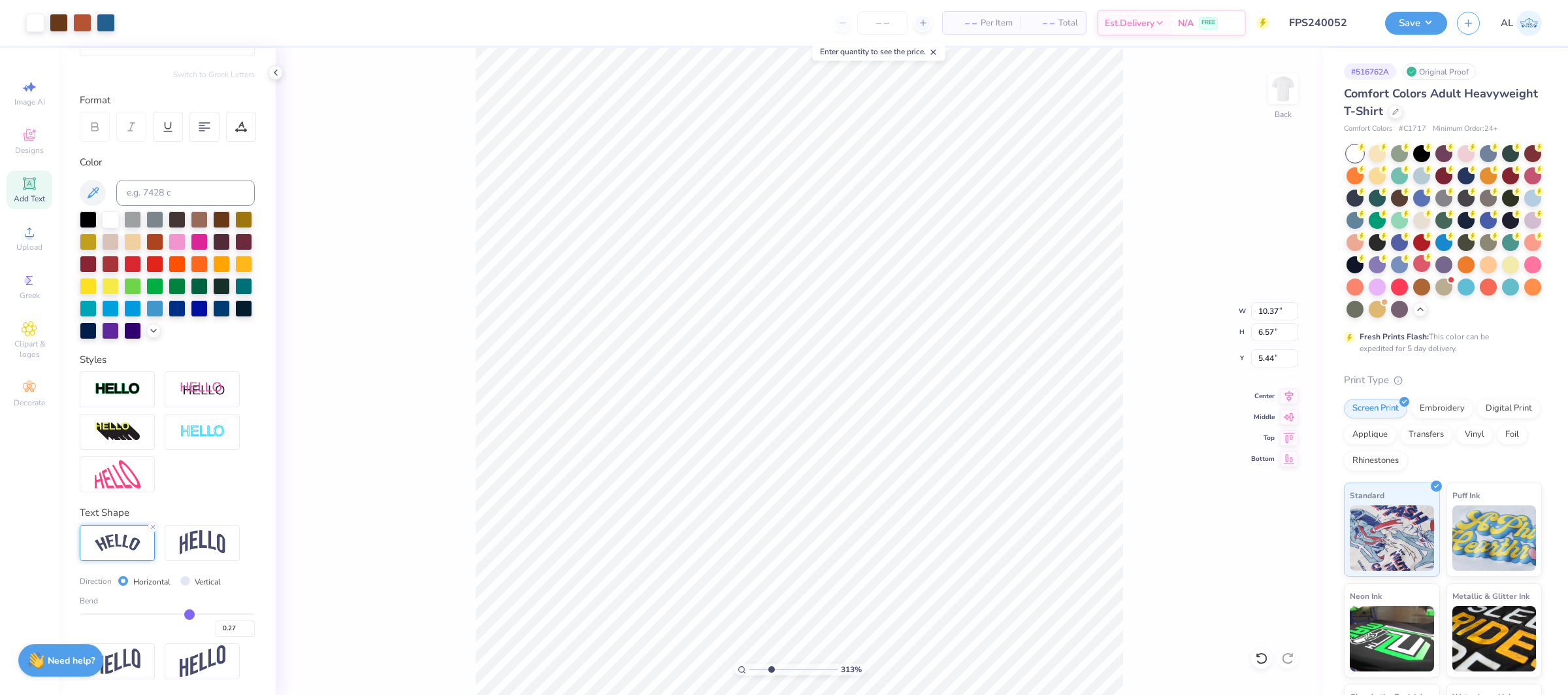
type input "3.13246736233823"
type input "5.47"
type input "3.87454139609322"
type input "10.38"
type input "6.58"
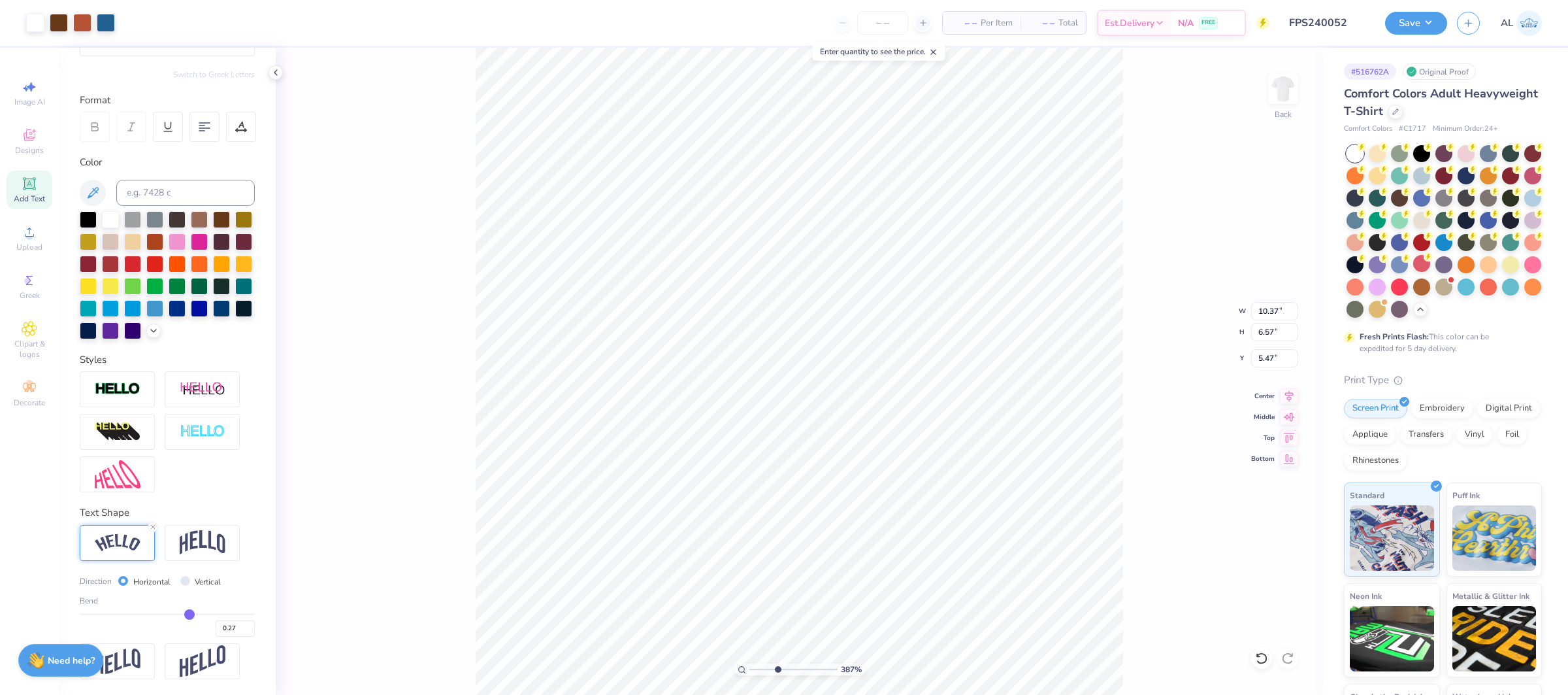
type input "5.46"
type input "1"
click at [702, 671] on div "100 %" at bounding box center [799, 371] width 647 height 647
click at [867, 673] on li "Send to Back" at bounding box center [881, 677] width 102 height 26
type input "10.50"
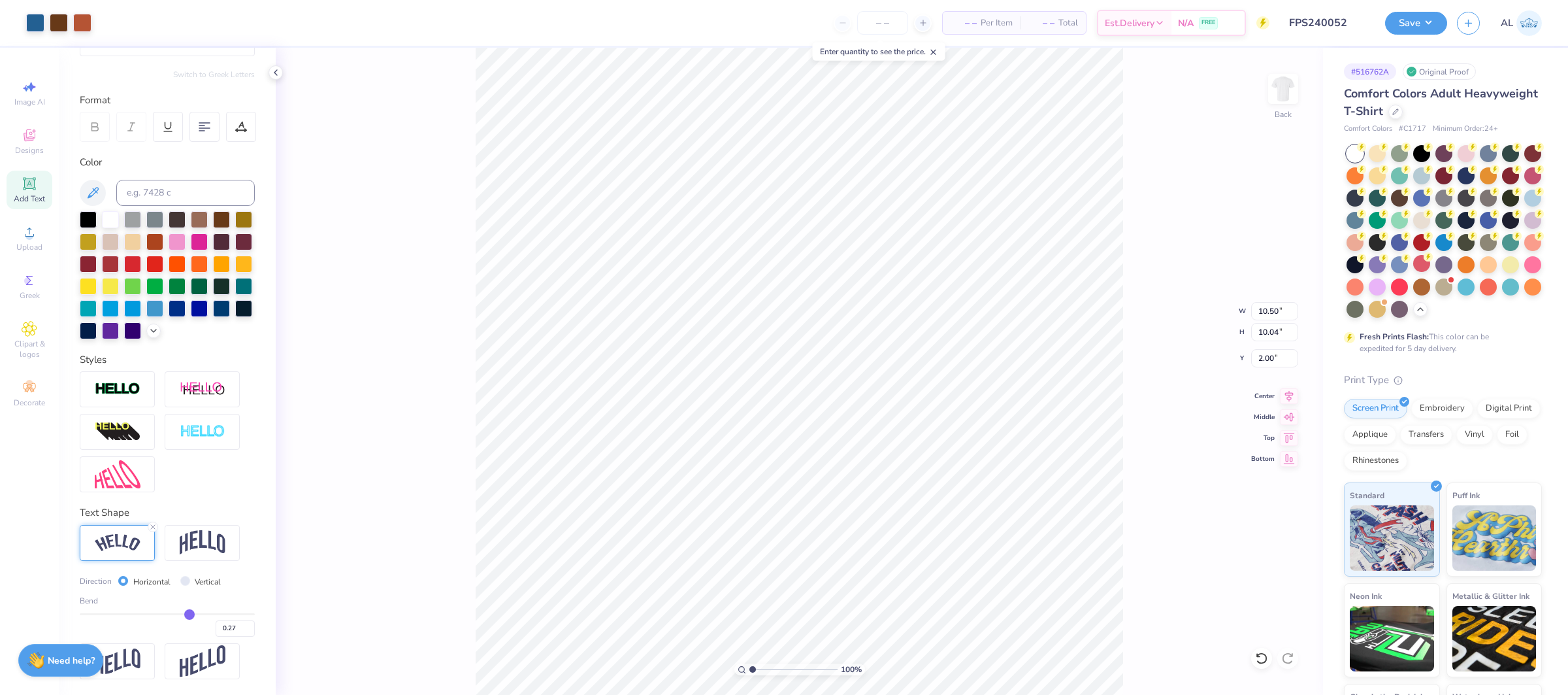
type input "10.04"
type input "2.00"
click at [902, 548] on li "Send to Back" at bounding box center [899, 548] width 102 height 26
click at [944, 606] on li "Bring to Front" at bounding box center [930, 601] width 102 height 26
type input "8.17"
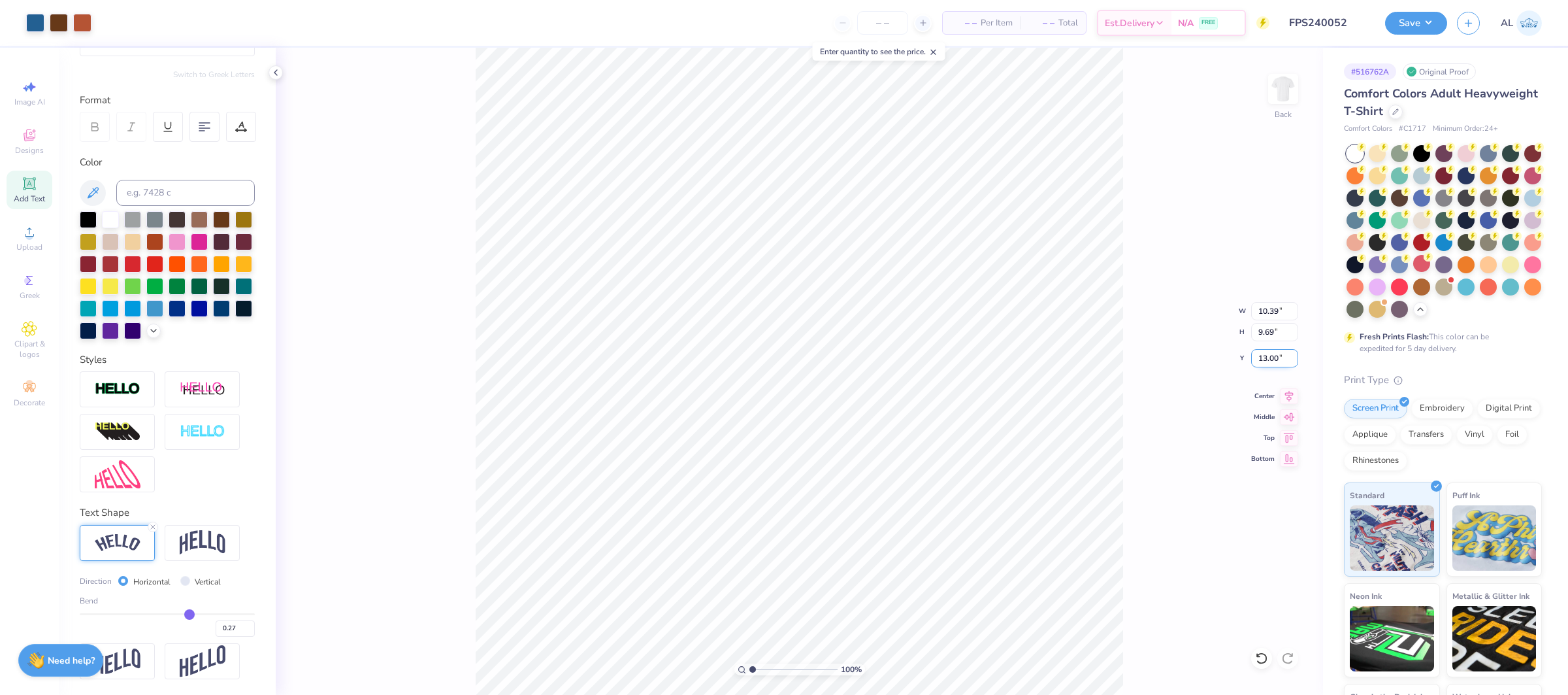
click at [1264, 352] on input "13.00" at bounding box center [1274, 357] width 47 height 18
drag, startPoint x: 759, startPoint y: 669, endPoint x: 766, endPoint y: 675, distance: 9.2
click at [766, 675] on input "range" at bounding box center [793, 669] width 88 height 12
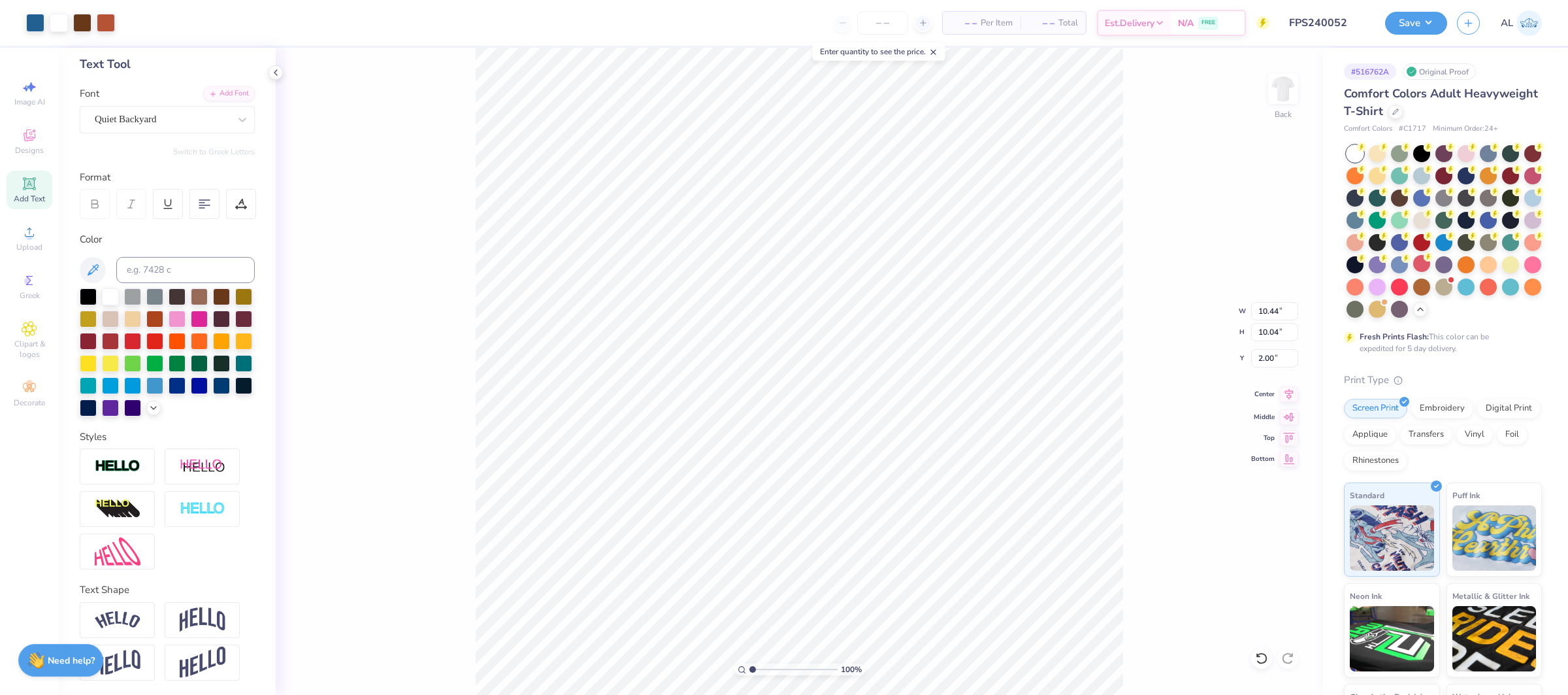
click at [1291, 392] on icon at bounding box center [1289, 394] width 18 height 16
drag, startPoint x: 1278, startPoint y: 311, endPoint x: 1291, endPoint y: 311, distance: 13.0
click at [1278, 311] on input "10.44" at bounding box center [1274, 311] width 47 height 18
click at [1257, 360] on input "1.97" at bounding box center [1274, 357] width 47 height 18
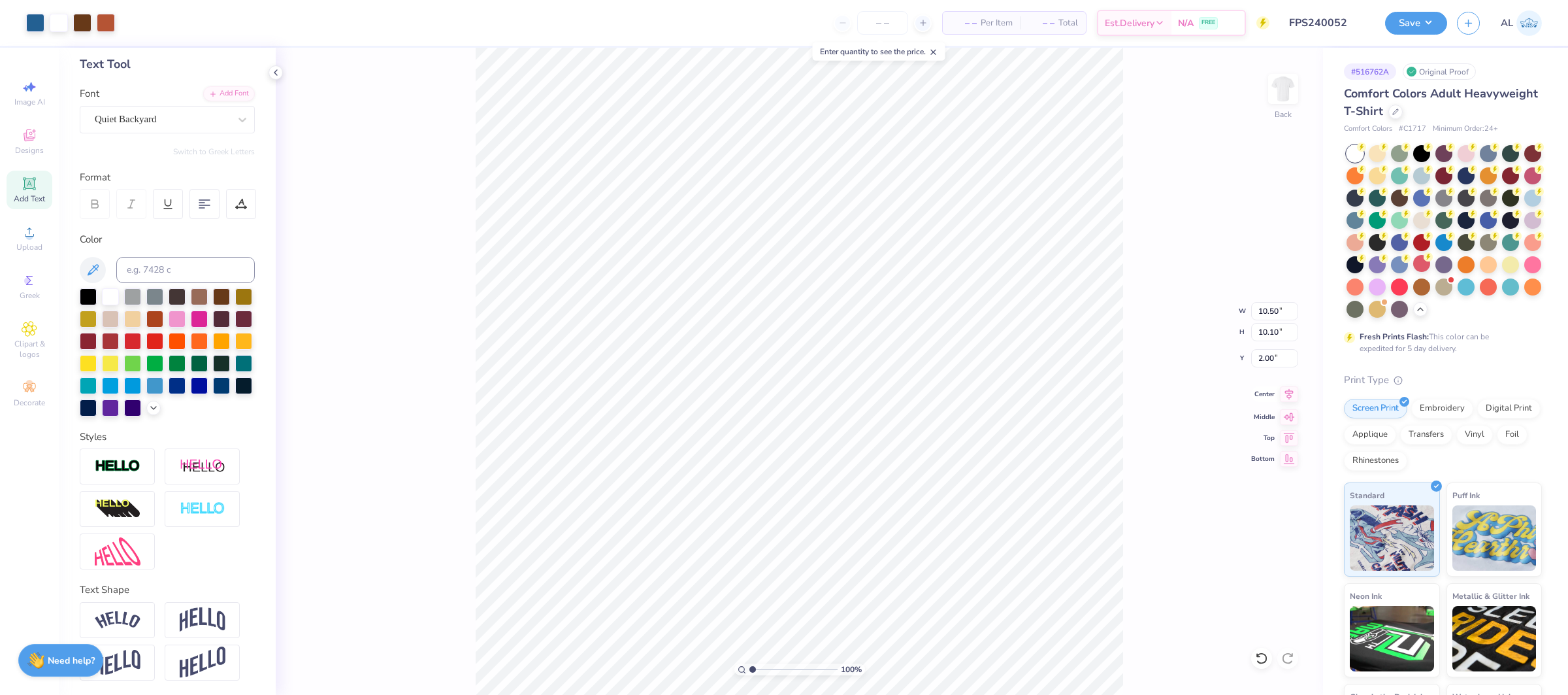
click at [1291, 394] on icon at bounding box center [1289, 394] width 18 height 16
click at [1287, 396] on icon at bounding box center [1290, 393] width 9 height 11
click at [1427, 22] on button "Save" at bounding box center [1416, 21] width 63 height 23
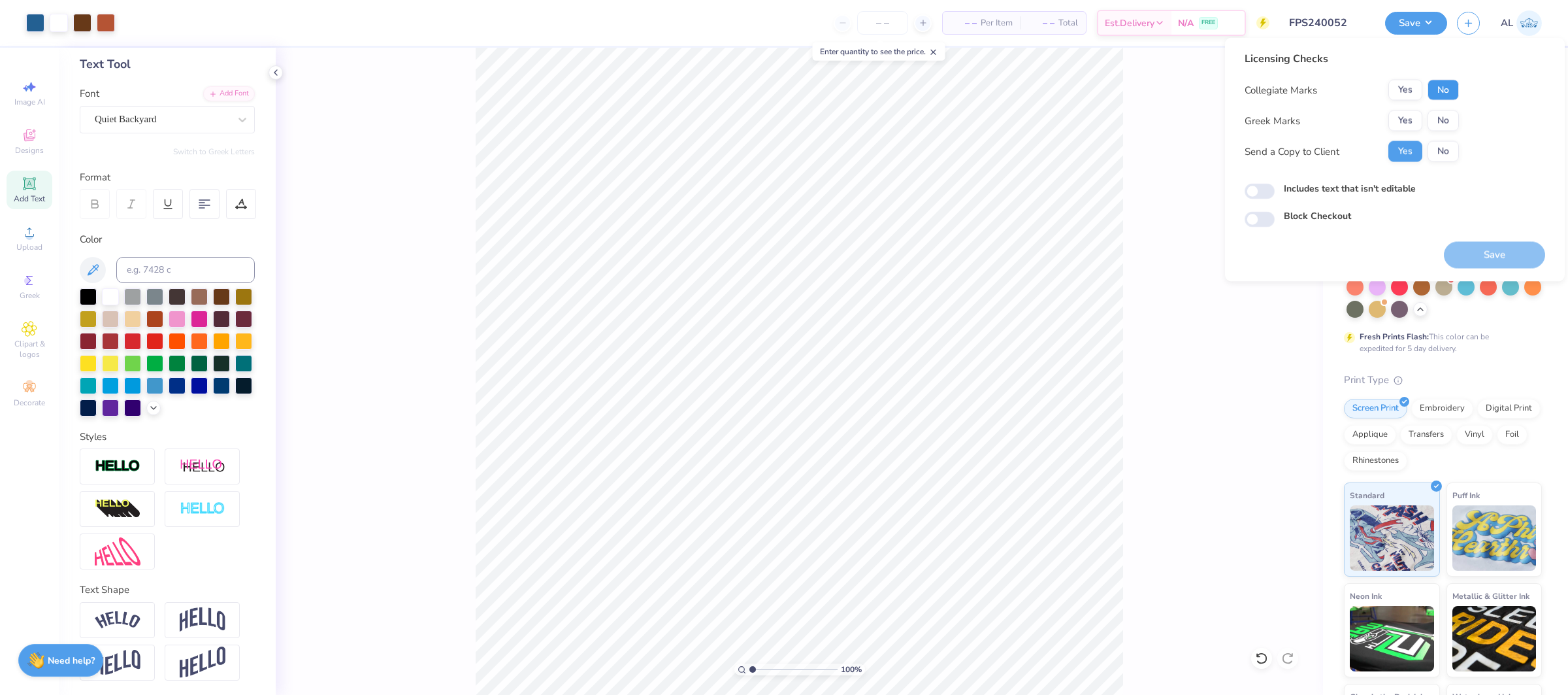
click at [1441, 87] on button "No" at bounding box center [1444, 89] width 32 height 21
click at [1401, 117] on button "Yes" at bounding box center [1406, 120] width 34 height 21
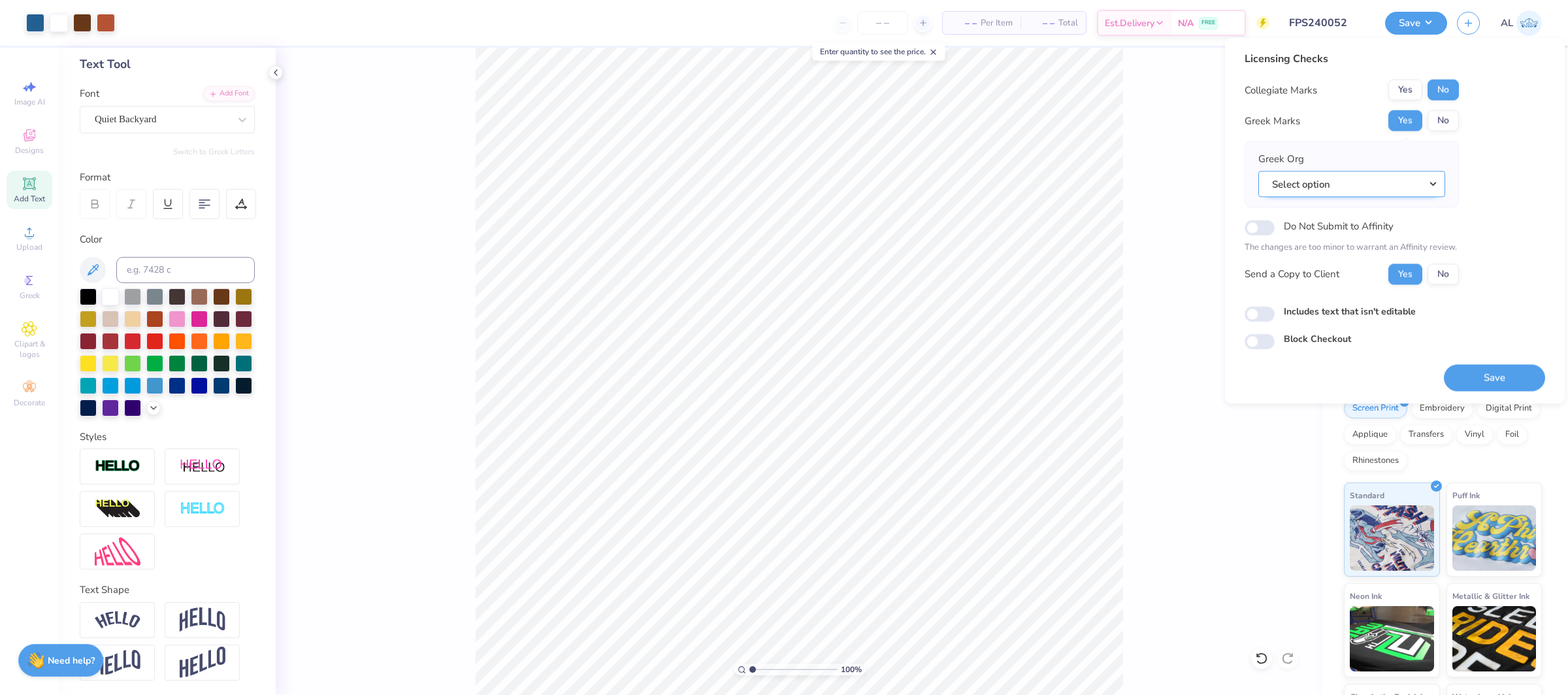
click at [1381, 181] on button "Select option" at bounding box center [1353, 184] width 187 height 27
click at [1349, 301] on link "Phi Gamma Delta" at bounding box center [1353, 308] width 177 height 22
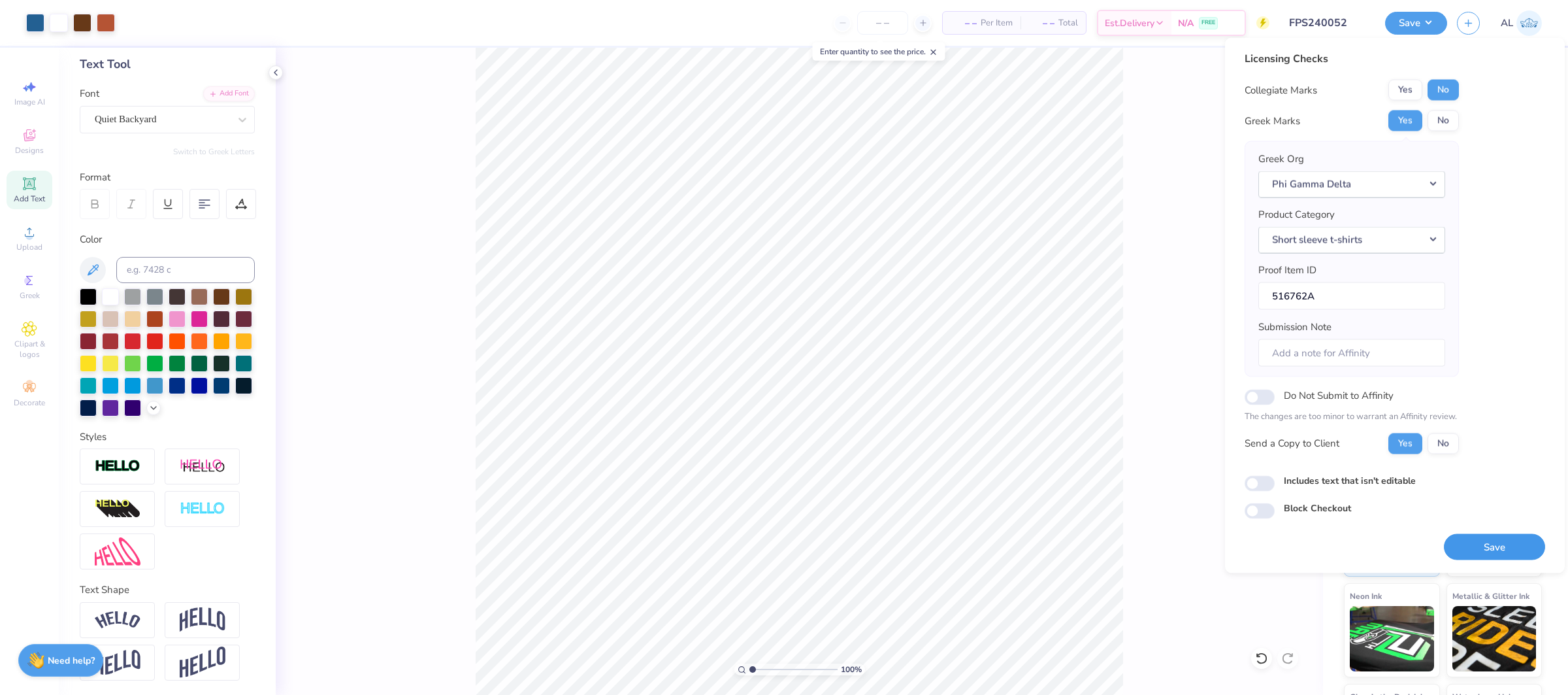
click at [1470, 534] on button "Save" at bounding box center [1495, 546] width 101 height 27
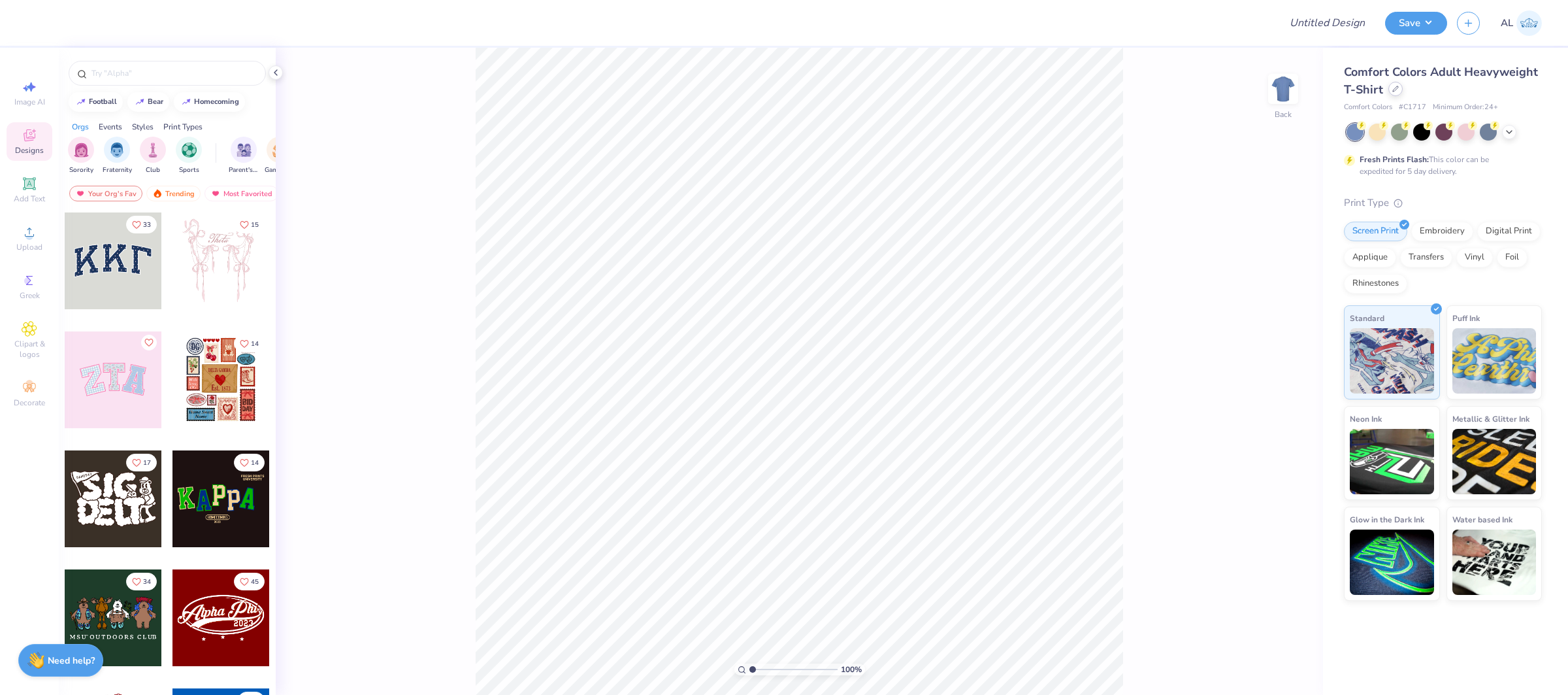
click at [1398, 92] on div at bounding box center [1396, 88] width 14 height 14
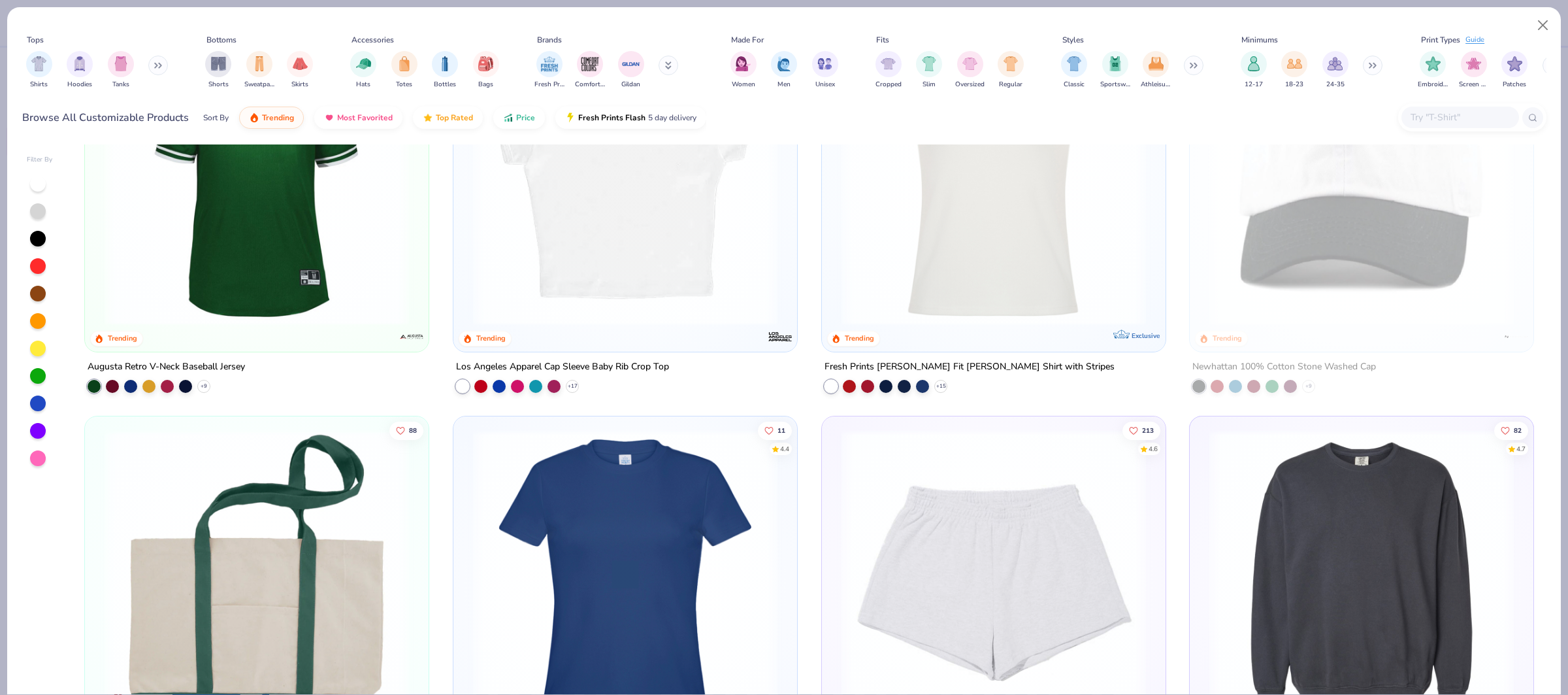
scroll to position [2968, 0]
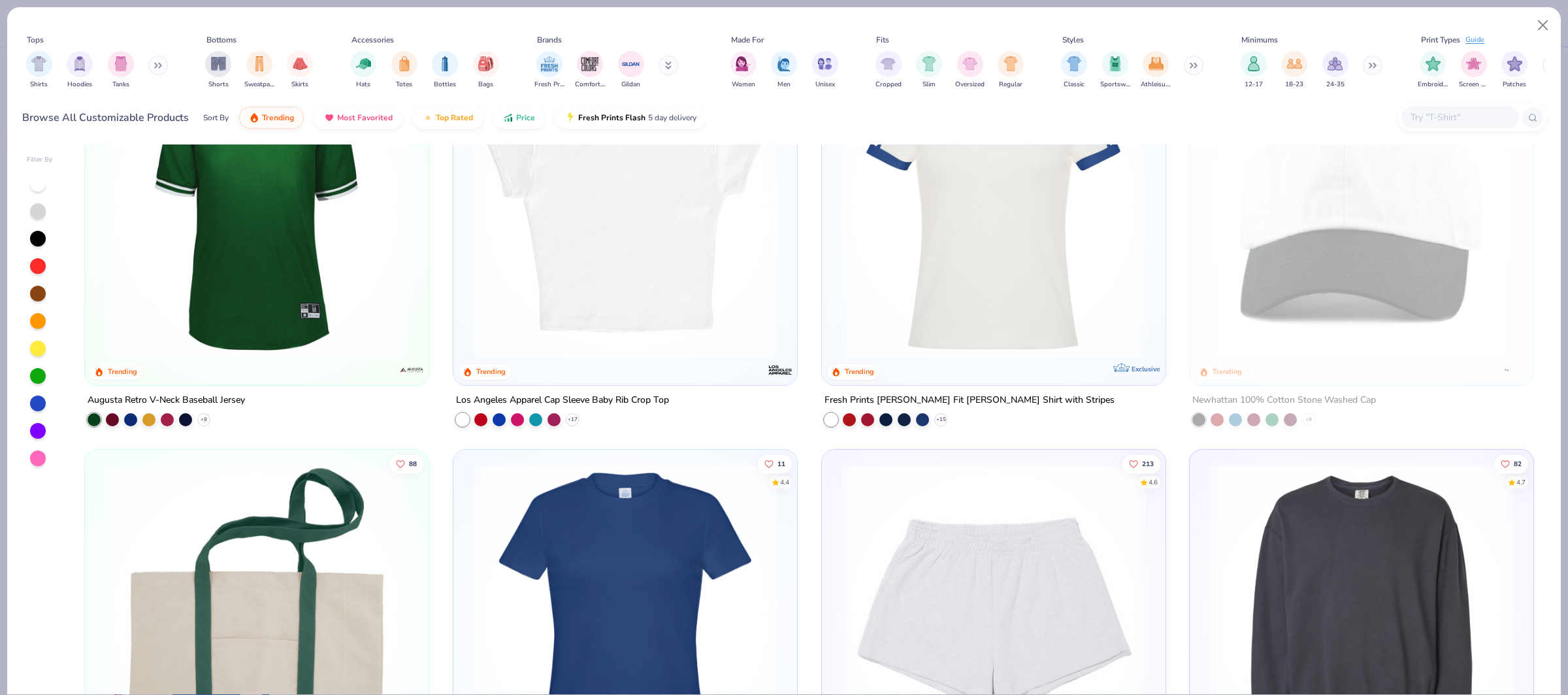
click at [652, 278] on img at bounding box center [626, 207] width 318 height 305
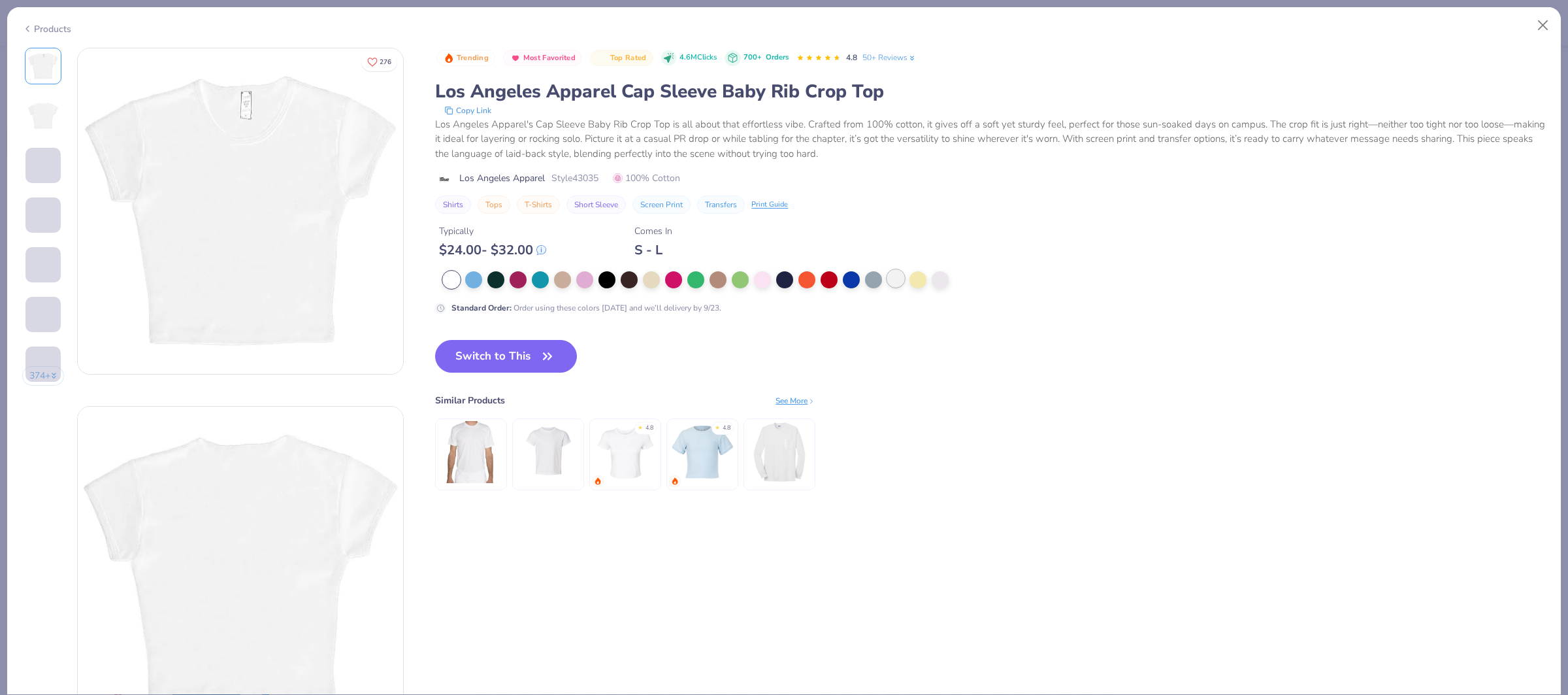
click at [902, 286] on div at bounding box center [896, 278] width 17 height 17
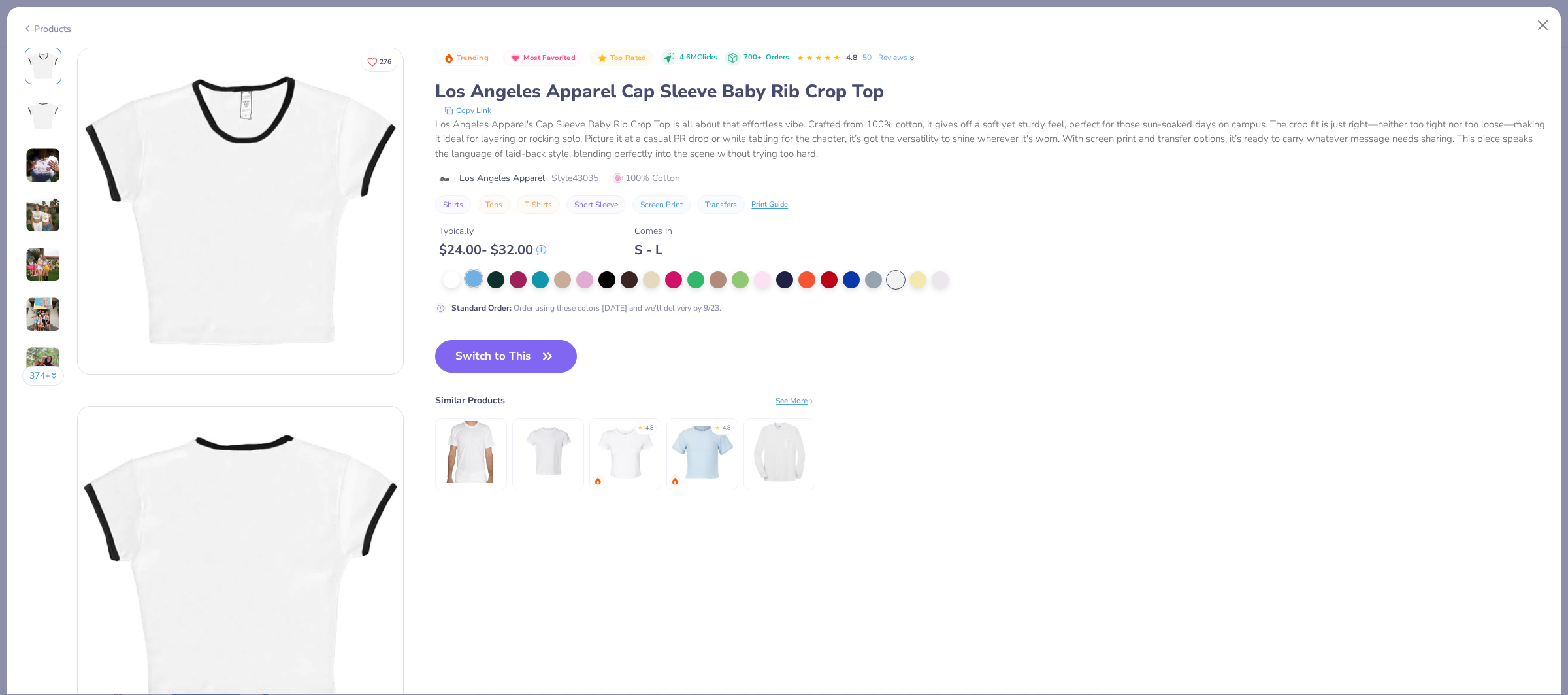
click at [474, 276] on div at bounding box center [474, 278] width 17 height 17
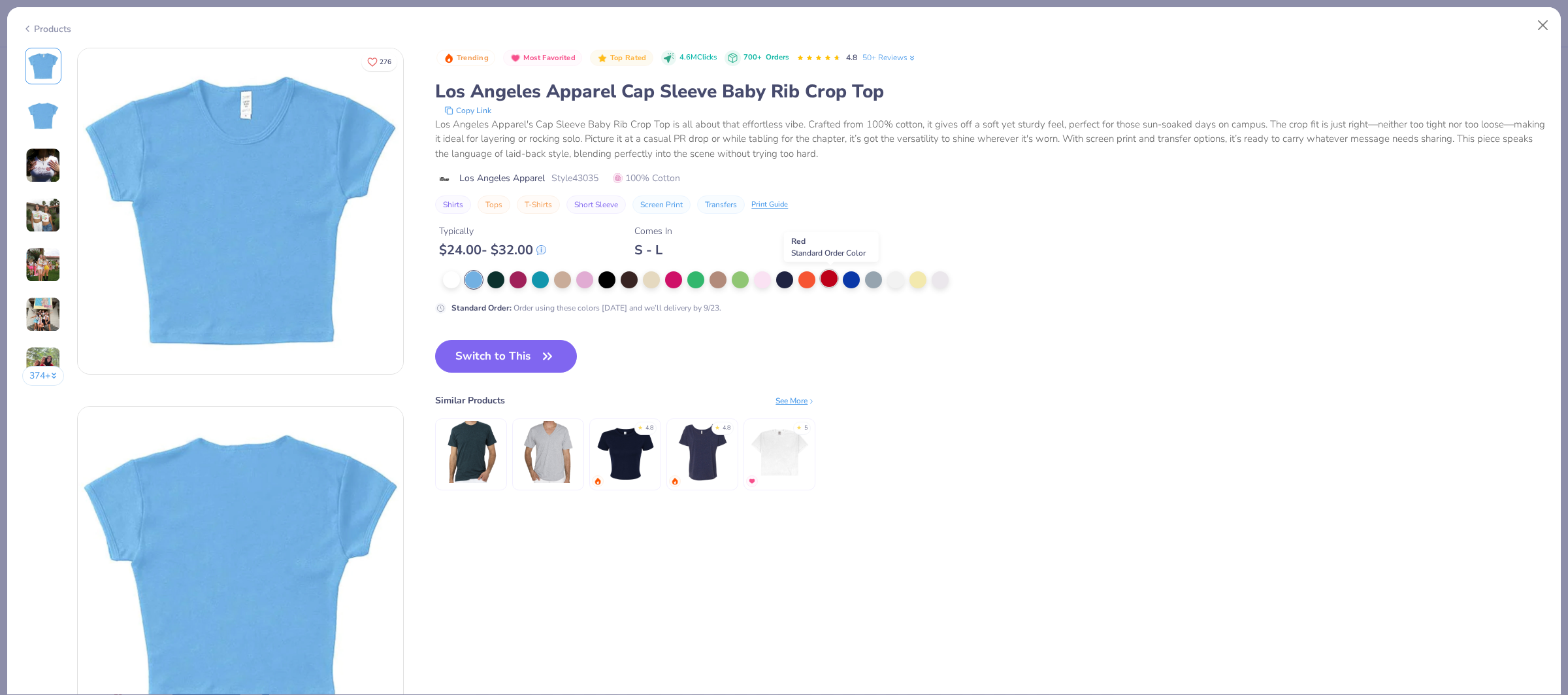
click at [835, 280] on div at bounding box center [829, 278] width 17 height 17
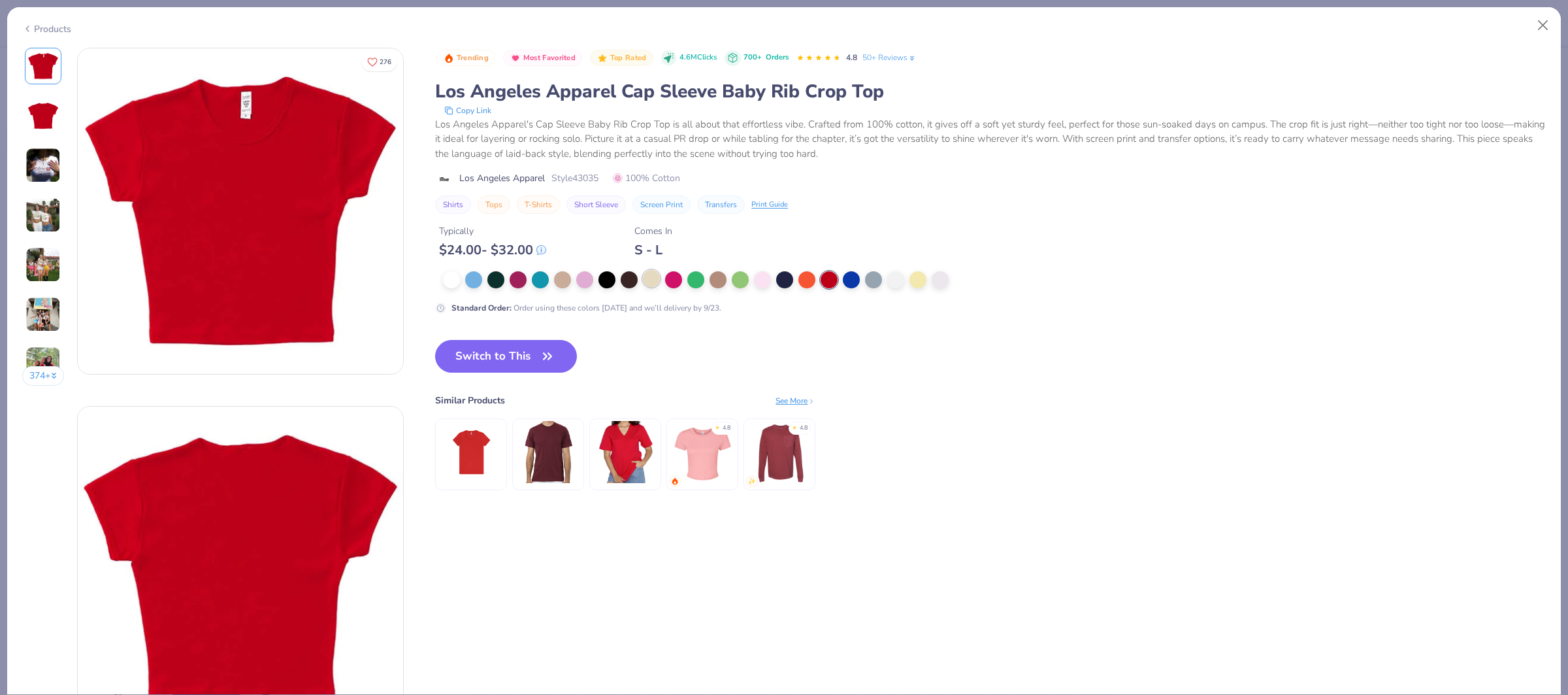
click at [652, 282] on div at bounding box center [651, 278] width 17 height 17
